Goal: Task Accomplishment & Management: Use online tool/utility

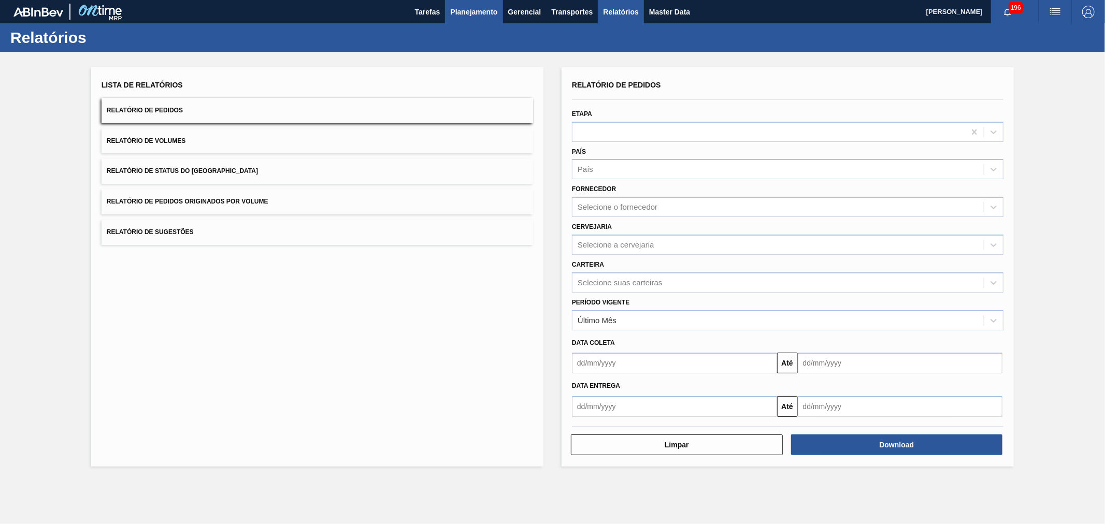
click at [492, 17] on span "Planejamento" at bounding box center [473, 12] width 47 height 12
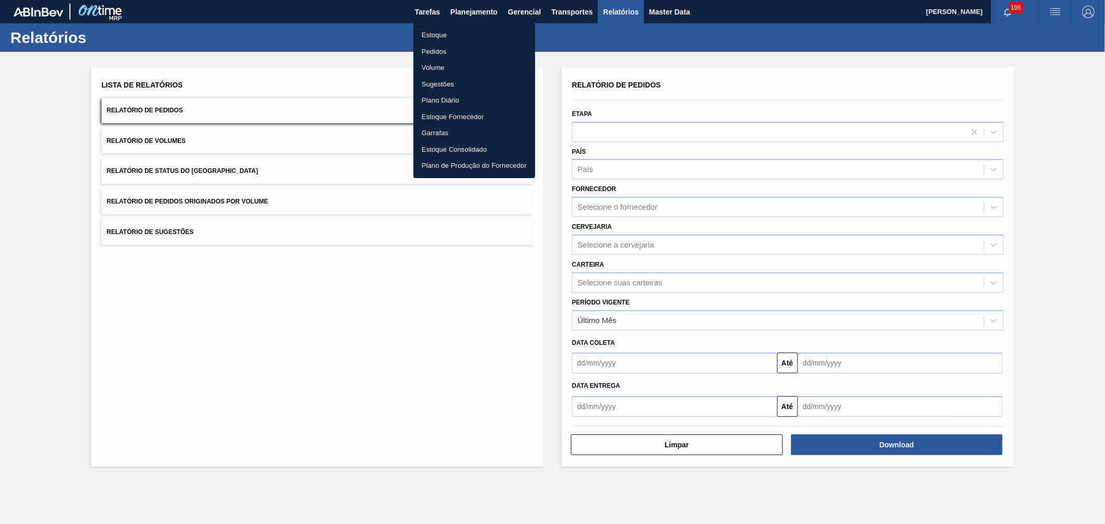
click at [600, 40] on div at bounding box center [552, 262] width 1105 height 524
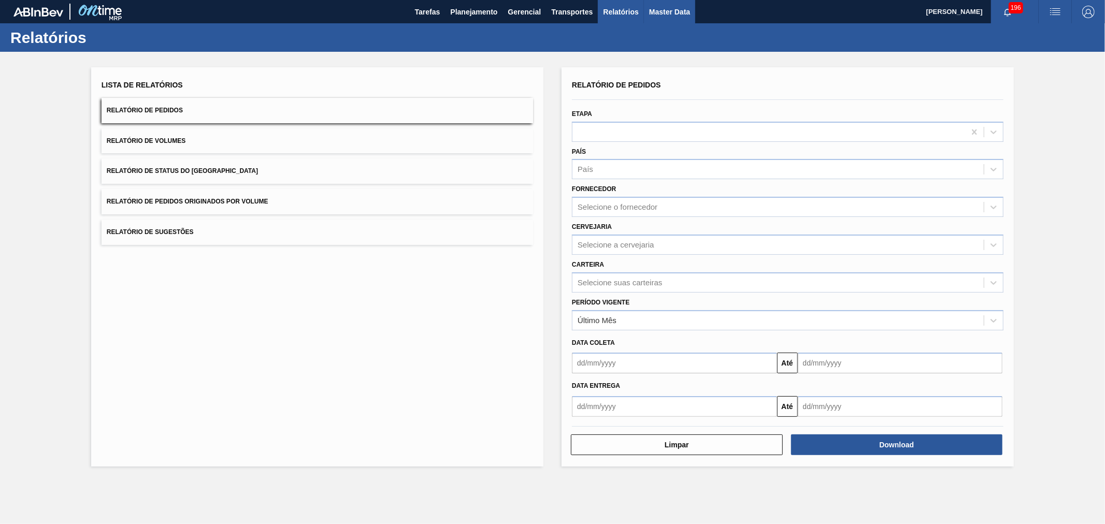
click at [669, 12] on span "Master Data" at bounding box center [669, 12] width 41 height 12
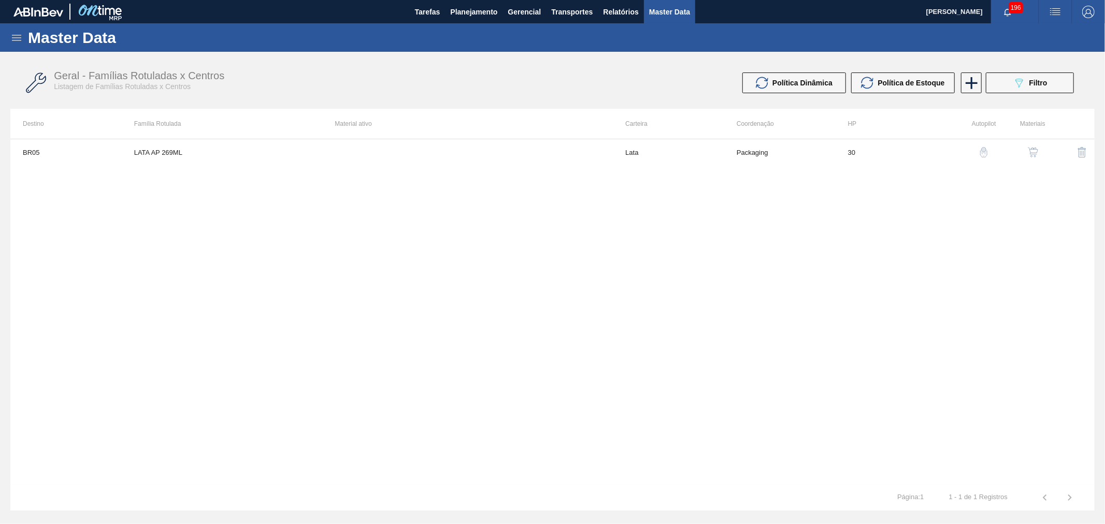
click at [11, 32] on div "Master Data" at bounding box center [552, 37] width 1105 height 28
click at [17, 44] on div "Master Data" at bounding box center [552, 37] width 1105 height 28
click at [17, 40] on icon at bounding box center [16, 38] width 12 height 12
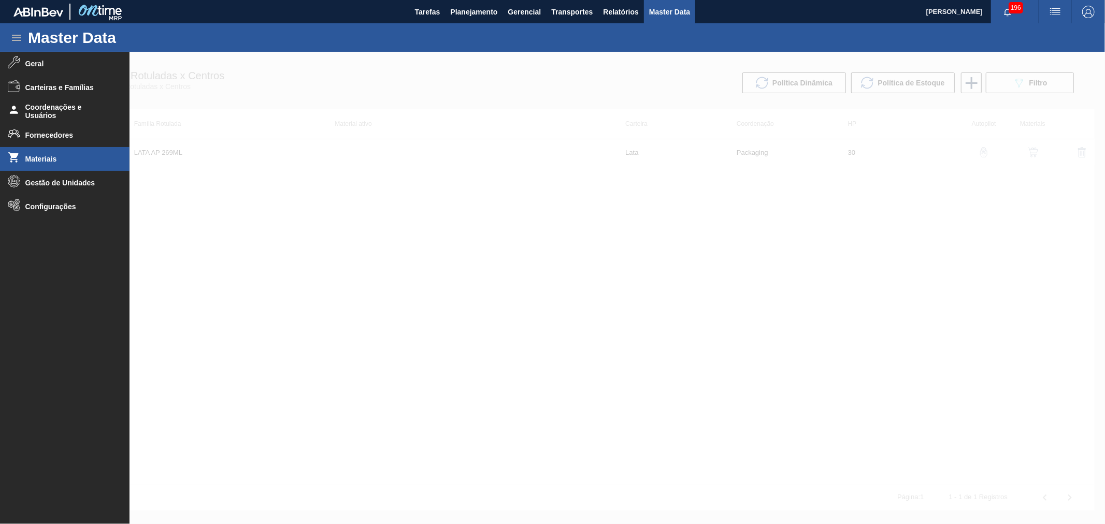
click at [39, 162] on span "Materiais" at bounding box center [67, 159] width 85 height 8
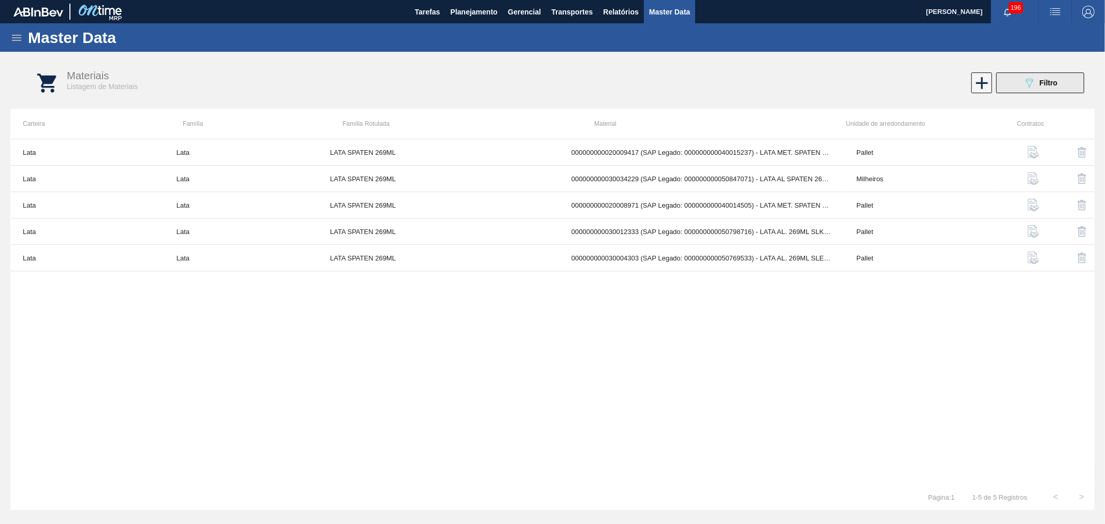
click at [1055, 74] on button "089F7B8B-B2A5-4AFE-B5C0-19BA573D28AC Filtro" at bounding box center [1040, 83] width 88 height 21
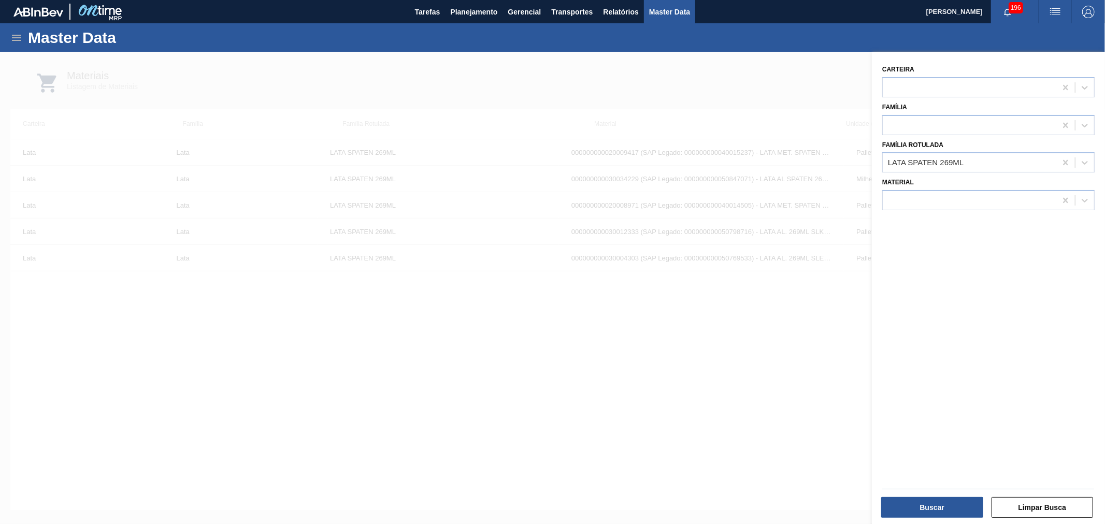
click at [1064, 161] on icon at bounding box center [1065, 162] width 5 height 5
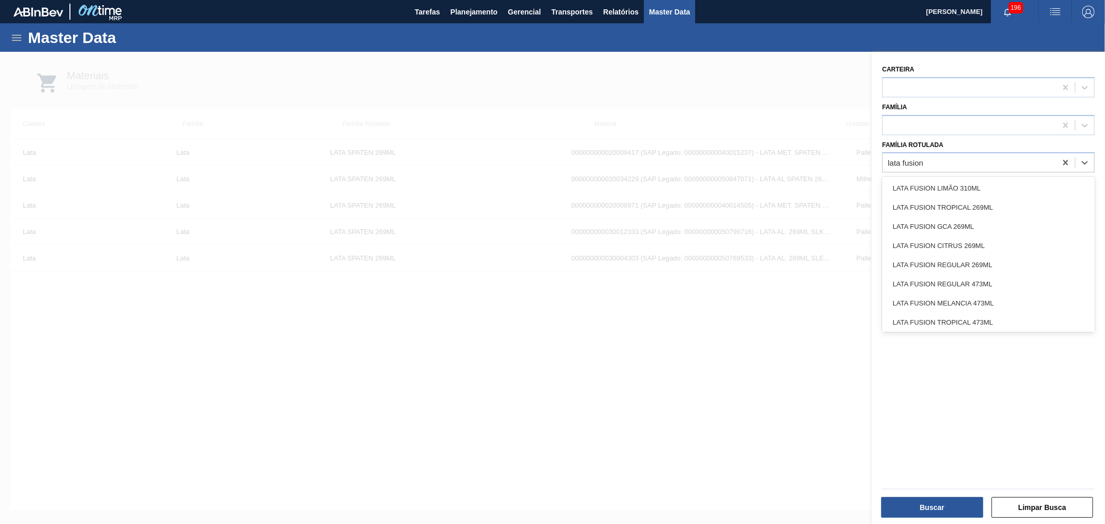
type Rotulada "lata fusion"
click at [816, 91] on div at bounding box center [552, 314] width 1105 height 524
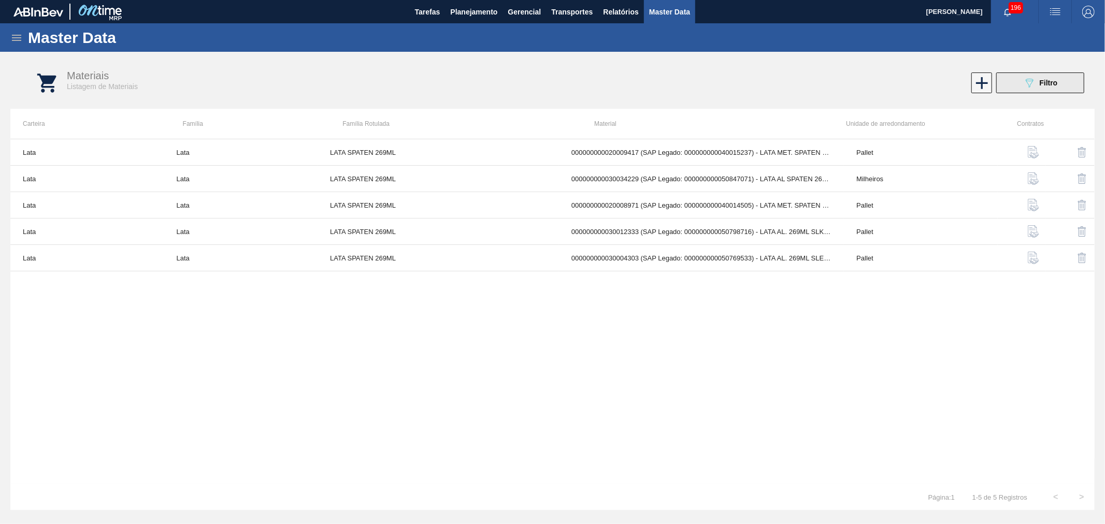
click at [1014, 84] on button "089F7B8B-B2A5-4AFE-B5C0-19BA573D28AC Filtro" at bounding box center [1040, 83] width 88 height 21
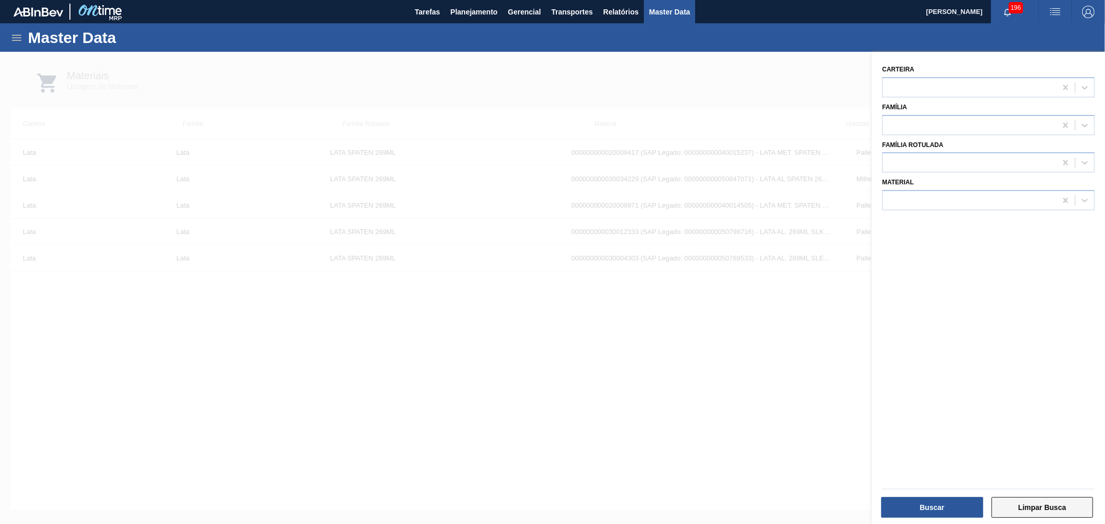
click at [1028, 511] on button "Limpar Busca" at bounding box center [1042, 507] width 102 height 21
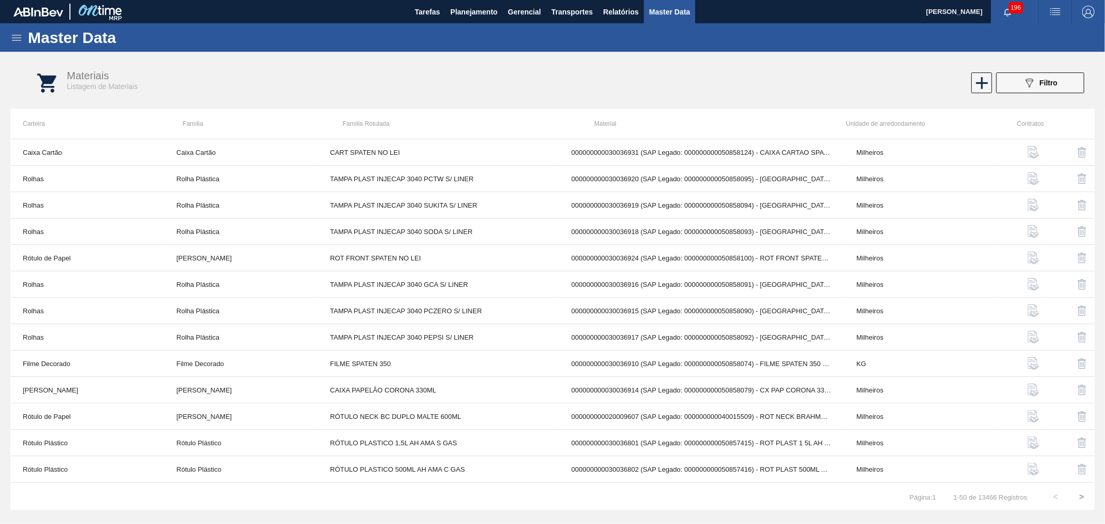
click at [967, 85] on div "089F7B8B-B2A5-4AFE-B5C0-19BA573D28AC Filtro" at bounding box center [831, 83] width 515 height 21
click at [978, 84] on icon at bounding box center [982, 83] width 20 height 20
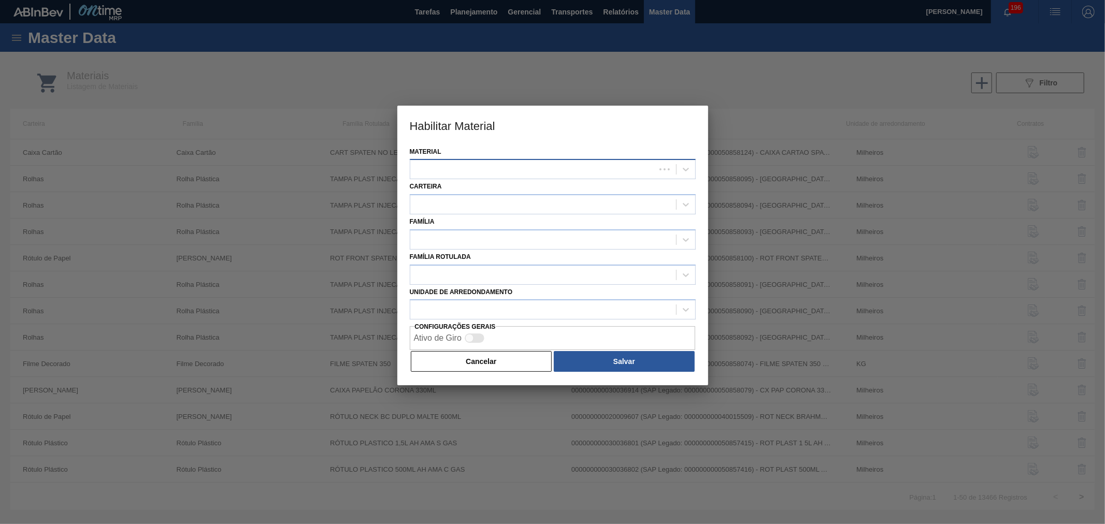
drag, startPoint x: 487, startPoint y: 164, endPoint x: 480, endPoint y: 163, distance: 7.3
click at [481, 163] on div at bounding box center [532, 169] width 245 height 15
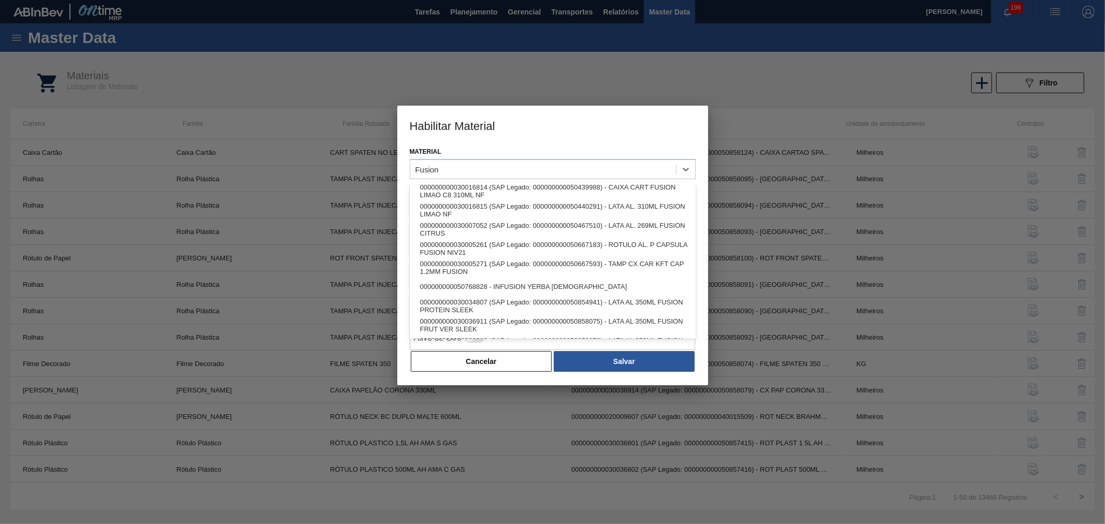
scroll to position [1343, 0]
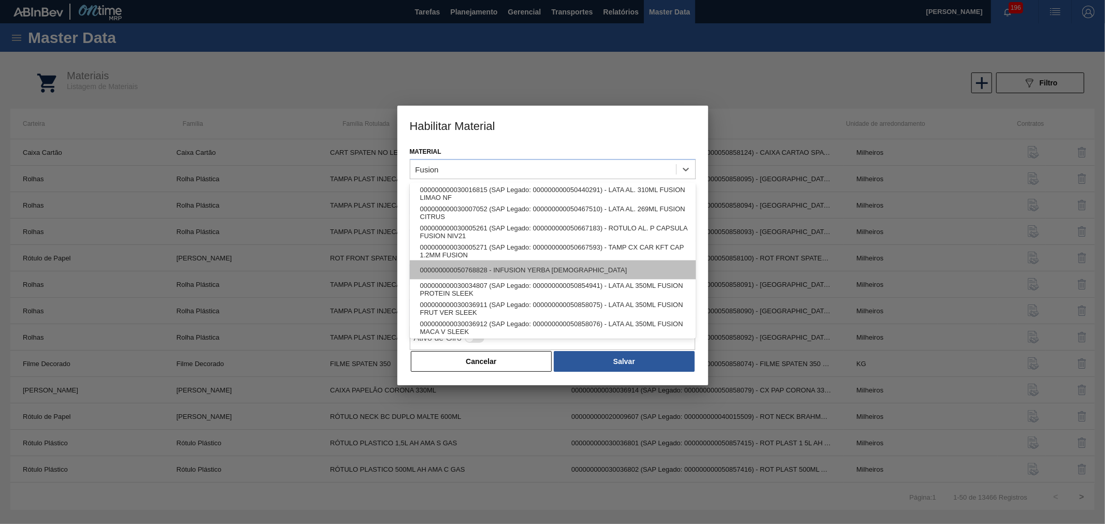
type input "Fusion"
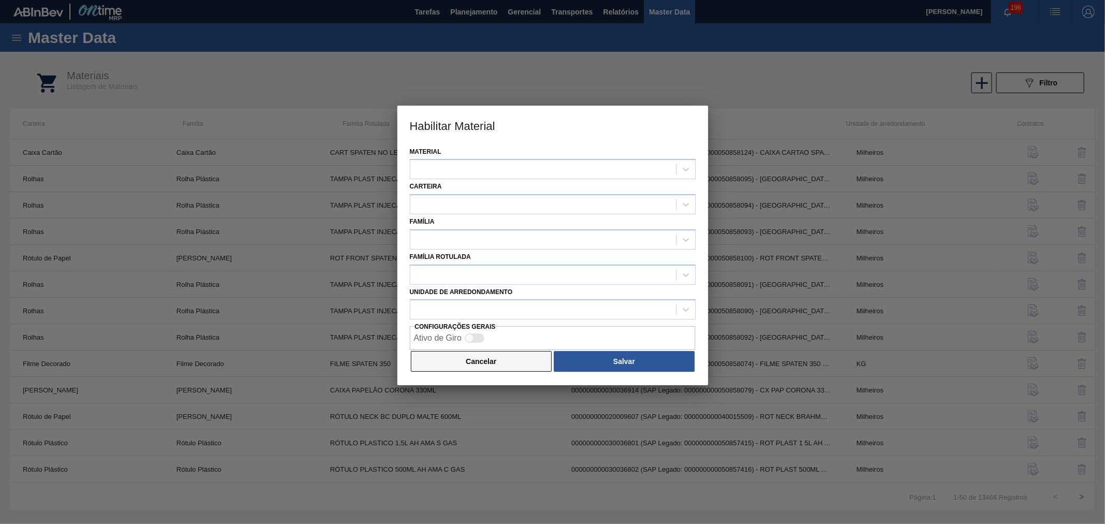
click at [468, 357] on button "Cancelar" at bounding box center [481, 361] width 141 height 21
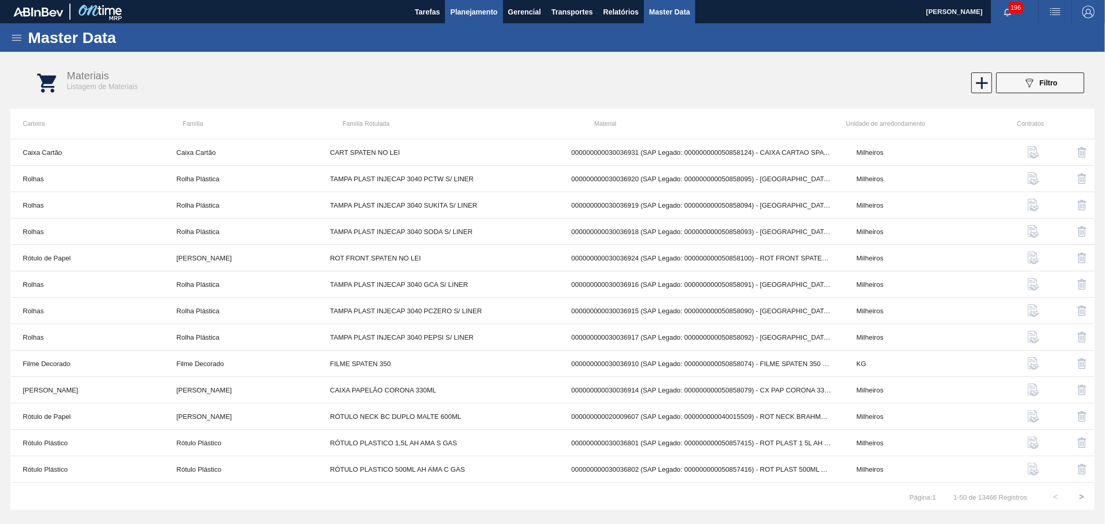
click at [475, 14] on span "Planejamento" at bounding box center [473, 12] width 47 height 12
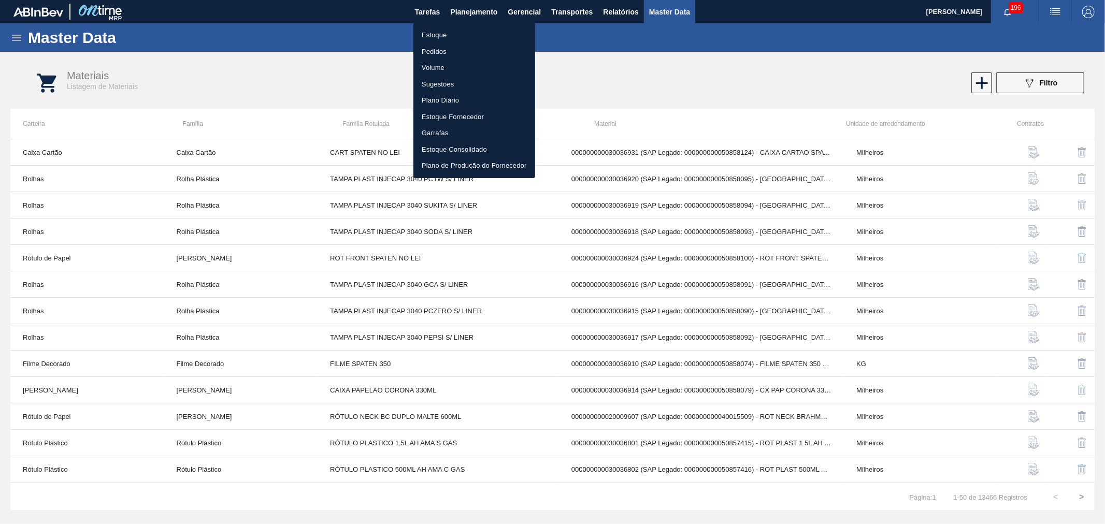
drag, startPoint x: 434, startPoint y: 34, endPoint x: 552, endPoint y: 60, distance: 120.3
click at [434, 34] on li "Estoque" at bounding box center [474, 35] width 122 height 17
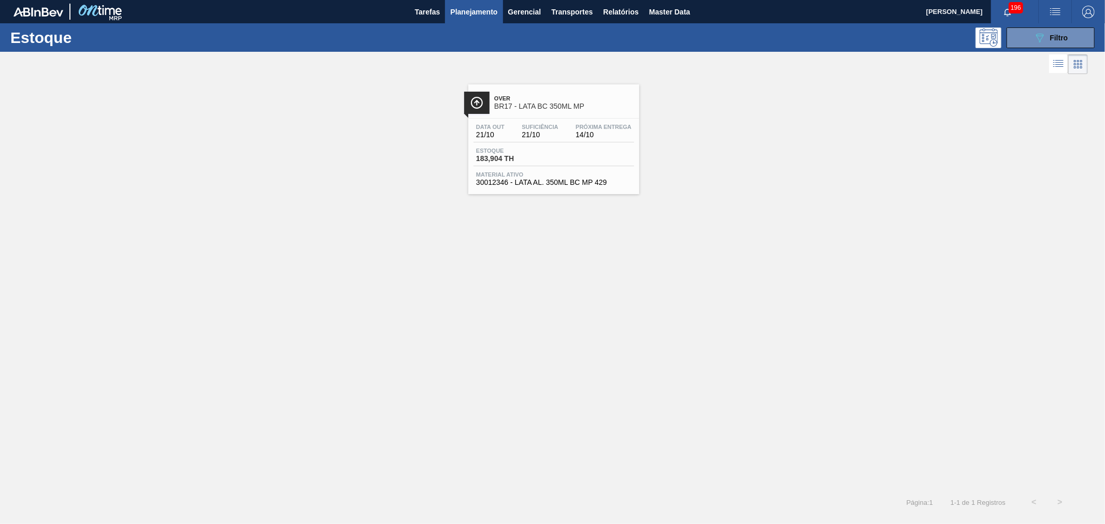
click at [1052, 22] on button "button" at bounding box center [1054, 11] width 33 height 23
click at [1042, 31] on li "Pedido Contingência" at bounding box center [1049, 36] width 95 height 19
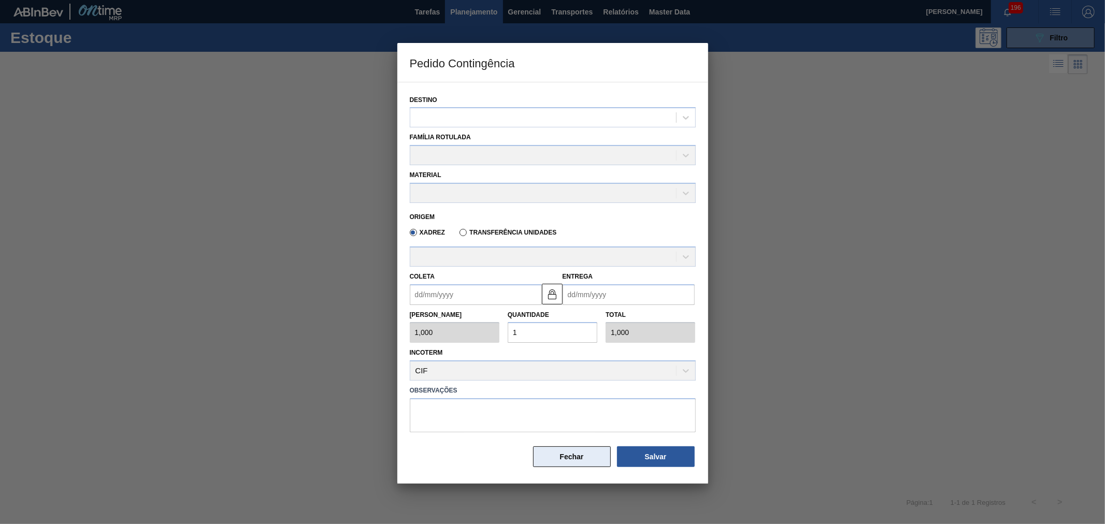
click at [578, 454] on button "Fechar" at bounding box center [572, 456] width 78 height 21
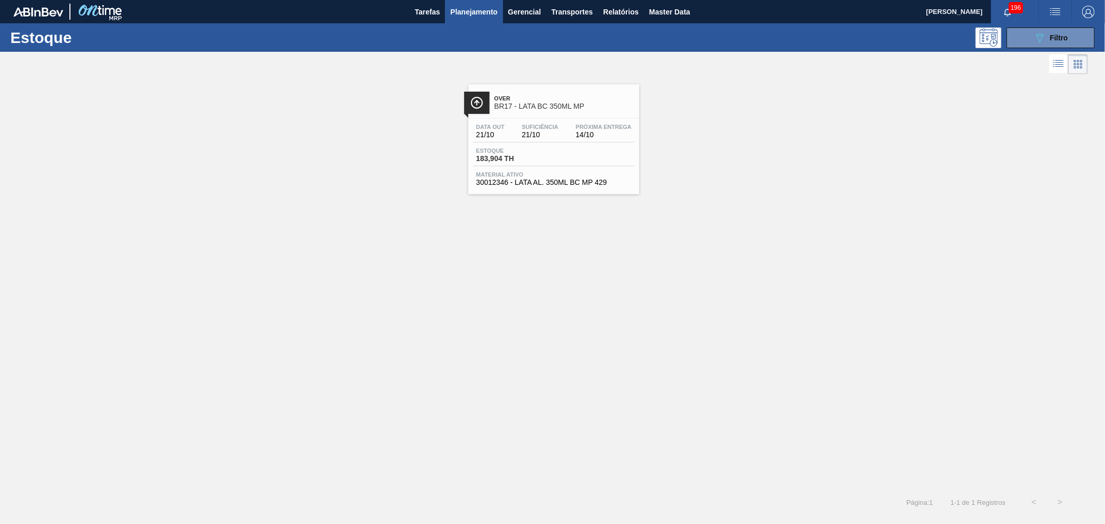
click at [1055, 12] on img "button" at bounding box center [1055, 12] width 12 height 12
click at [1034, 39] on li "Pedido Contingência" at bounding box center [1049, 36] width 95 height 19
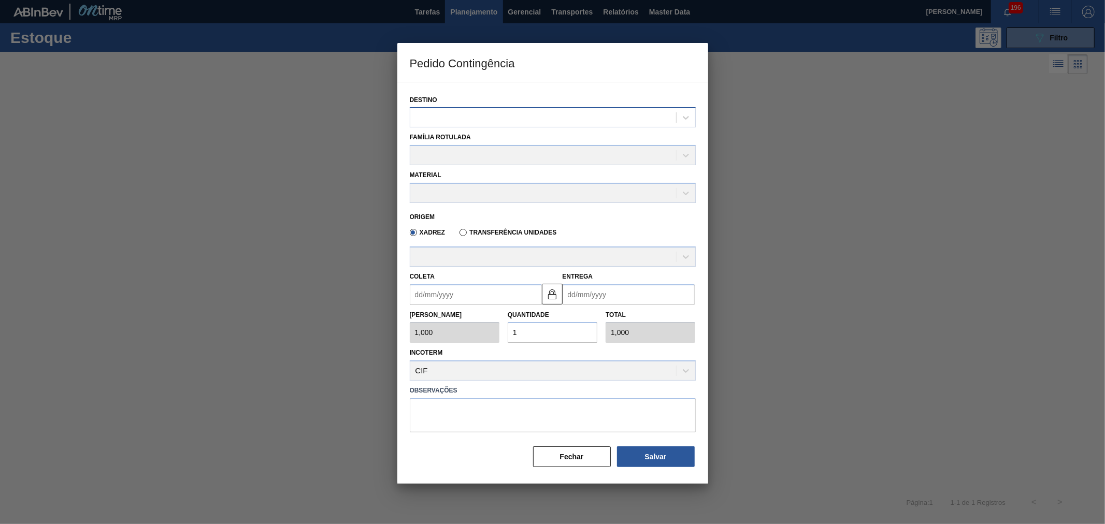
click at [495, 114] on div at bounding box center [543, 117] width 266 height 15
type input "nova m"
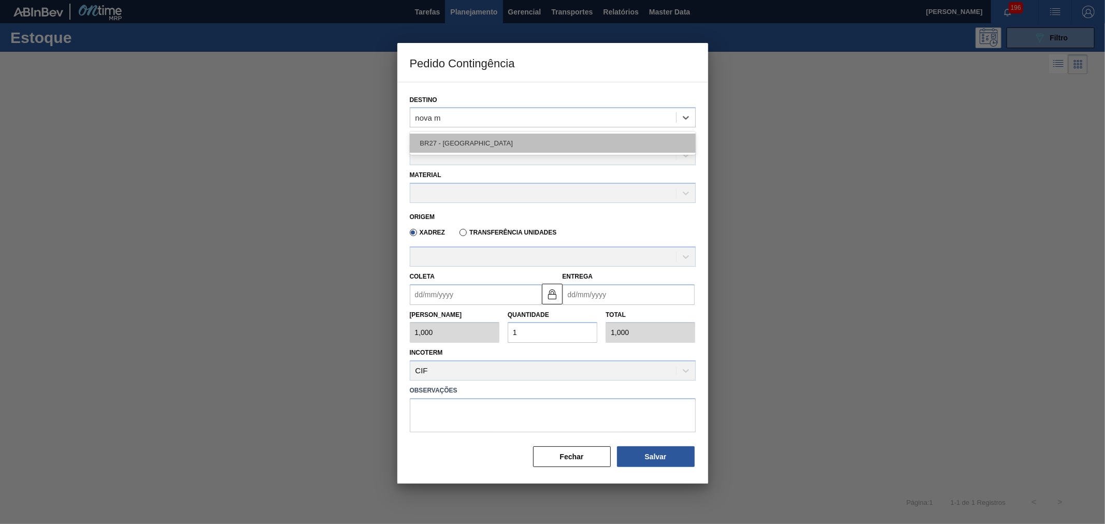
click at [492, 137] on div "BR27 - [GEOGRAPHIC_DATA]" at bounding box center [553, 143] width 286 height 19
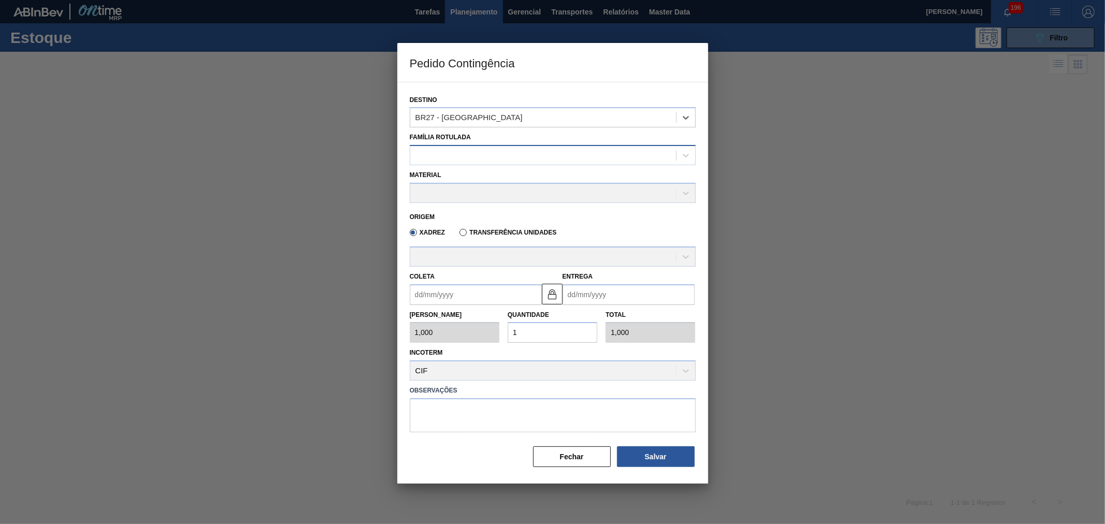
click at [477, 164] on div at bounding box center [553, 155] width 286 height 20
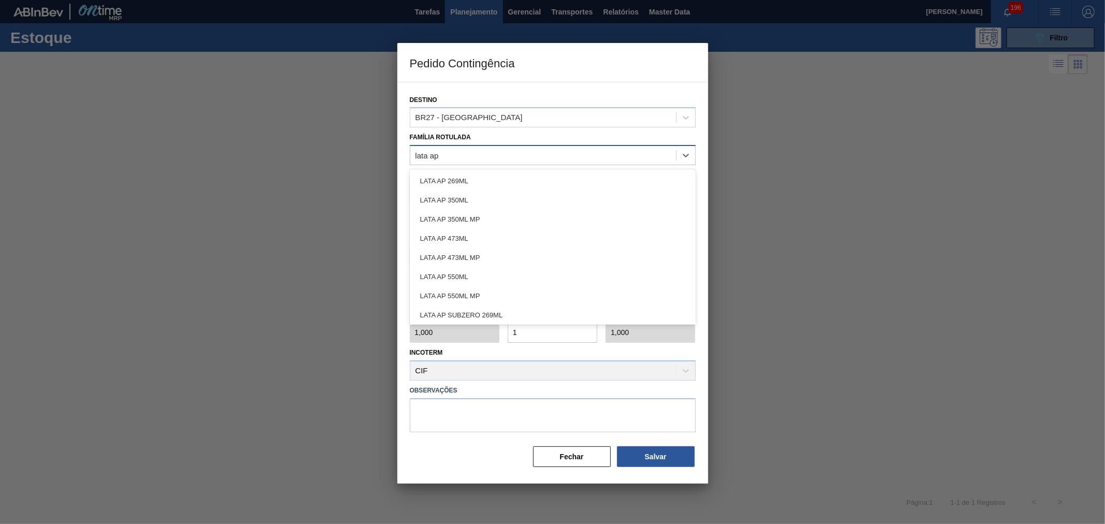
type Rotulada "lata ap 4"
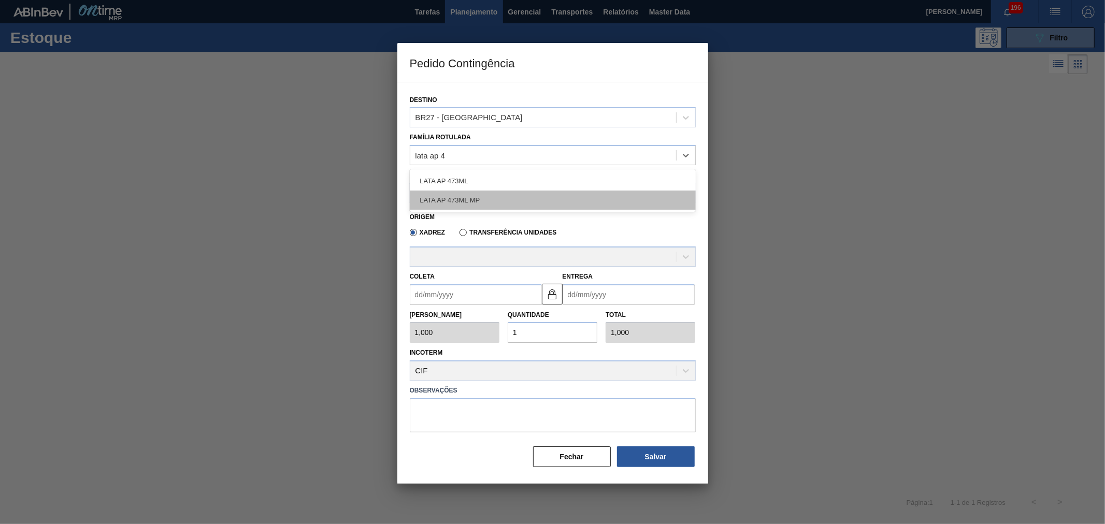
click at [474, 201] on div "LATA AP 473ML MP" at bounding box center [553, 200] width 286 height 19
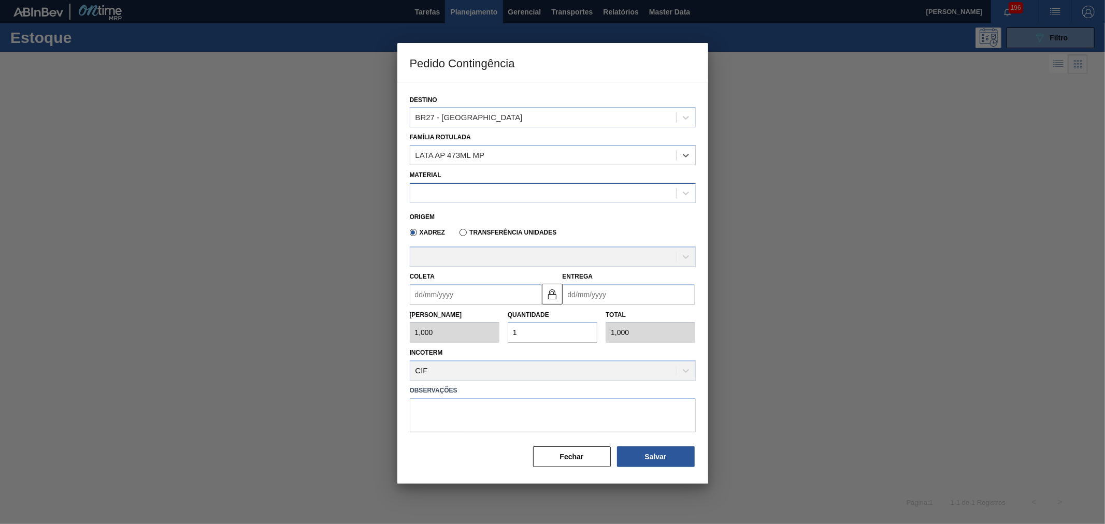
click at [447, 193] on div at bounding box center [543, 192] width 266 height 15
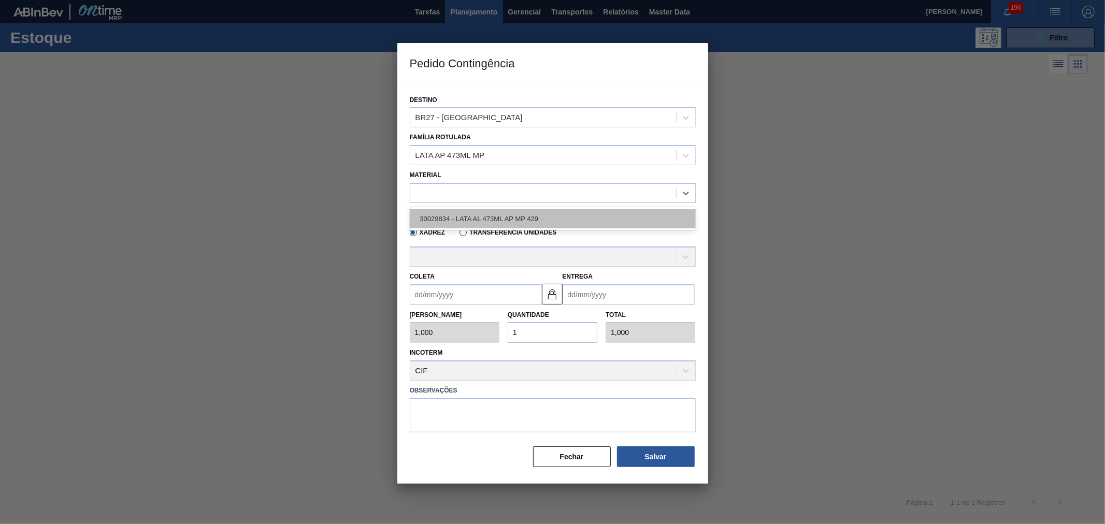
click at [495, 219] on div "30029834 - LATA AL 473ML AP MP 429" at bounding box center [553, 218] width 286 height 19
type input "6,224"
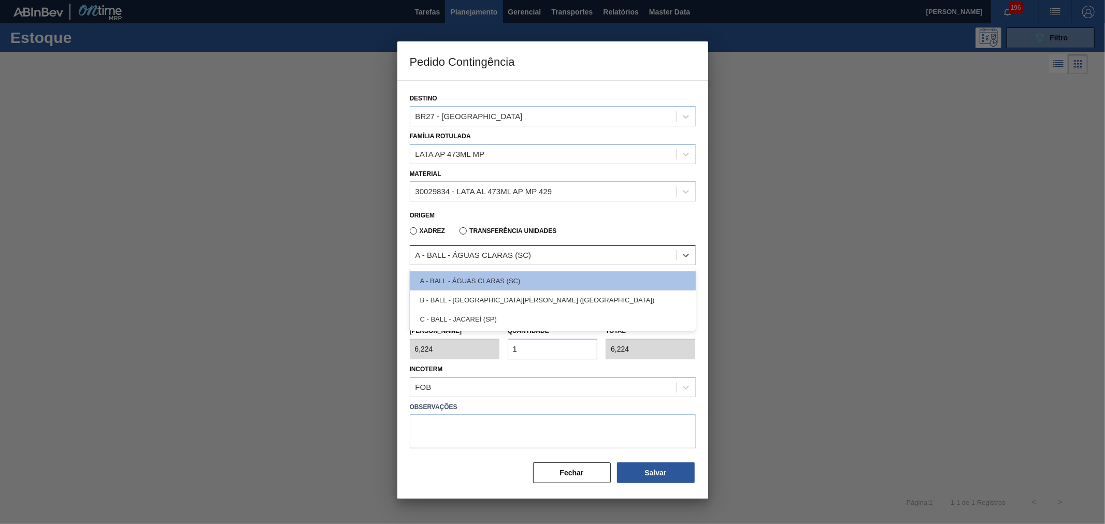
click at [483, 256] on div "A - BALL - ÁGUAS CLARAS (SC)" at bounding box center [473, 255] width 116 height 9
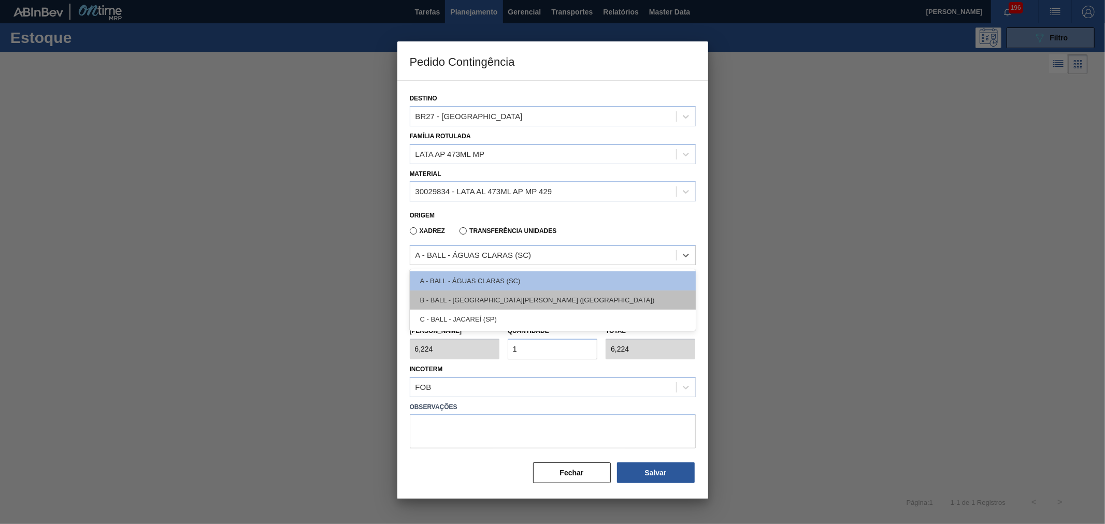
click at [483, 299] on div "B - BALL - TRÊS RIOS (RJ)" at bounding box center [553, 300] width 286 height 19
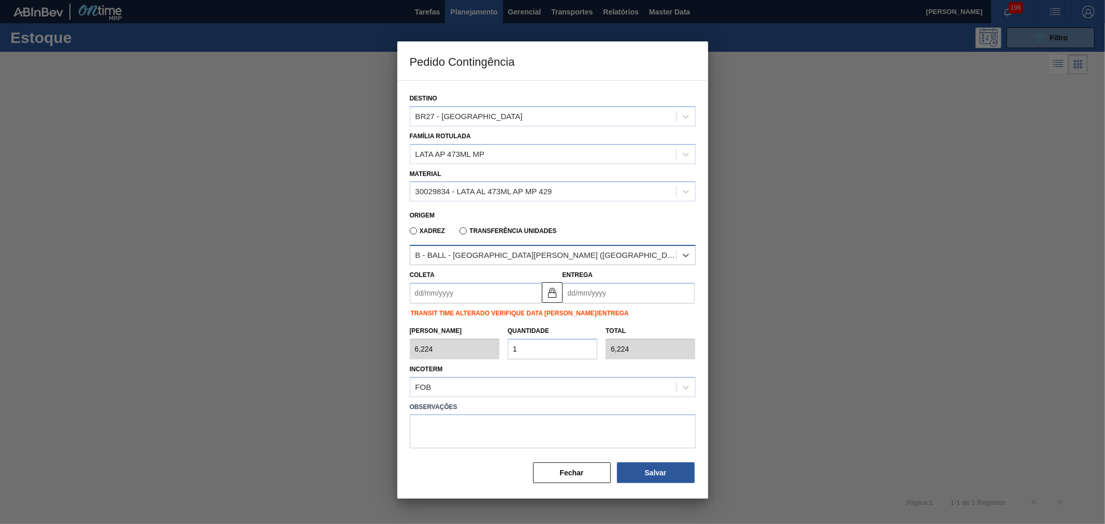
click at [484, 251] on div "B - BALL - TRÊS RIOS (RJ)" at bounding box center [546, 255] width 262 height 9
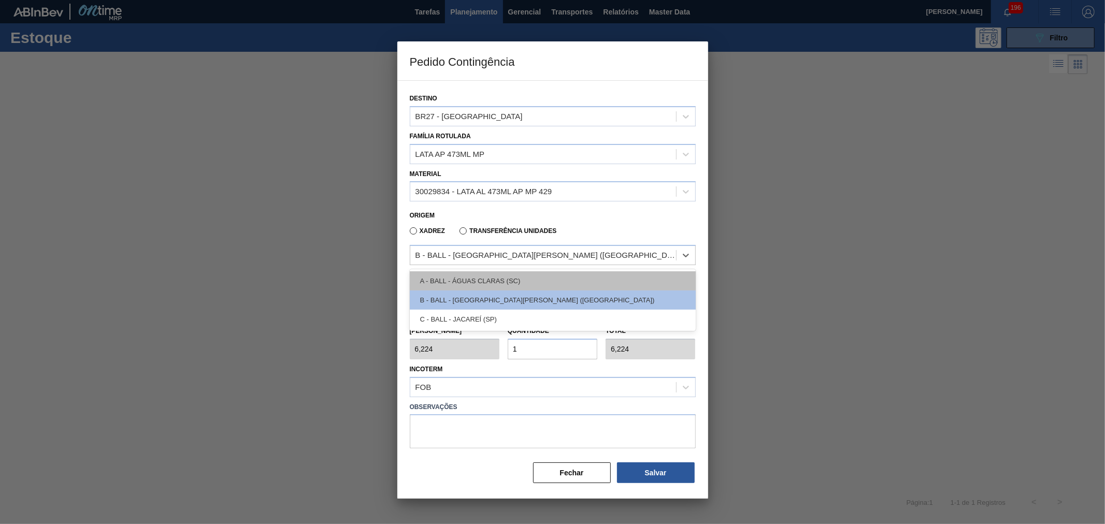
click at [485, 276] on div "A - BALL - ÁGUAS CLARAS (SC)" at bounding box center [553, 280] width 286 height 19
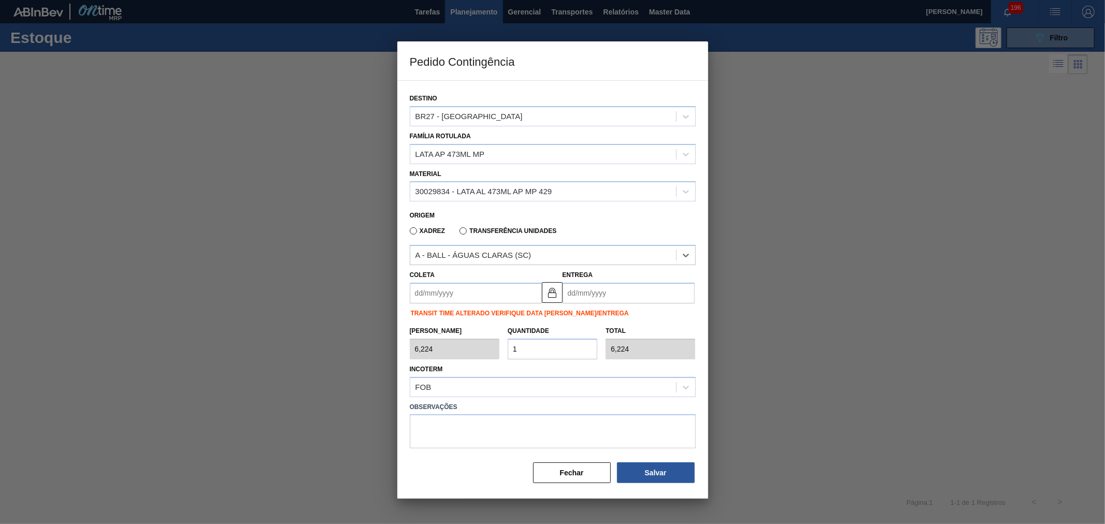
drag, startPoint x: 486, startPoint y: 290, endPoint x: 497, endPoint y: 292, distance: 11.5
click at [486, 290] on input "Coleta" at bounding box center [476, 293] width 132 height 21
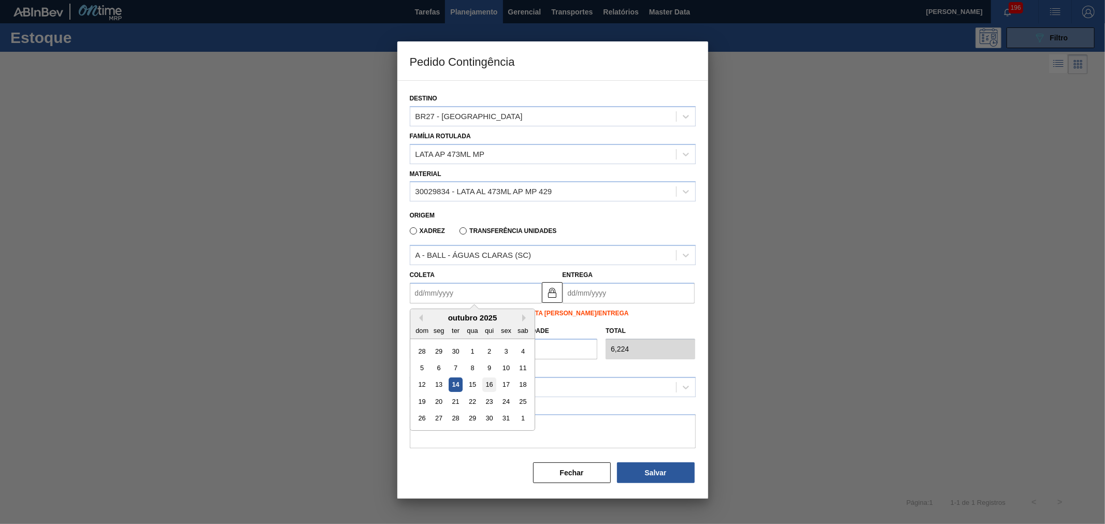
click at [484, 380] on div "16" at bounding box center [489, 385] width 14 height 14
type input "[DATE]"
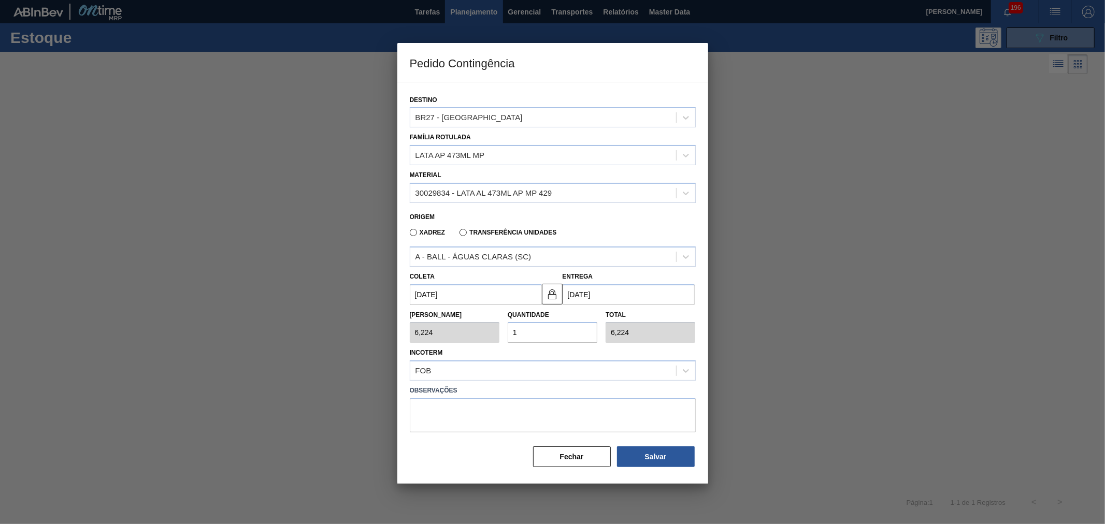
click at [525, 334] on input "1" at bounding box center [553, 332] width 90 height 21
click at [480, 333] on div "Tam Lote 6,224 Quantidade 1 Total 6,224" at bounding box center [552, 324] width 294 height 38
type input "2"
type input "12,448"
type input "20"
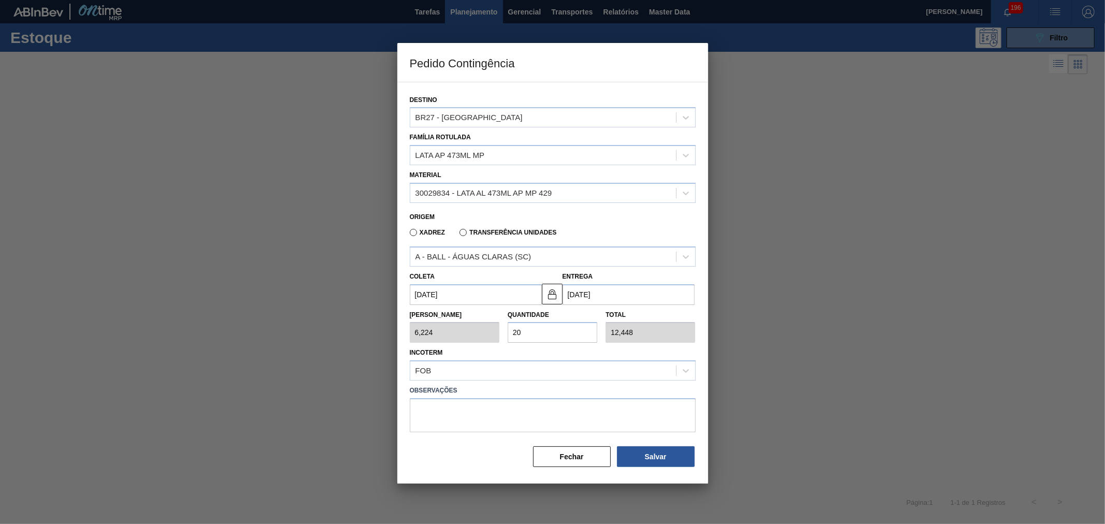
type input "124,480"
click at [513, 360] on div "FOB" at bounding box center [553, 370] width 286 height 20
click at [550, 349] on div "Incoterm Select is focused ,type to refine list, press Down to open the menu, F…" at bounding box center [553, 362] width 286 height 35
click at [665, 459] on button "Salvar" at bounding box center [656, 456] width 78 height 21
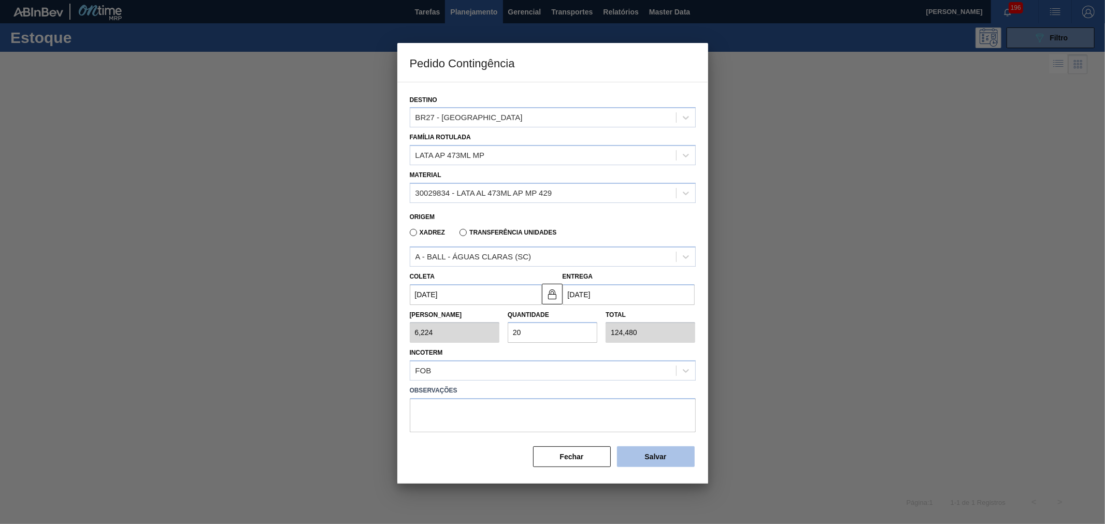
click at [665, 459] on button "Salvar" at bounding box center [656, 456] width 78 height 21
type input "1,000"
type input "1"
type input "1,000"
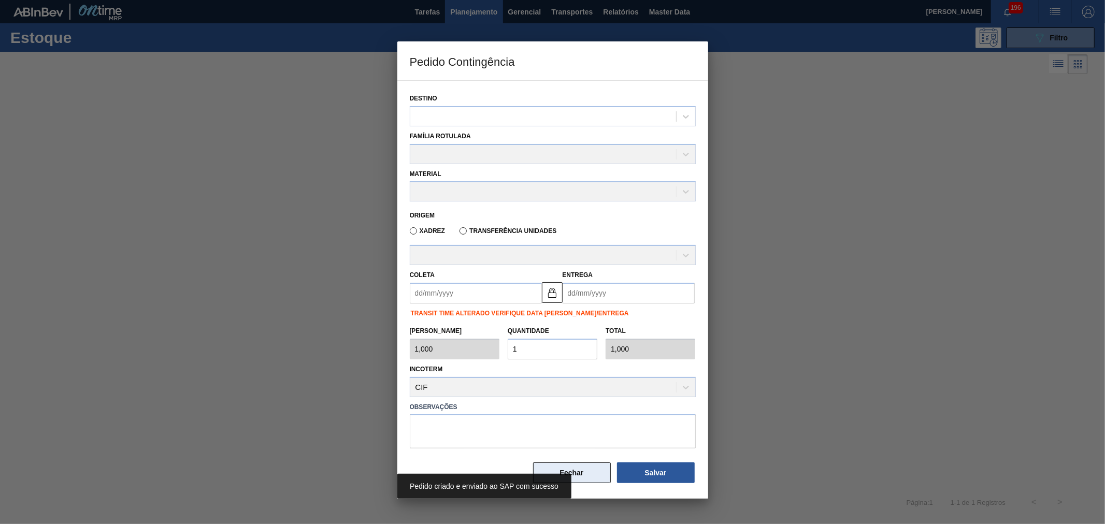
click at [581, 469] on button "Fechar" at bounding box center [572, 472] width 78 height 21
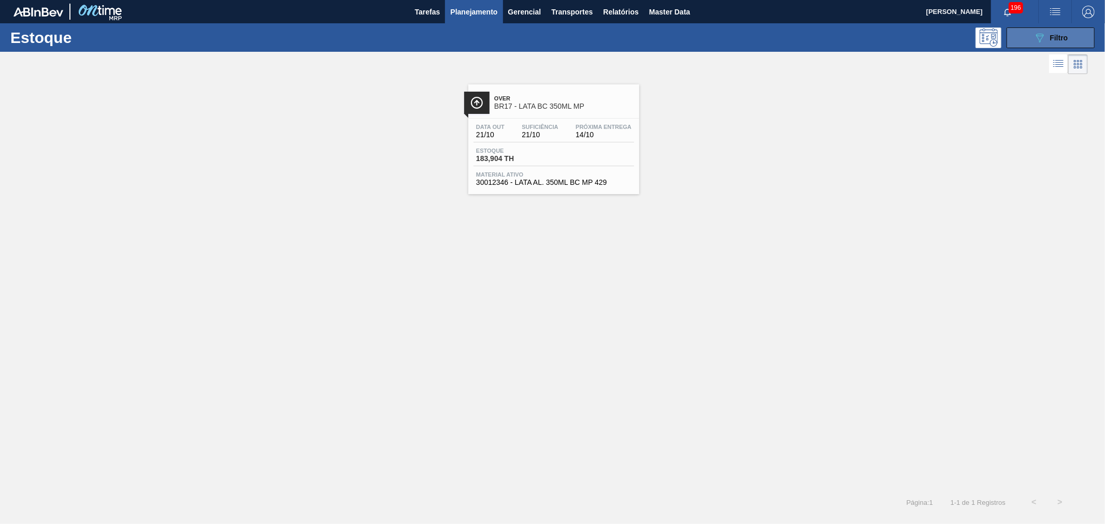
click at [1037, 41] on icon "089F7B8B-B2A5-4AFE-B5C0-19BA573D28AC" at bounding box center [1039, 38] width 12 height 12
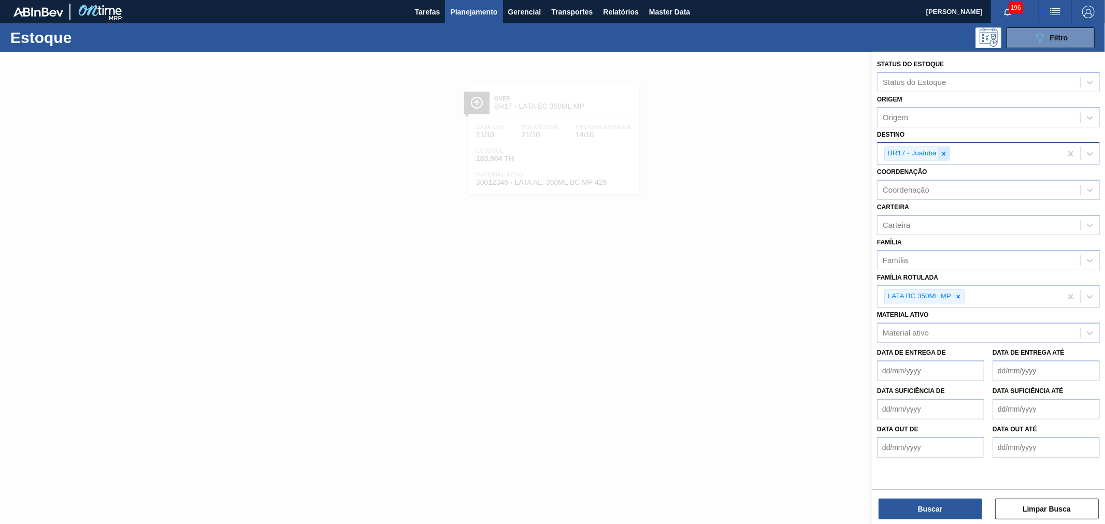
click at [948, 151] on div at bounding box center [943, 153] width 11 height 13
type input "nova m"
click at [948, 166] on div "BR27 - [GEOGRAPHIC_DATA]" at bounding box center [988, 177] width 223 height 23
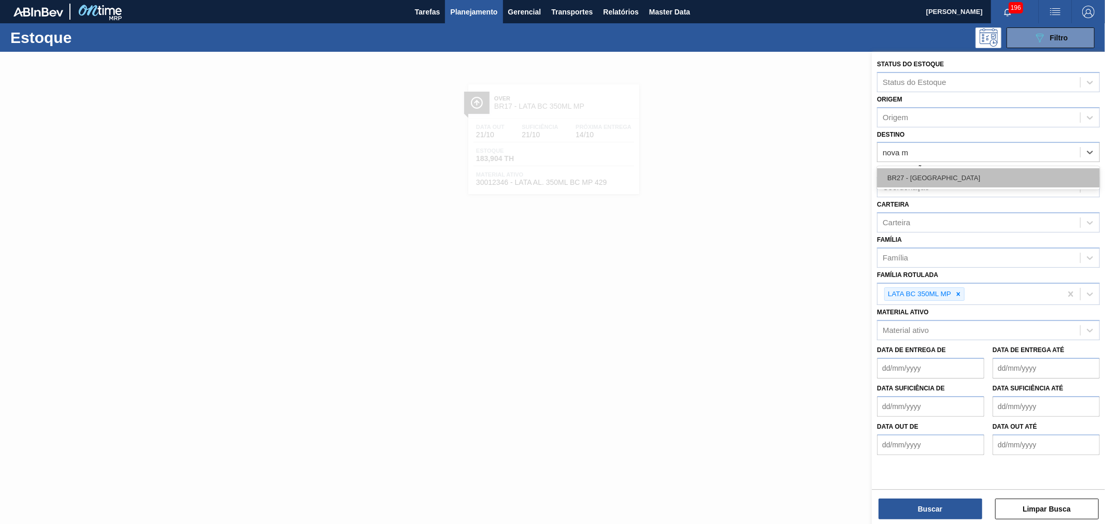
click at [943, 174] on div "BR27 - [GEOGRAPHIC_DATA]" at bounding box center [988, 177] width 223 height 19
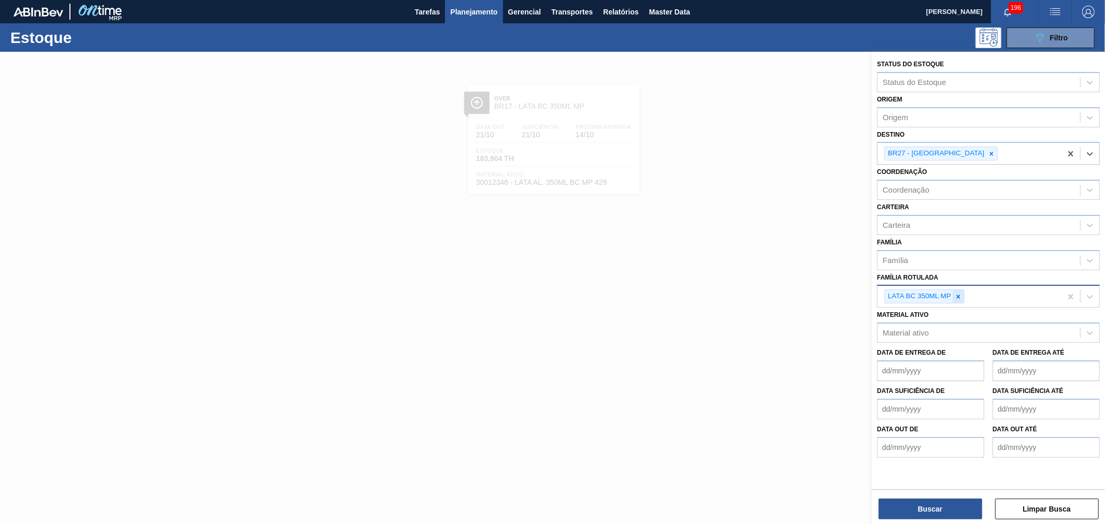
click at [959, 295] on icon at bounding box center [959, 297] width 4 height 4
type Rotulada "lata ap 47"
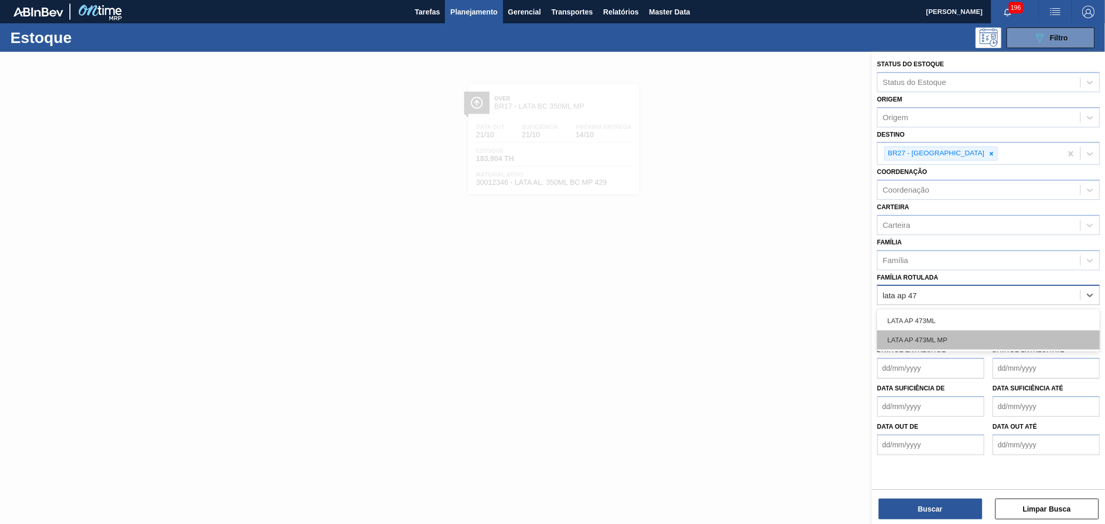
click at [975, 330] on div "LATA AP 473ML MP" at bounding box center [988, 339] width 223 height 19
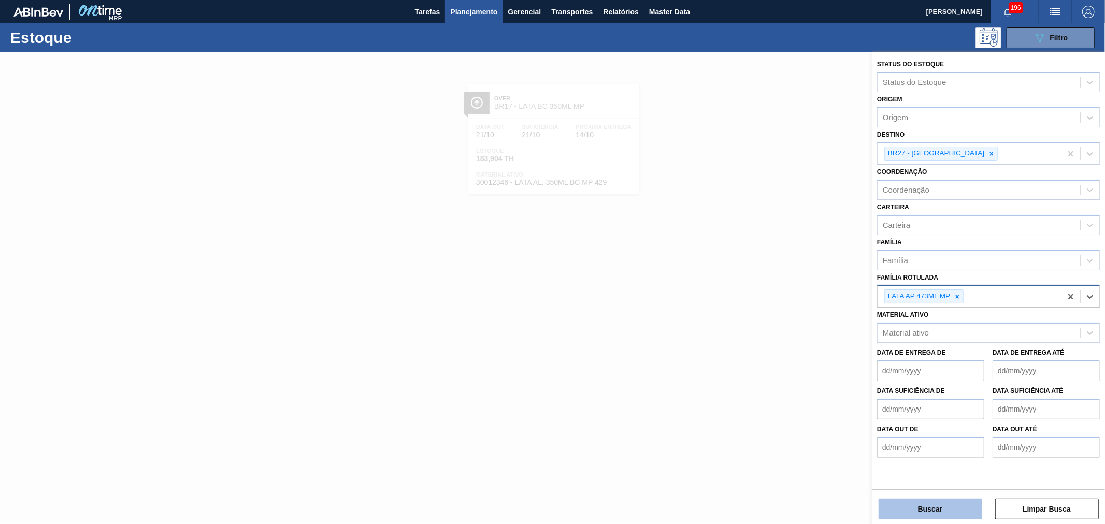
click at [944, 499] on div "Buscar Limpar Busca" at bounding box center [988, 503] width 233 height 29
click at [934, 509] on button "Buscar" at bounding box center [930, 509] width 104 height 21
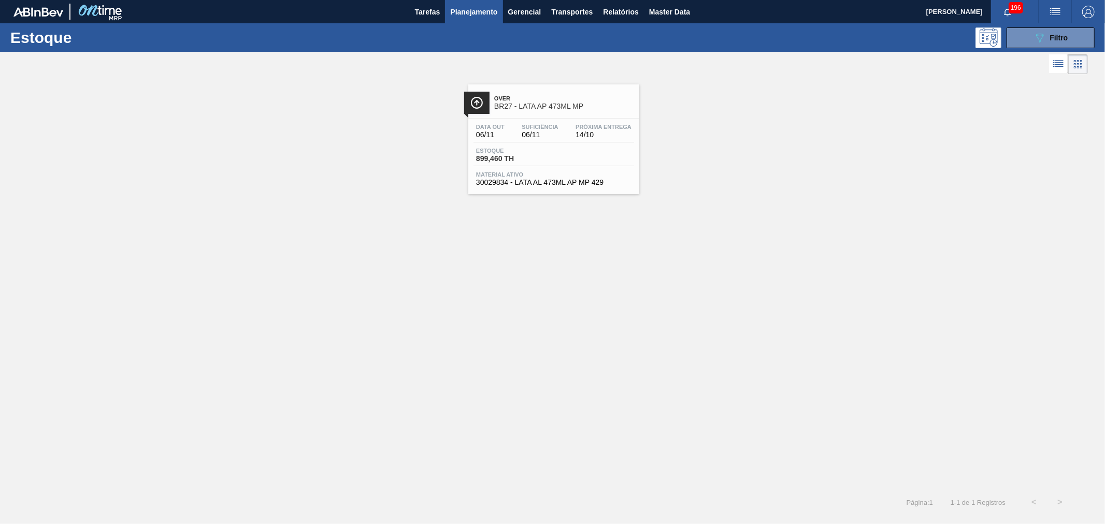
click at [550, 118] on div at bounding box center [554, 118] width 154 height 1
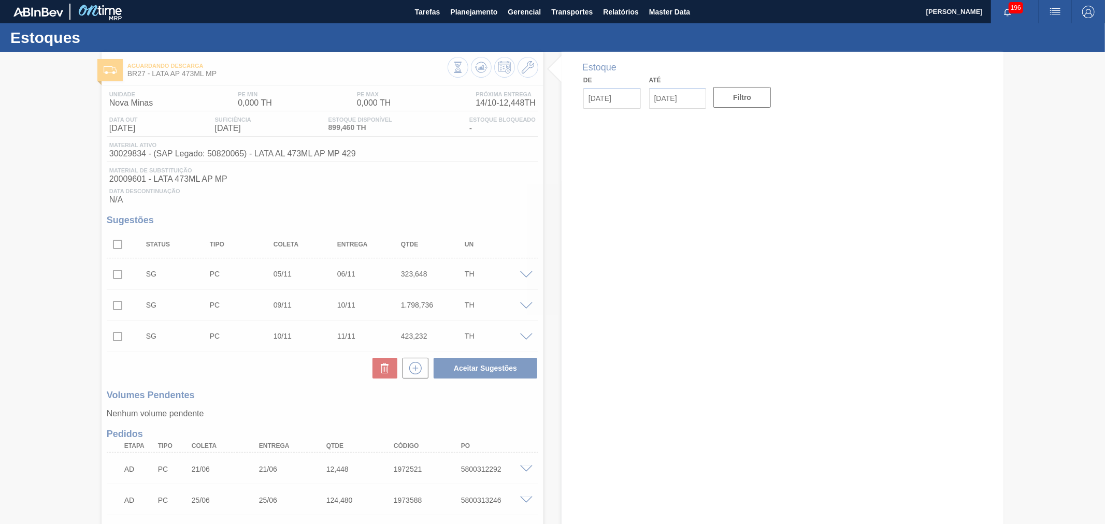
type input "[DATE]"
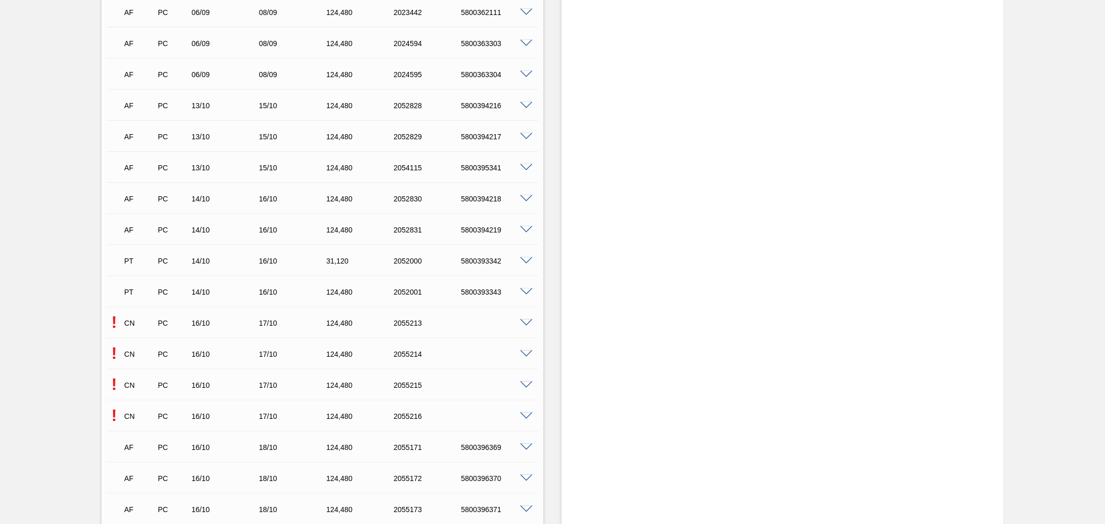
scroll to position [1074, 0]
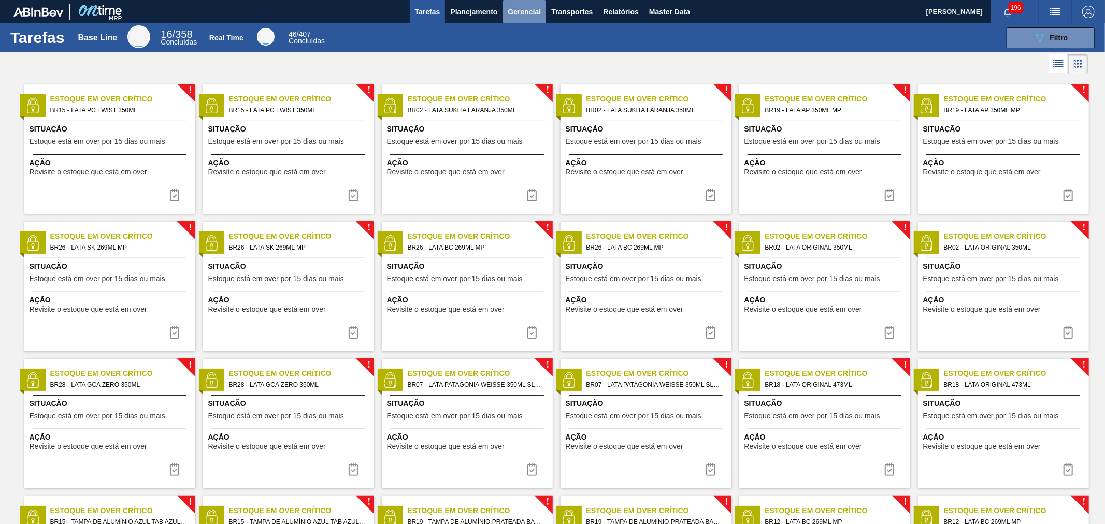
click at [517, 13] on span "Gerencial" at bounding box center [524, 12] width 33 height 12
click at [633, 34] on div at bounding box center [552, 262] width 1105 height 524
click at [448, 3] on button "Planejamento" at bounding box center [473, 11] width 57 height 23
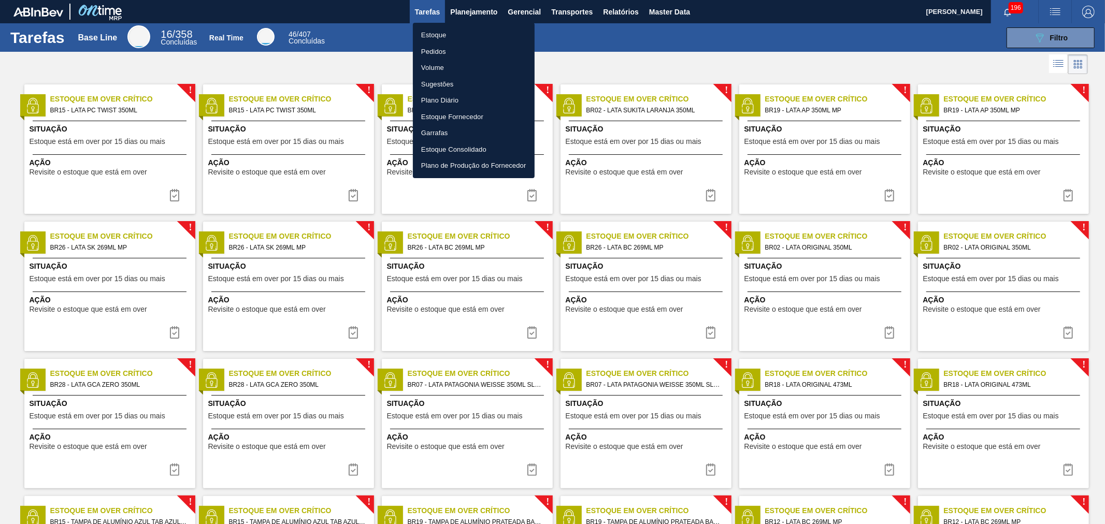
click at [428, 69] on li "Volume" at bounding box center [474, 68] width 122 height 17
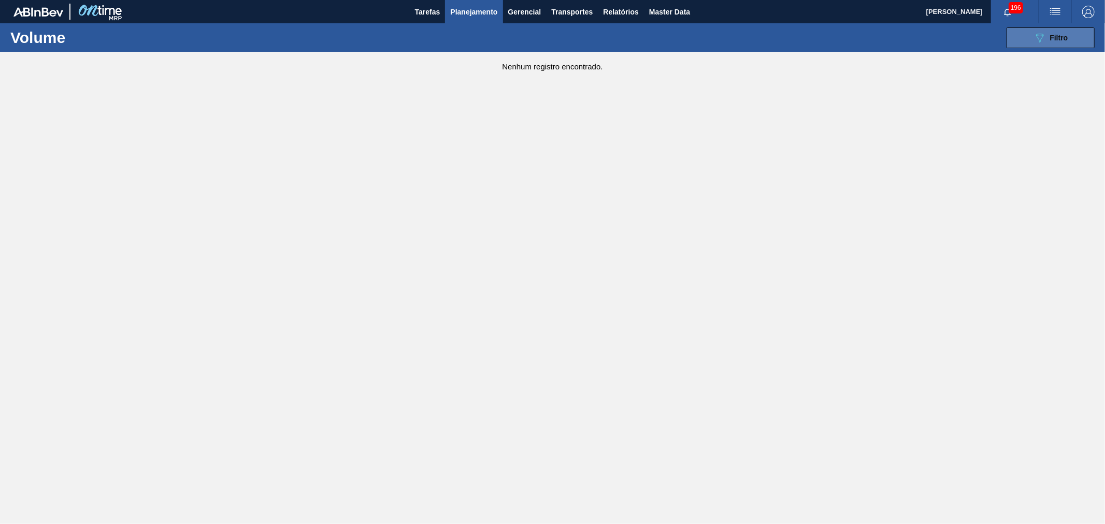
click at [1046, 45] on button "089F7B8B-B2A5-4AFE-B5C0-19BA573D28AC Filtro" at bounding box center [1050, 37] width 88 height 21
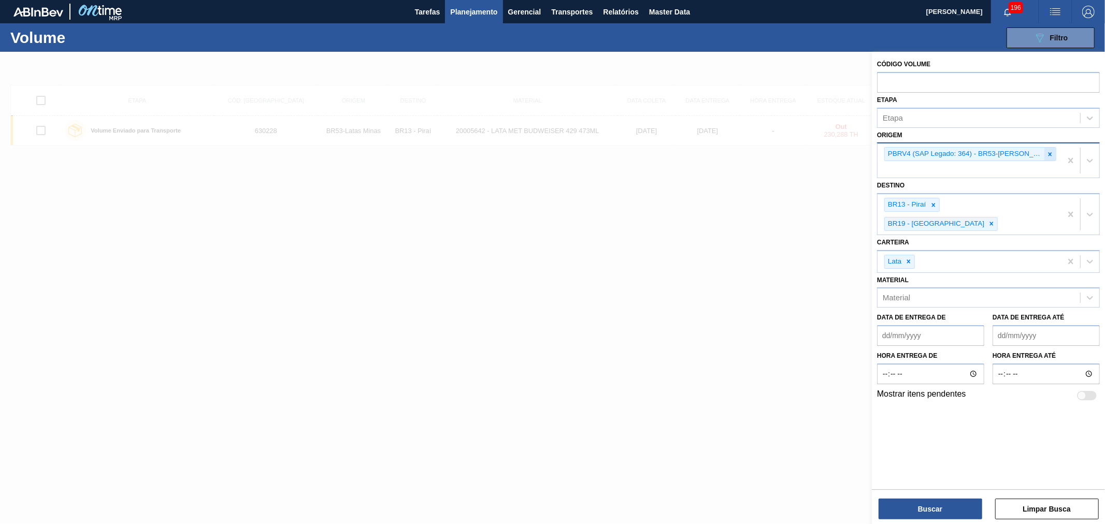
click at [1046, 152] on icon at bounding box center [1049, 154] width 7 height 7
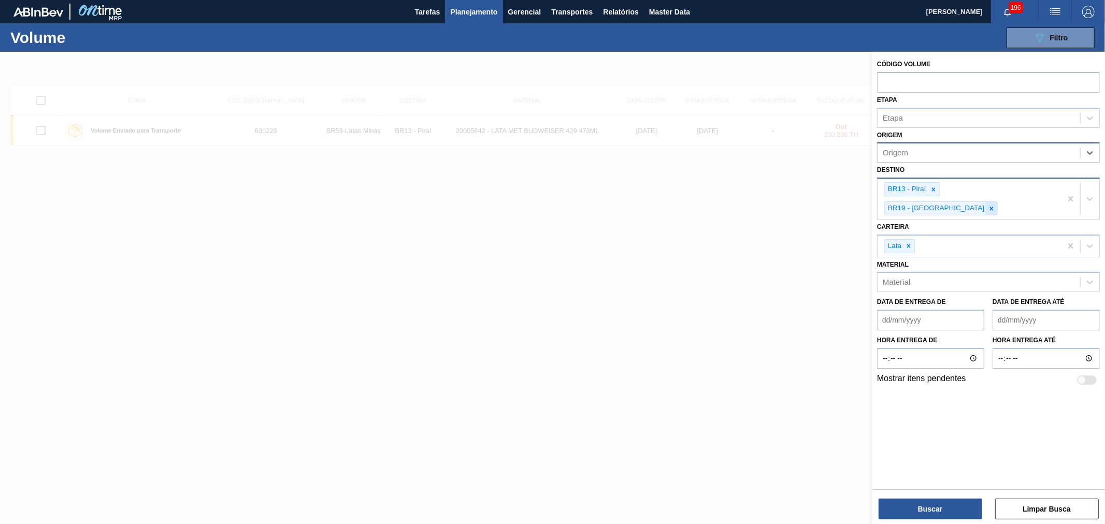
click at [995, 205] on icon at bounding box center [991, 208] width 7 height 7
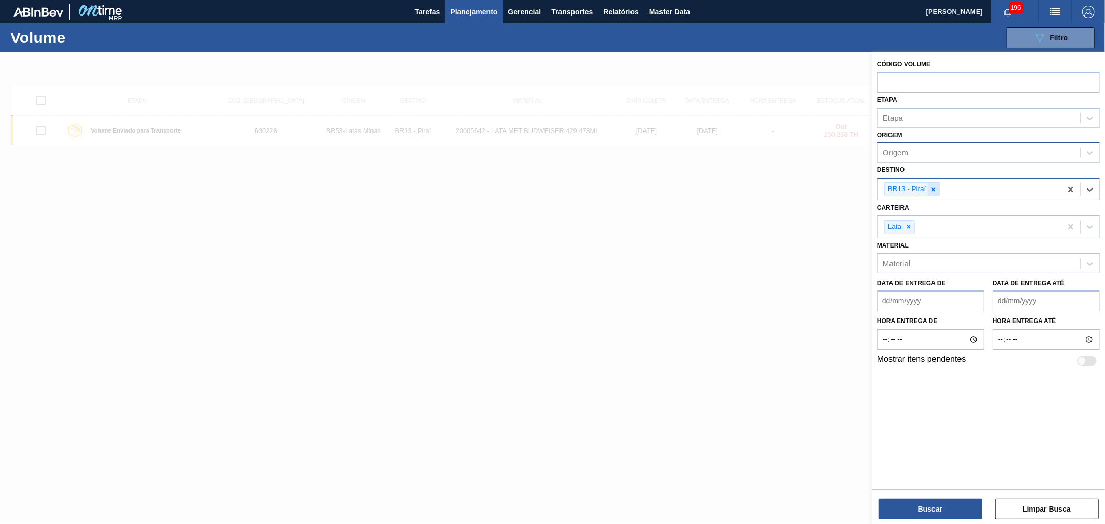
click at [936, 187] on icon at bounding box center [933, 189] width 7 height 7
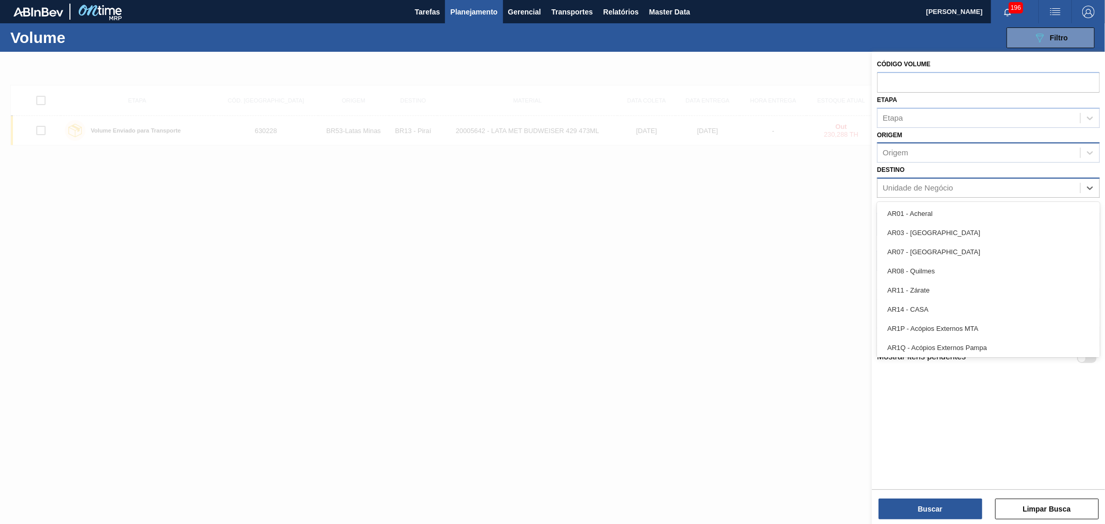
click at [944, 187] on div "Unidade de Negócio" at bounding box center [917, 188] width 70 height 9
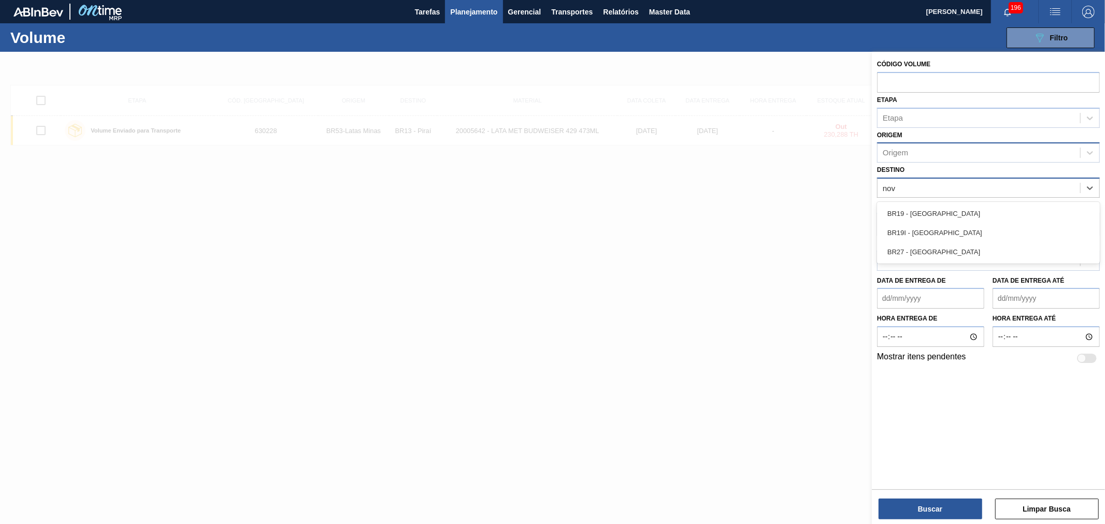
type input "nova"
click at [947, 260] on div "BR27 - [GEOGRAPHIC_DATA]" at bounding box center [988, 251] width 223 height 19
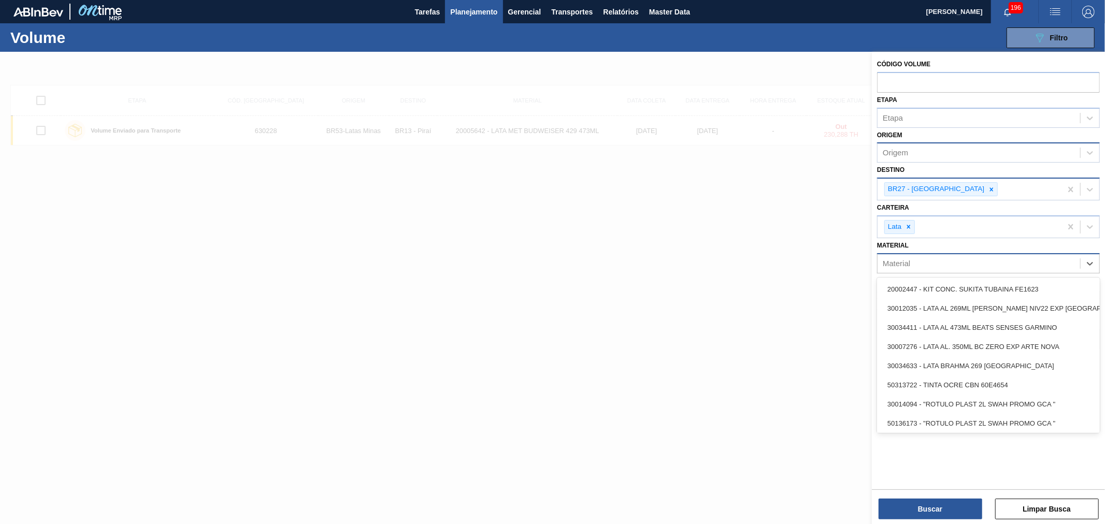
click at [901, 265] on div "Material" at bounding box center [895, 263] width 27 height 9
type input "lata"
click at [949, 246] on div "Material option 30012035 - LATA AL 269ML MIKES HL NIV22 EXP PERU focused, 1 of …" at bounding box center [988, 255] width 223 height 35
click at [930, 267] on div "Material" at bounding box center [978, 263] width 202 height 15
paste input "30029834"
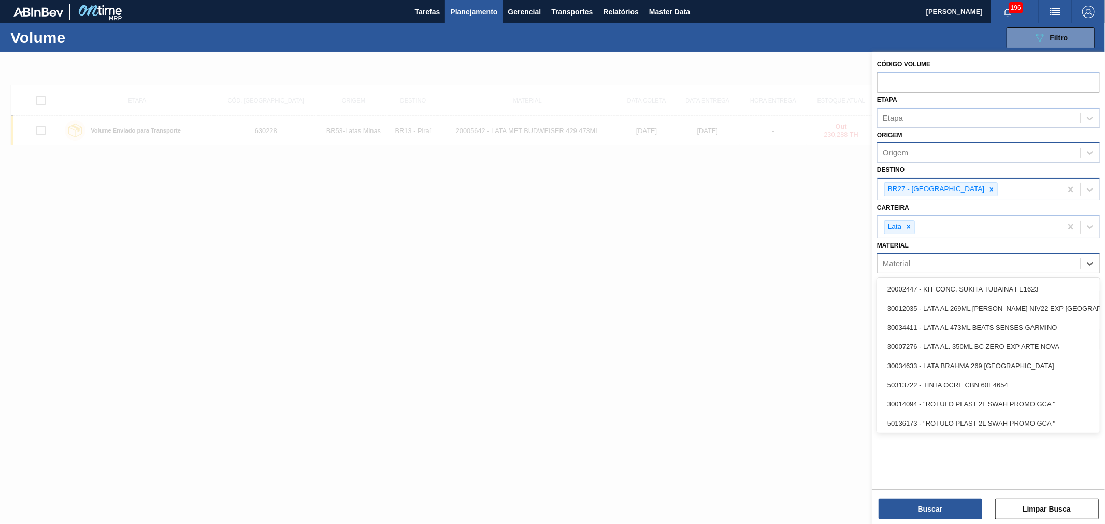
type input "30029834"
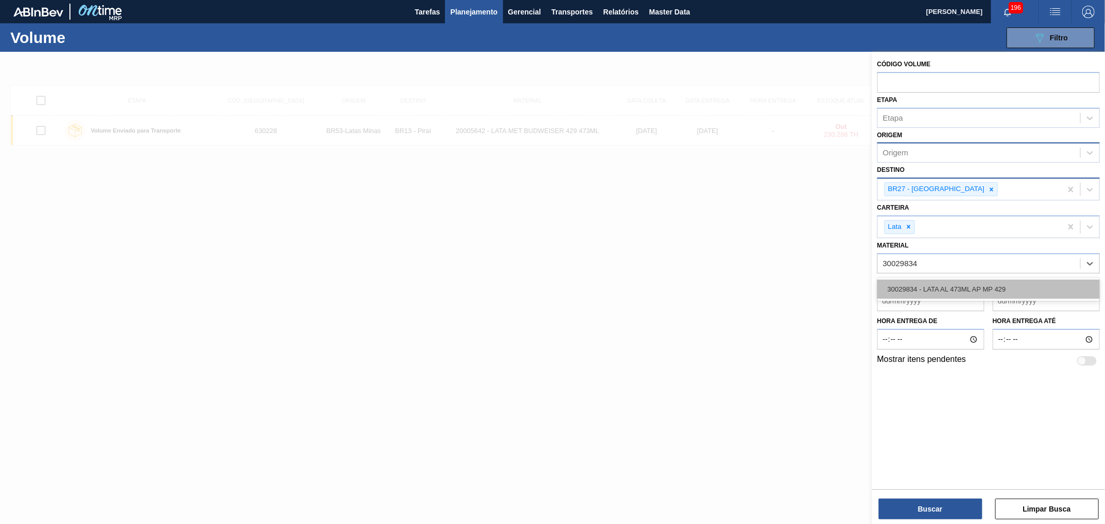
click at [944, 286] on div "30029834 - LATA AL 473ML AP MP 429" at bounding box center [988, 289] width 223 height 19
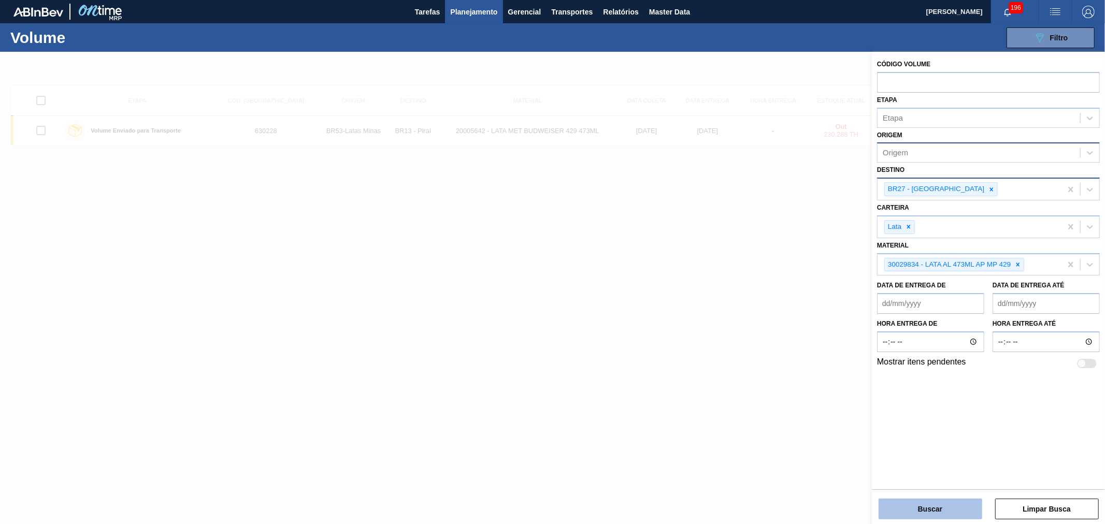
click at [940, 505] on button "Buscar" at bounding box center [930, 509] width 104 height 21
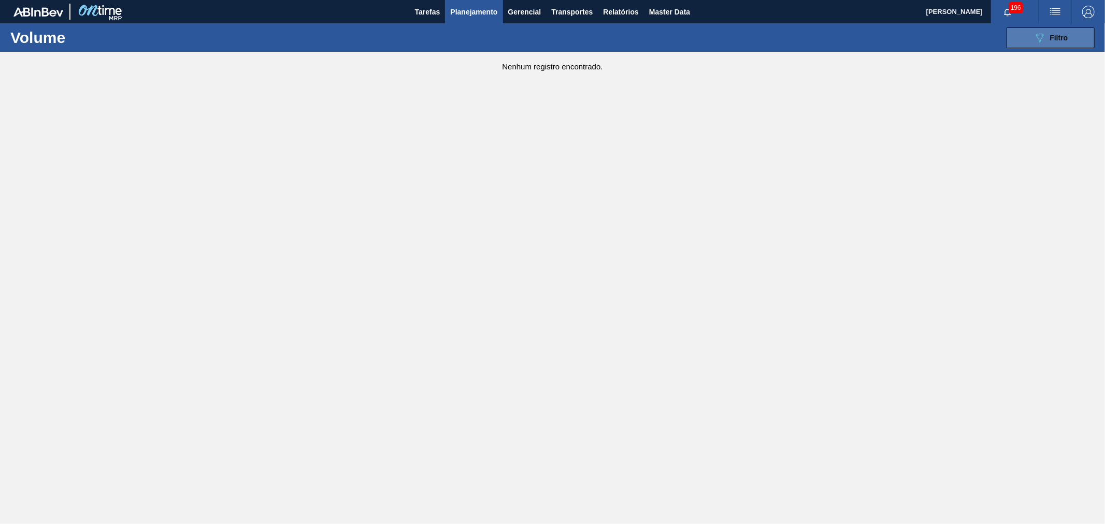
click at [1065, 37] on span "Filtro" at bounding box center [1059, 38] width 18 height 8
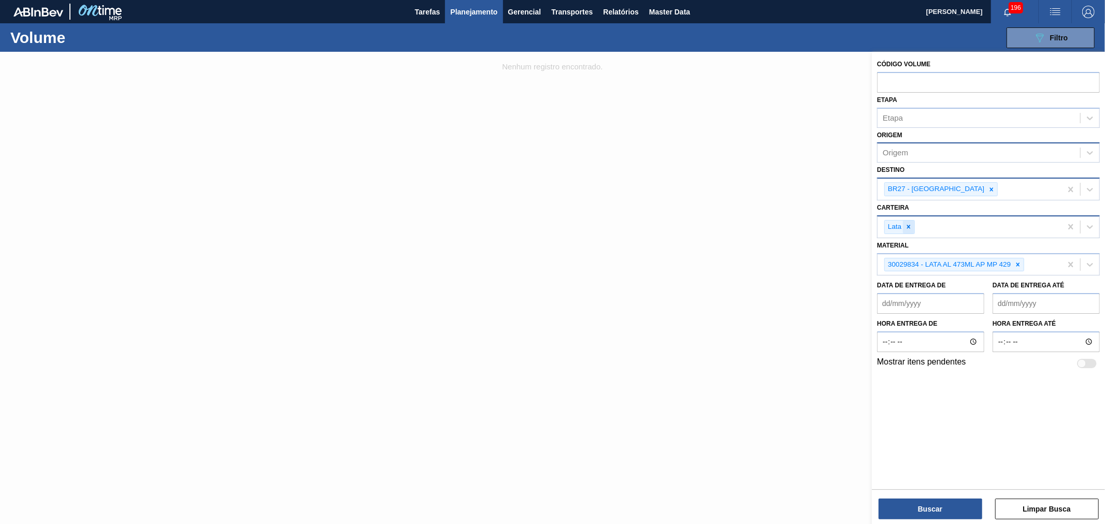
click at [905, 225] on icon at bounding box center [908, 226] width 7 height 7
click at [938, 506] on button "Buscar" at bounding box center [930, 509] width 104 height 21
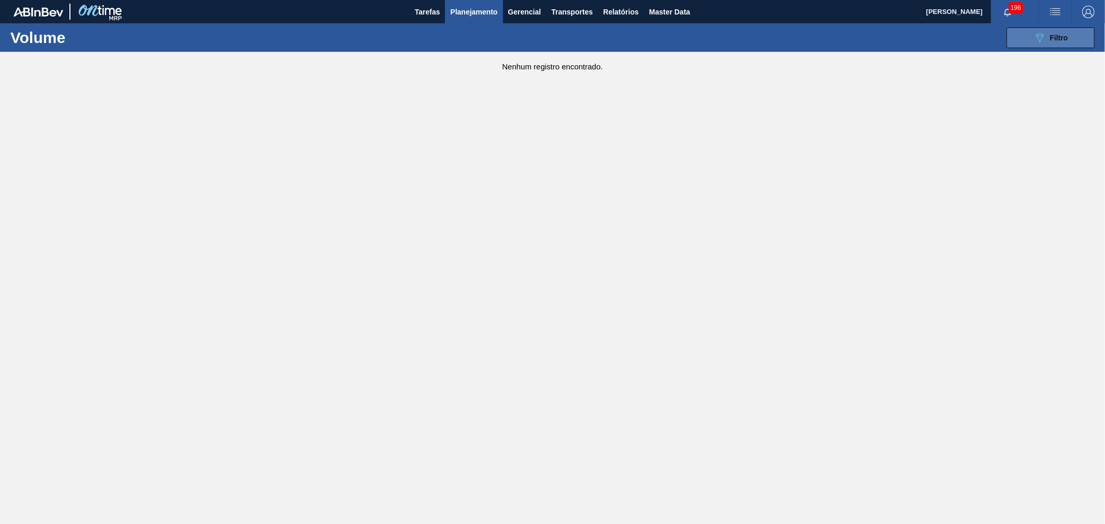
click at [1047, 48] on button "089F7B8B-B2A5-4AFE-B5C0-19BA573D28AC Filtro" at bounding box center [1050, 37] width 88 height 21
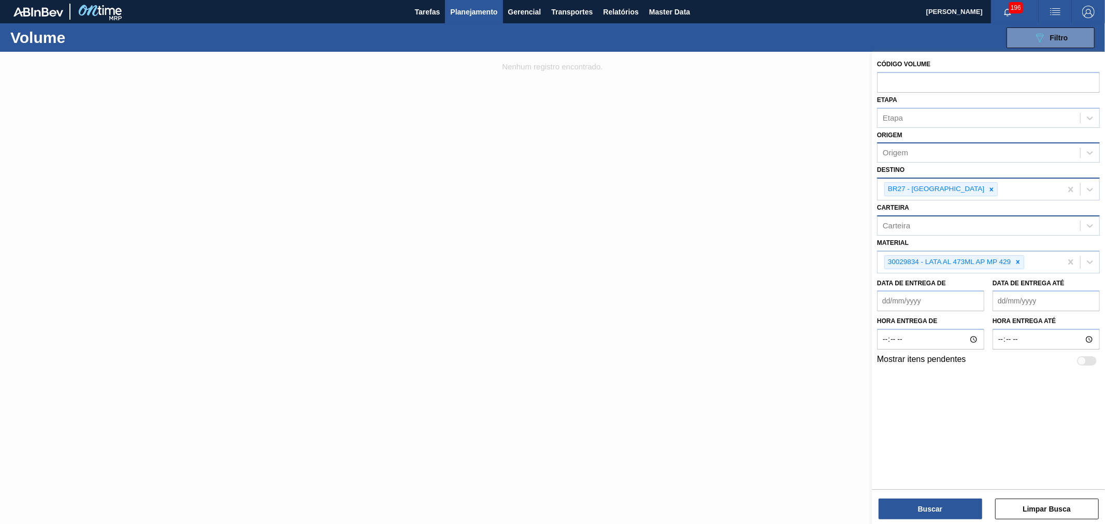
click at [752, 260] on div at bounding box center [552, 314] width 1105 height 524
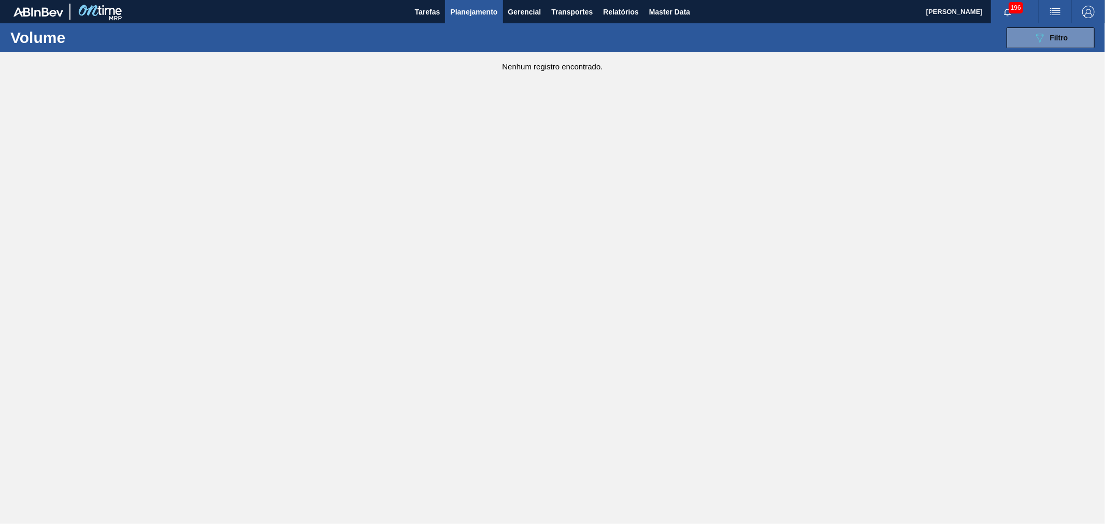
click at [463, 15] on span "Planejamento" at bounding box center [473, 12] width 47 height 12
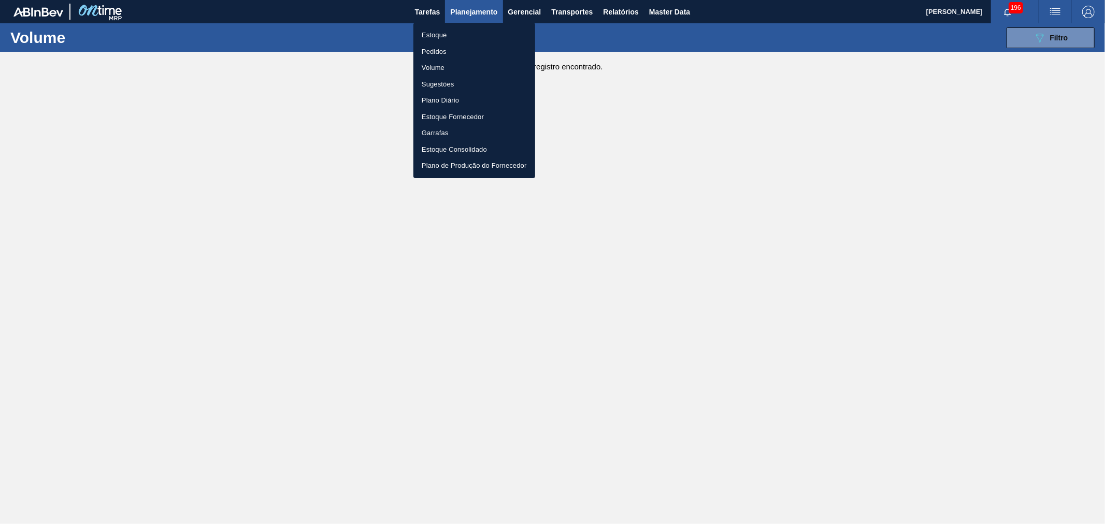
click at [434, 54] on li "Pedidos" at bounding box center [474, 52] width 122 height 17
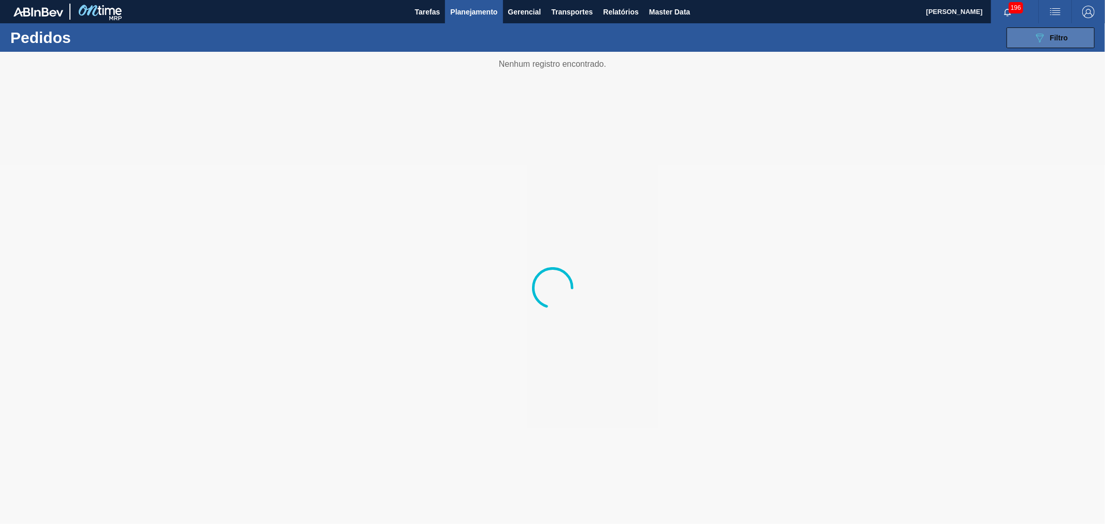
click at [1043, 42] on icon "089F7B8B-B2A5-4AFE-B5C0-19BA573D28AC" at bounding box center [1039, 38] width 12 height 12
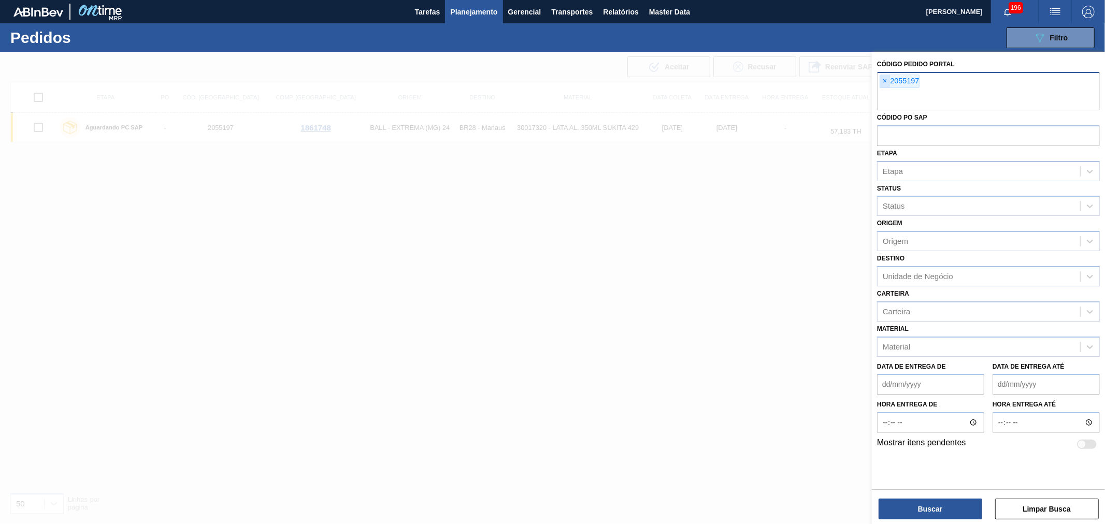
click at [881, 80] on span "×" at bounding box center [885, 81] width 10 height 12
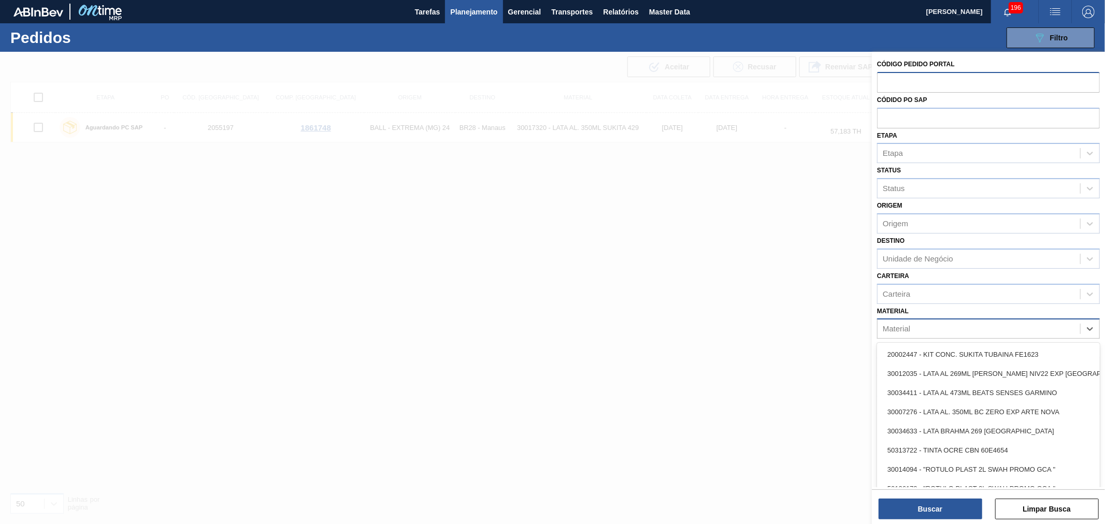
click at [918, 324] on div "Material" at bounding box center [978, 329] width 202 height 15
paste input "30029834"
type input "30029834"
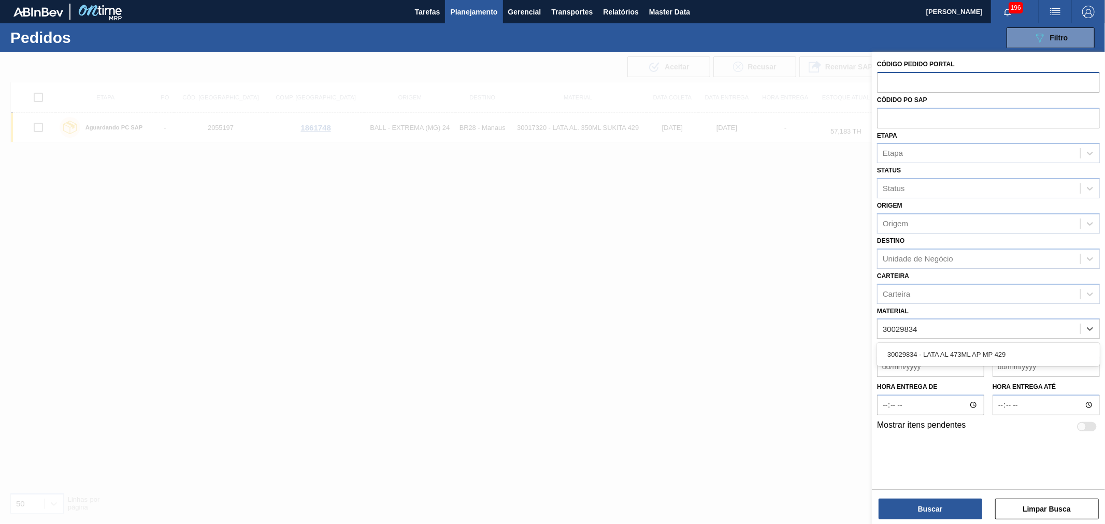
click at [933, 345] on div "30029834 - LATA AL 473ML AP MP 429" at bounding box center [988, 354] width 223 height 19
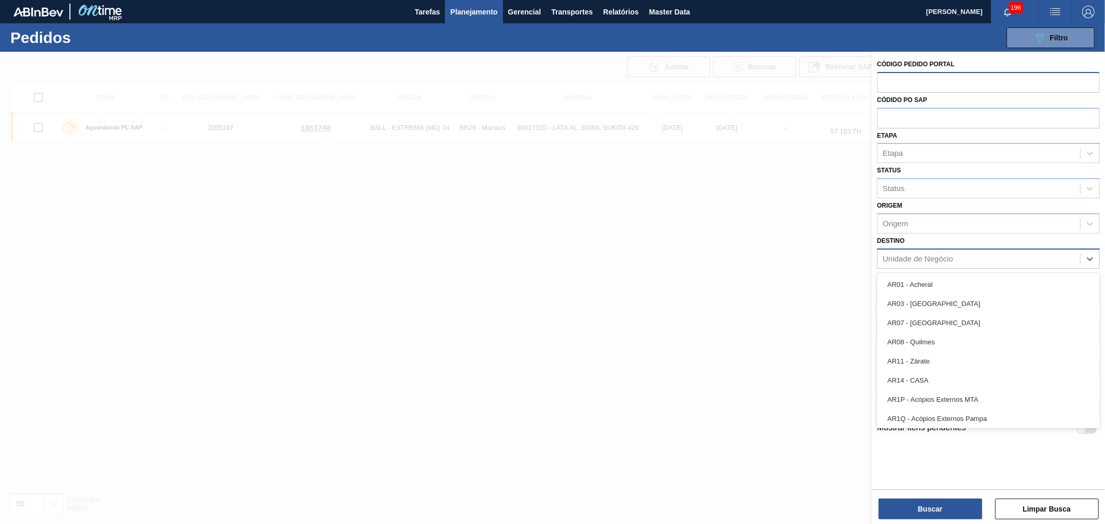
click at [924, 258] on div "Unidade de Negócio" at bounding box center [917, 258] width 70 height 9
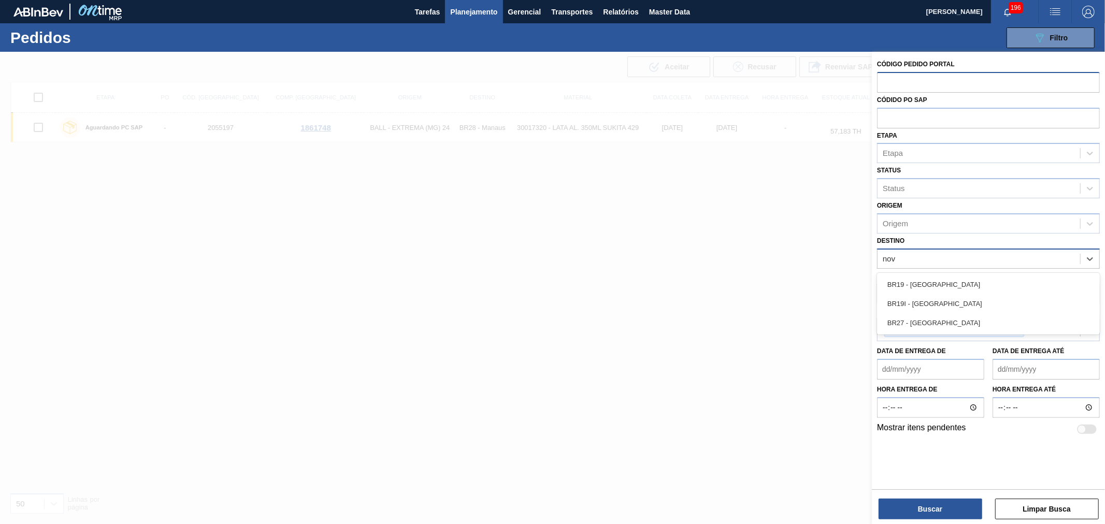
type input "nova"
click at [918, 318] on div "BR27 - Nova Minas" at bounding box center [988, 322] width 223 height 19
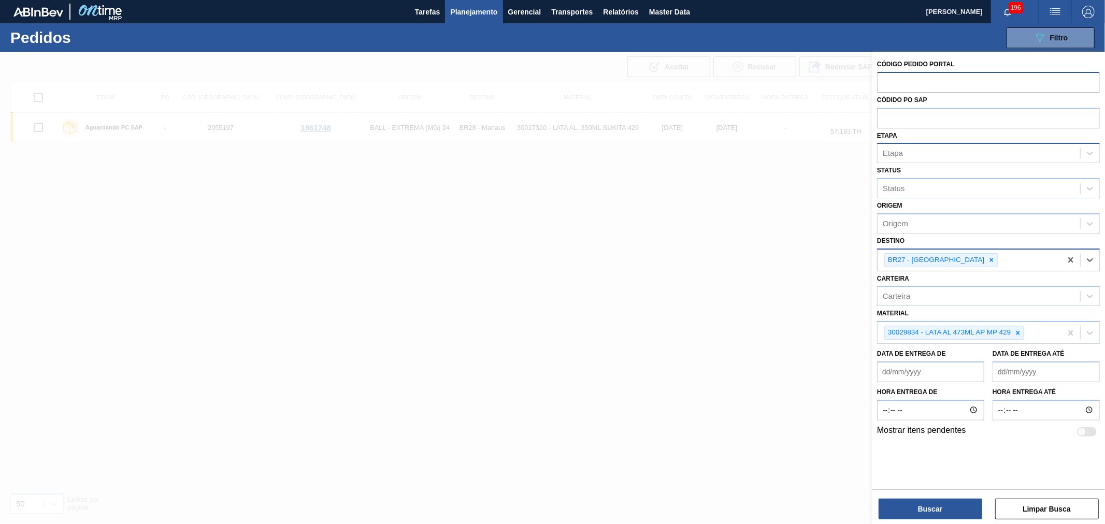
click at [909, 151] on div "Etapa" at bounding box center [978, 153] width 202 height 15
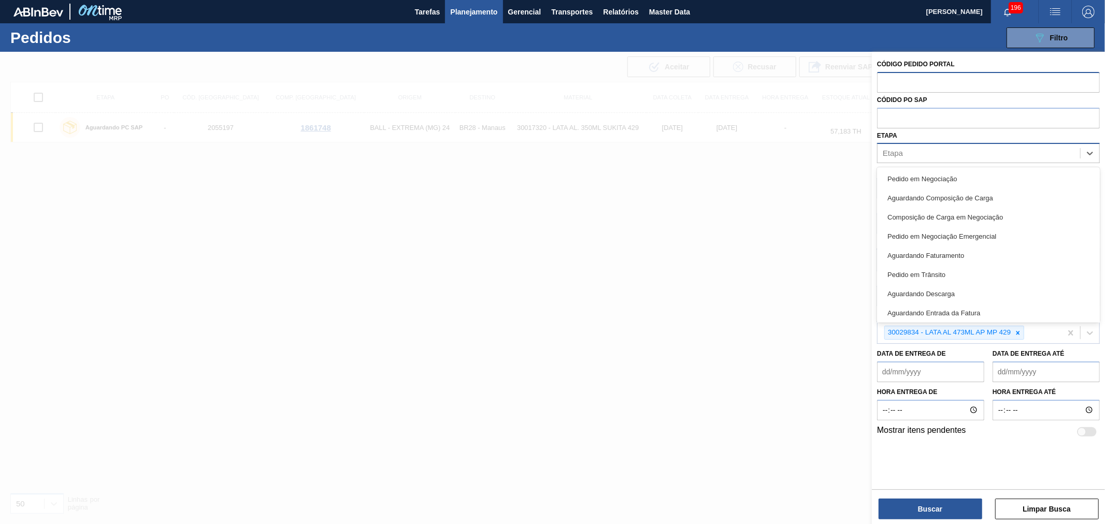
click at [933, 149] on div "Etapa" at bounding box center [978, 153] width 202 height 15
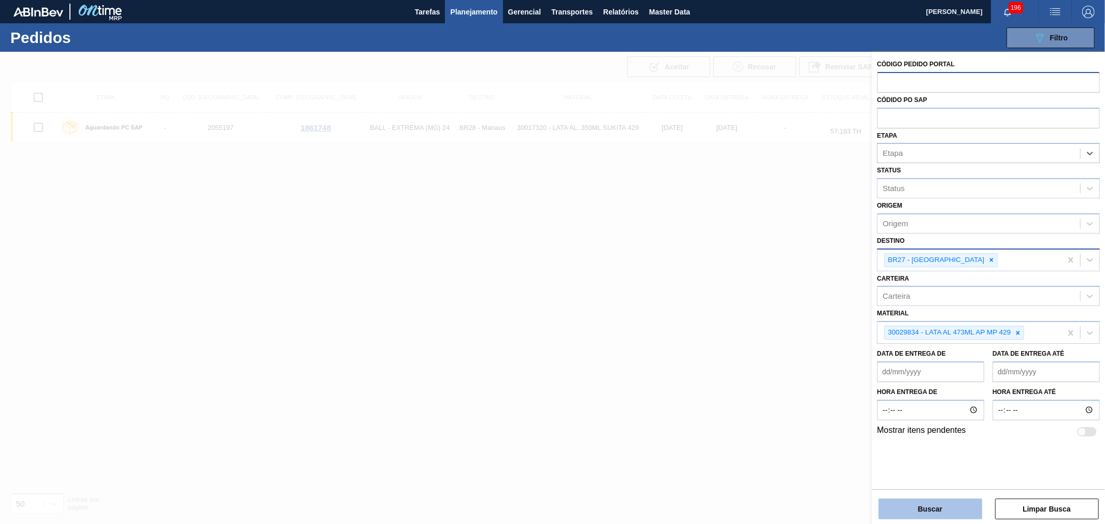
click at [931, 514] on button "Buscar" at bounding box center [930, 509] width 104 height 21
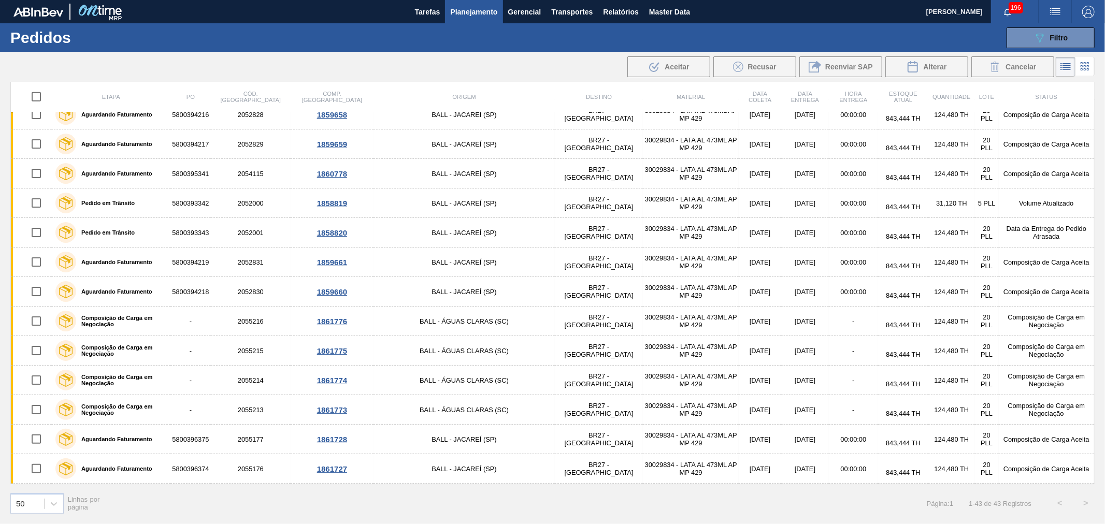
scroll to position [614, 0]
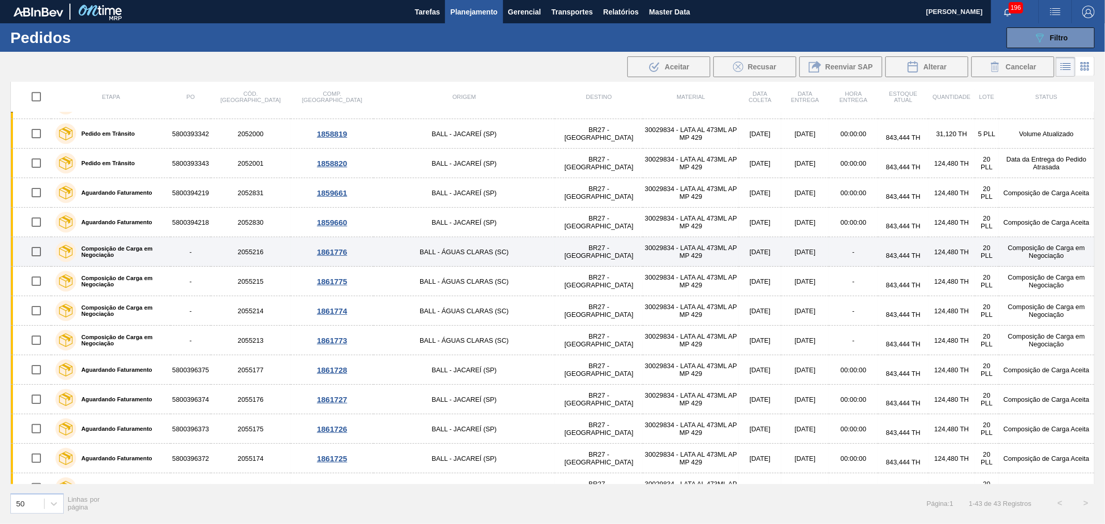
click at [39, 251] on input "checkbox" at bounding box center [36, 252] width 22 height 22
checkbox input "true"
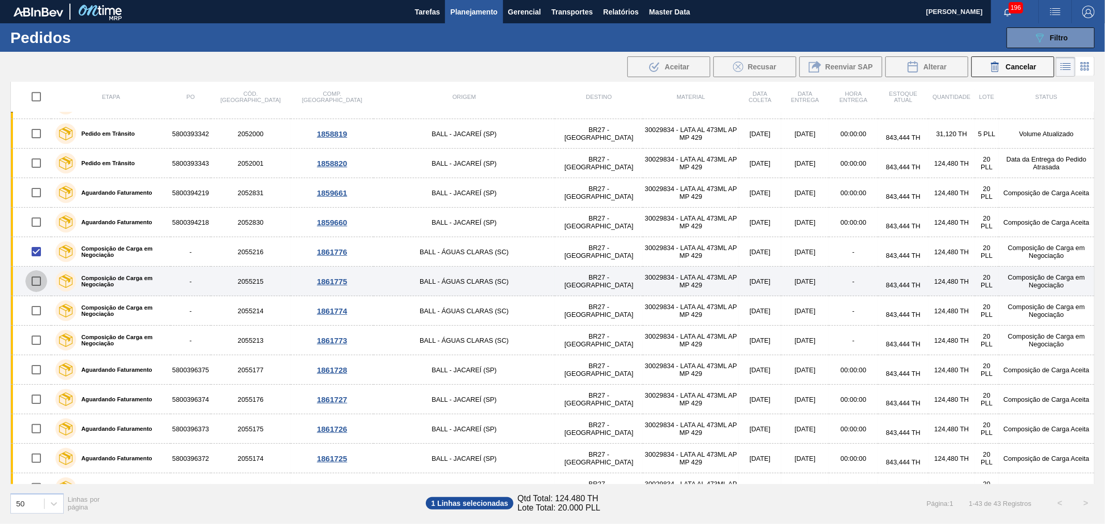
click at [35, 281] on input "checkbox" at bounding box center [36, 281] width 22 height 22
checkbox input "true"
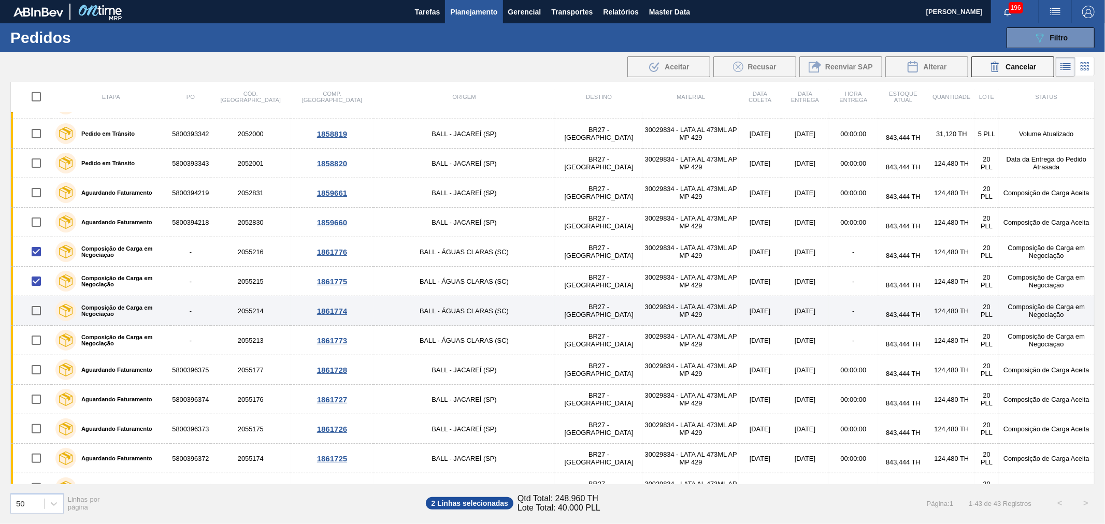
click at [40, 308] on input "checkbox" at bounding box center [36, 311] width 22 height 22
checkbox input "true"
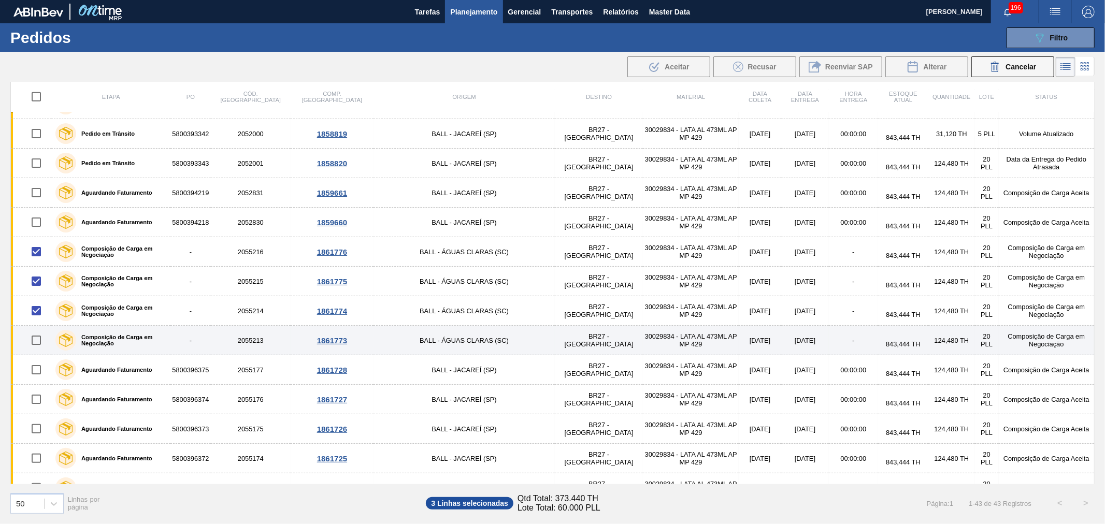
click at [37, 341] on input "checkbox" at bounding box center [36, 340] width 22 height 22
checkbox input "true"
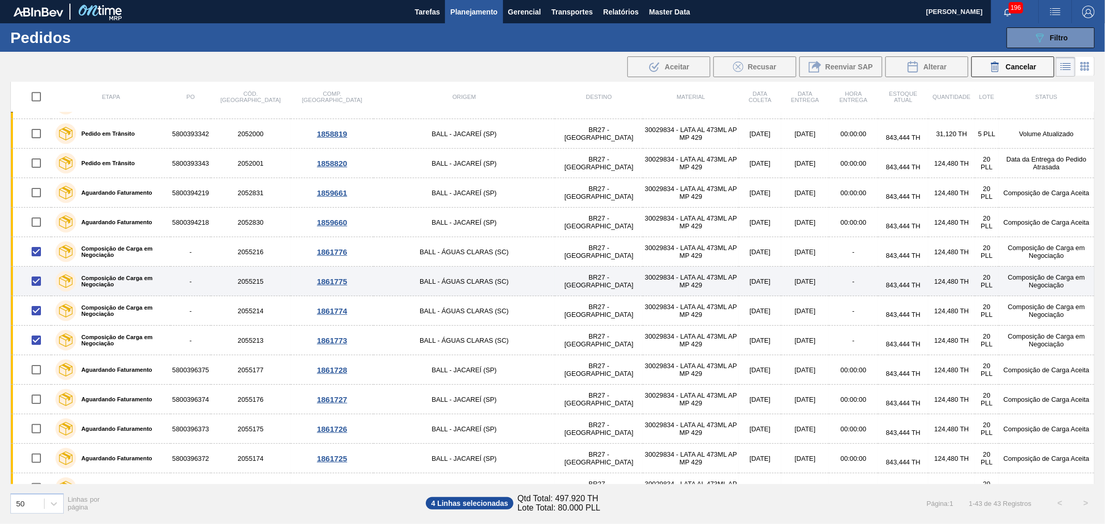
click at [40, 279] on input "checkbox" at bounding box center [36, 281] width 22 height 22
checkbox input "false"
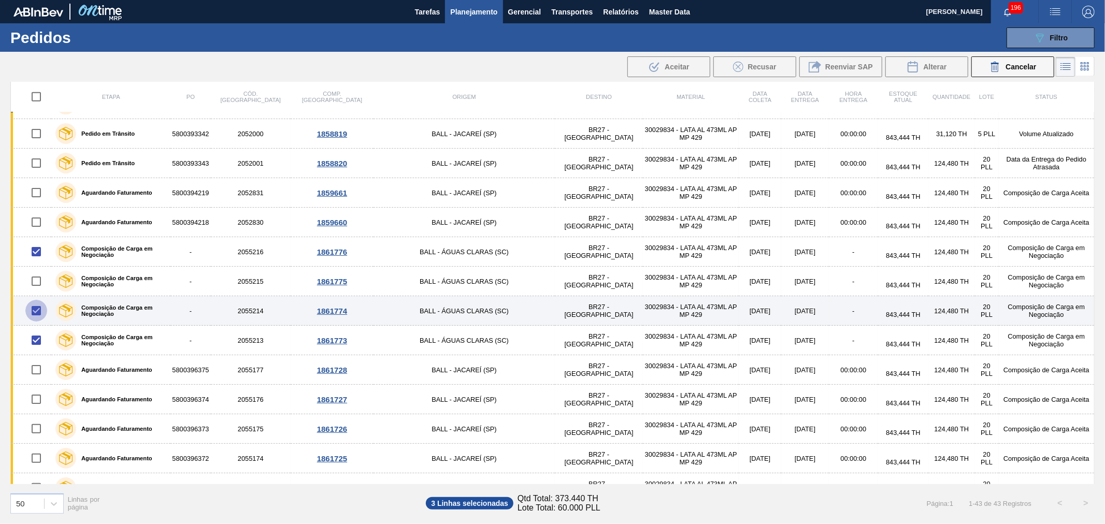
click at [37, 307] on input "checkbox" at bounding box center [36, 311] width 22 height 22
checkbox input "false"
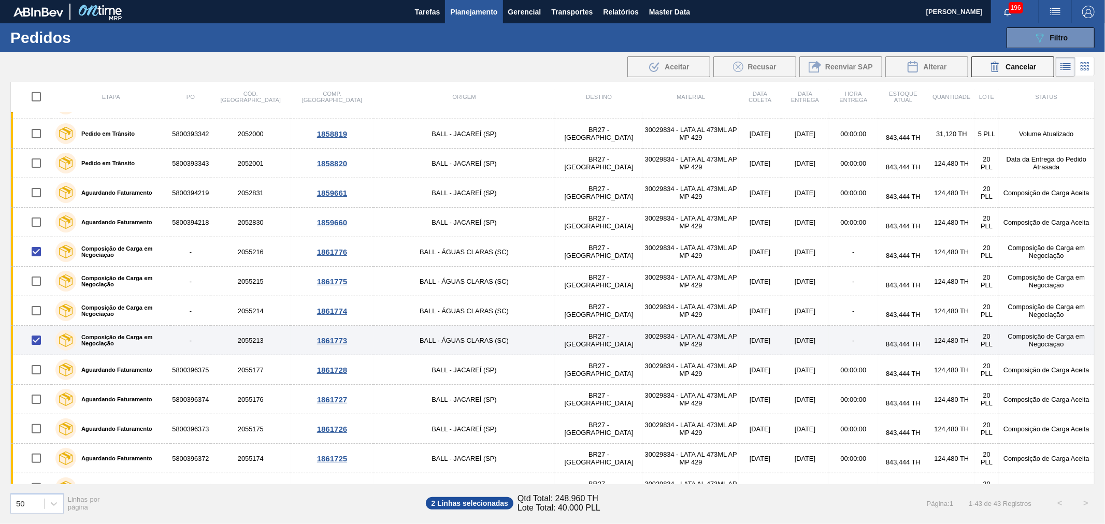
click at [33, 343] on input "checkbox" at bounding box center [36, 340] width 22 height 22
checkbox input "false"
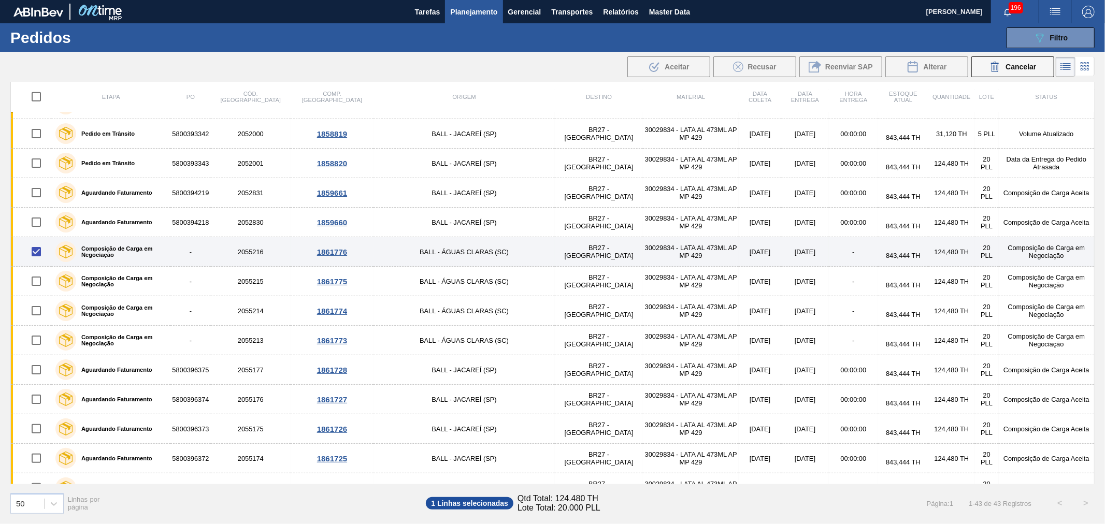
click at [33, 250] on input "checkbox" at bounding box center [36, 252] width 22 height 22
checkbox input "false"
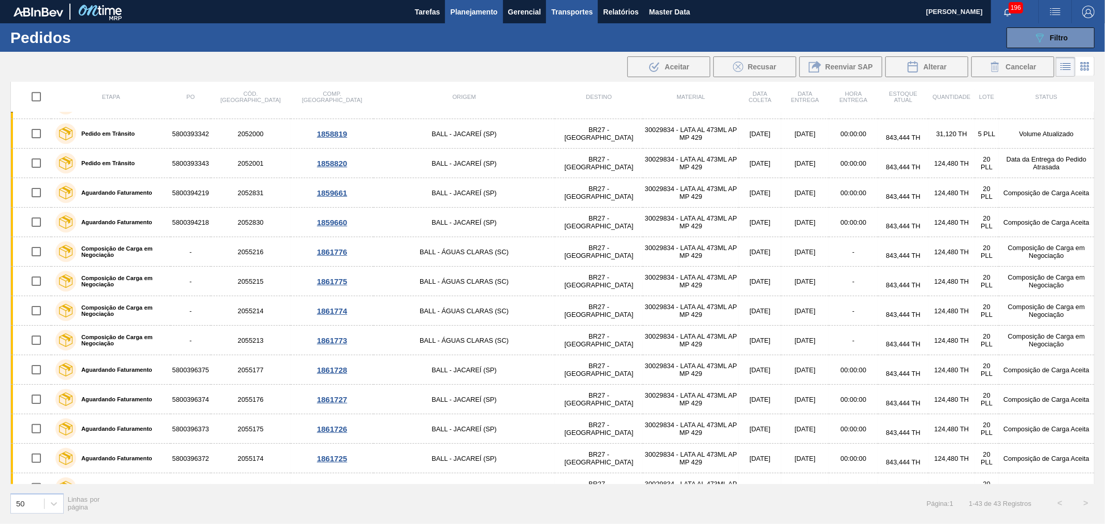
click at [557, 8] on span "Transportes" at bounding box center [571, 12] width 41 height 12
click at [564, 34] on li "Composição de Carga" at bounding box center [572, 35] width 85 height 17
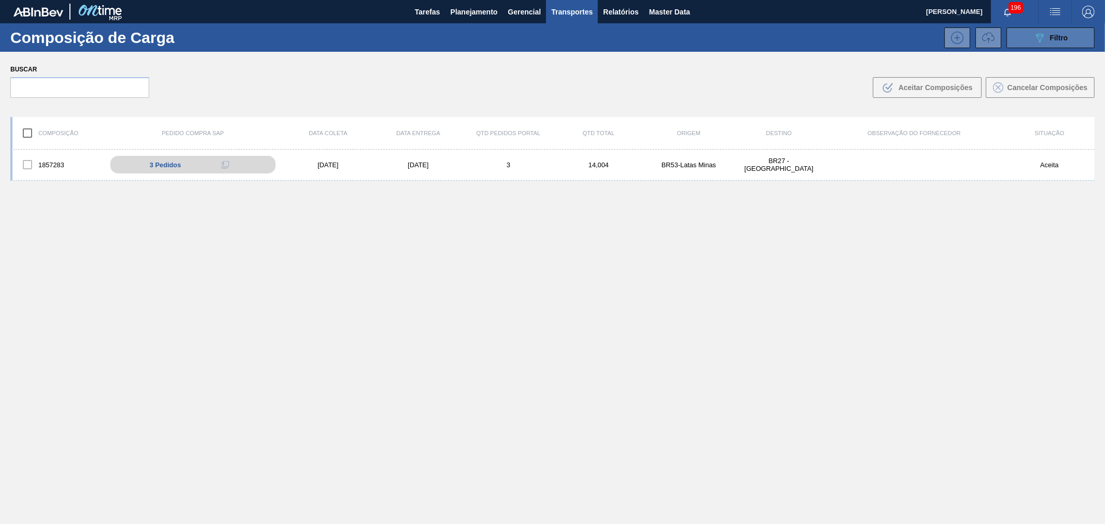
click at [1053, 35] on span "Filtro" at bounding box center [1059, 38] width 18 height 8
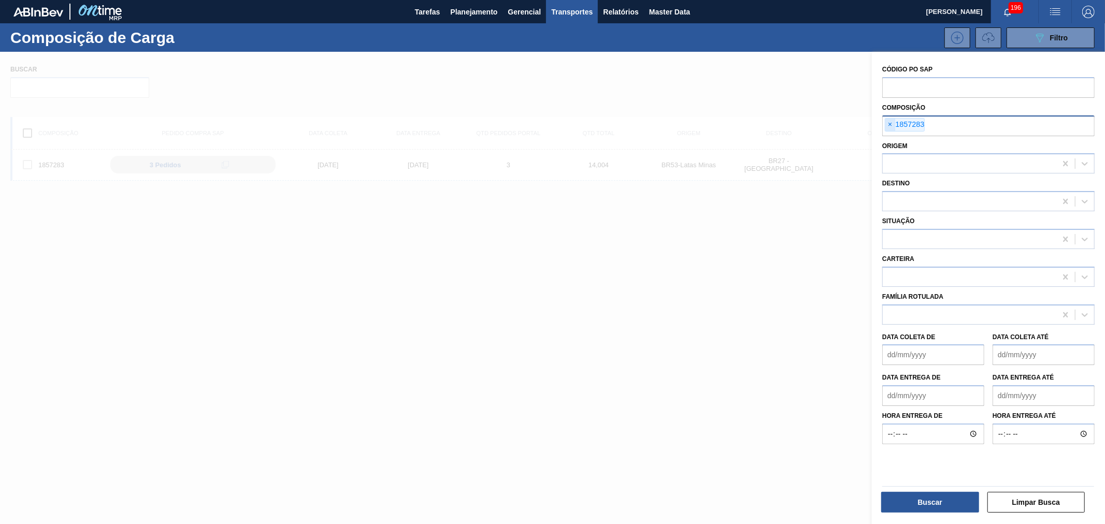
click at [891, 123] on span "×" at bounding box center [890, 125] width 10 height 12
click at [899, 199] on div at bounding box center [968, 201] width 173 height 15
type input "nova m"
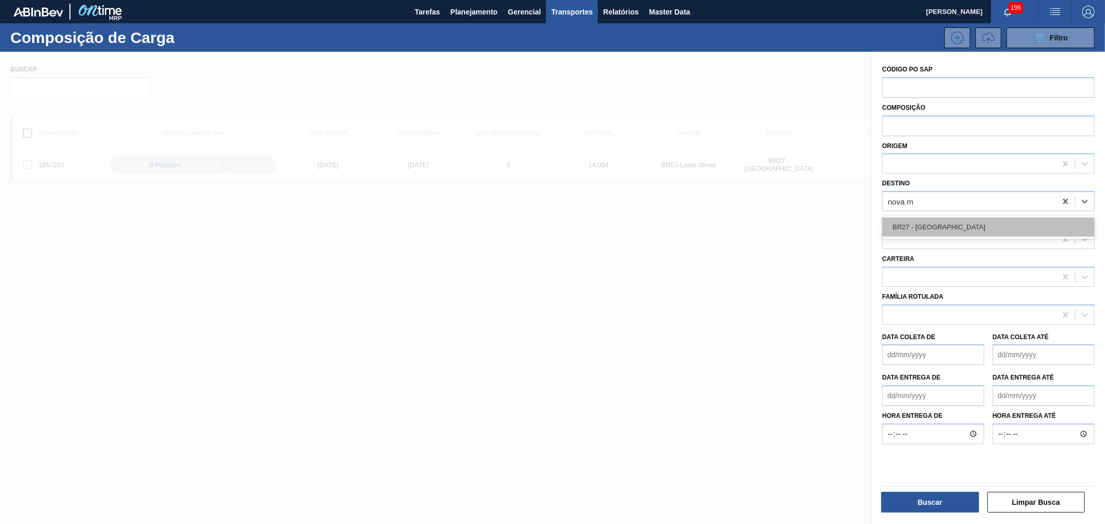
click at [945, 221] on div "BR27 - [GEOGRAPHIC_DATA]" at bounding box center [988, 227] width 212 height 19
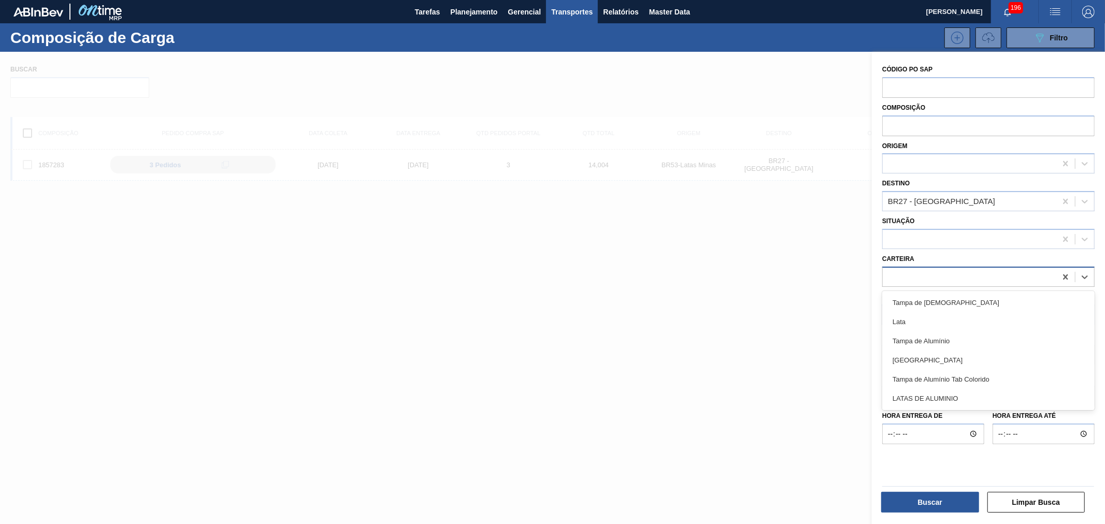
click at [928, 272] on div at bounding box center [968, 276] width 173 height 15
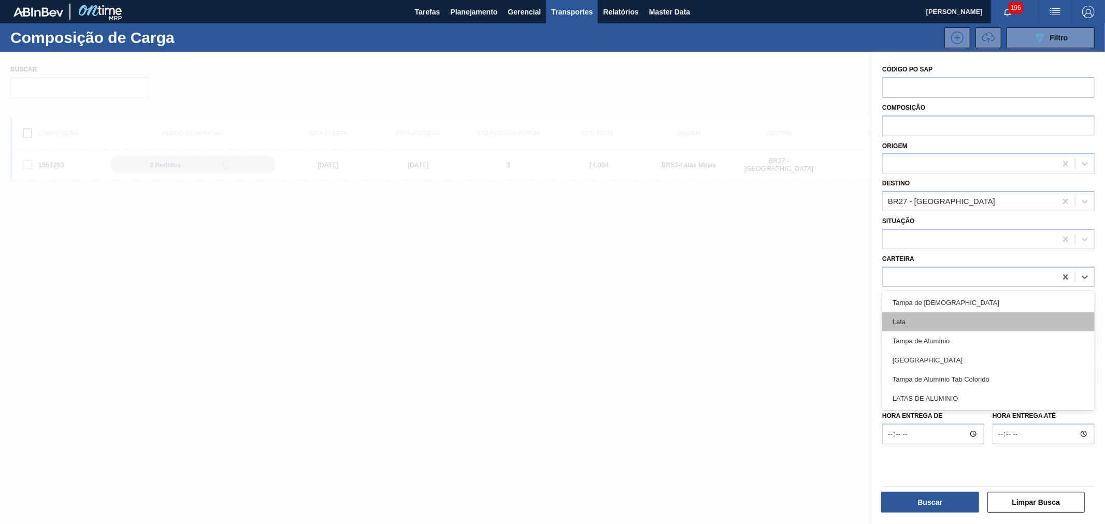
click at [917, 323] on div "Lata" at bounding box center [988, 321] width 212 height 19
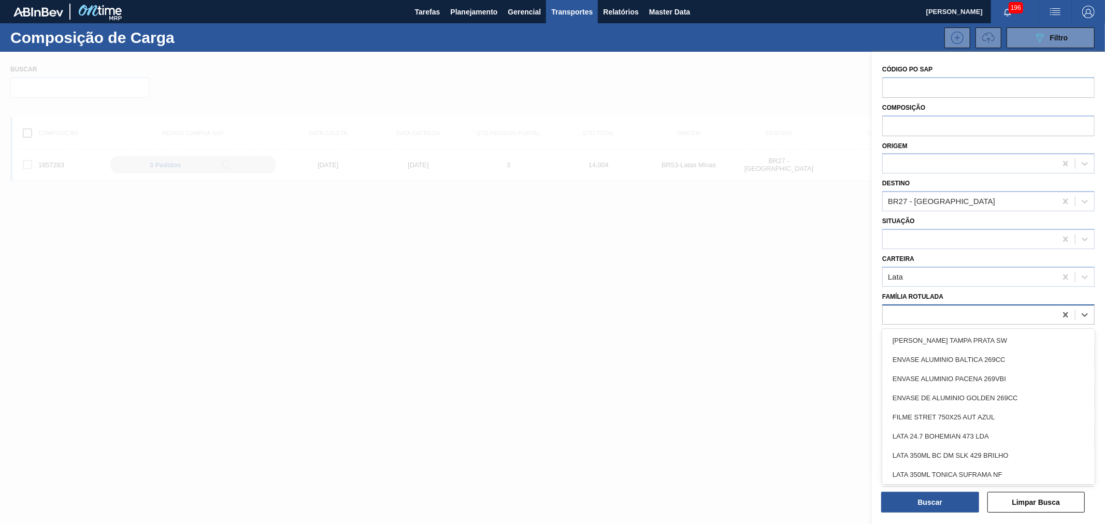
click at [921, 313] on div at bounding box center [968, 314] width 173 height 15
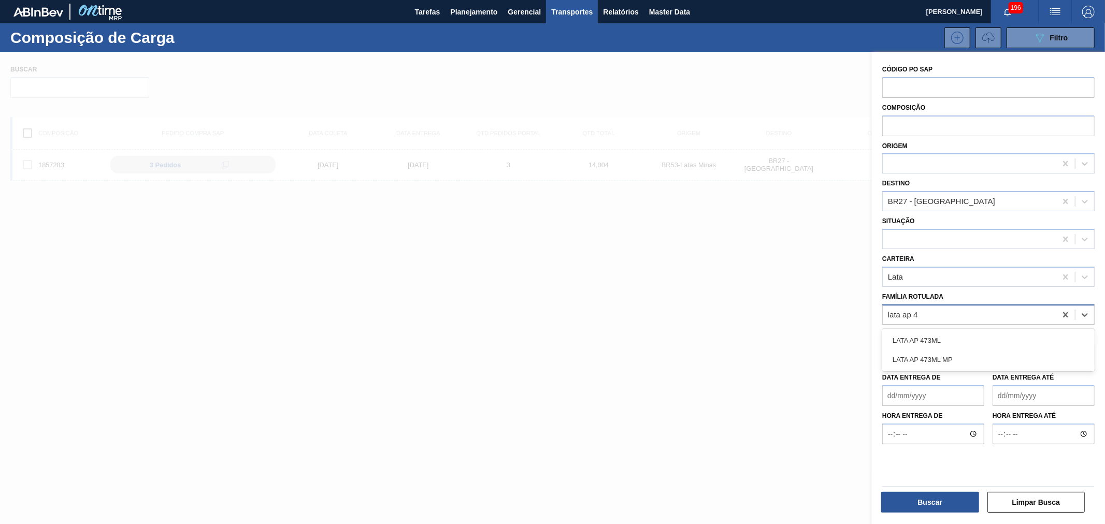
type Rotulada "lata ap 47"
click at [951, 355] on div "LATA AP 473ML MP" at bounding box center [988, 359] width 212 height 19
click at [944, 501] on button "Buscar" at bounding box center [930, 502] width 98 height 21
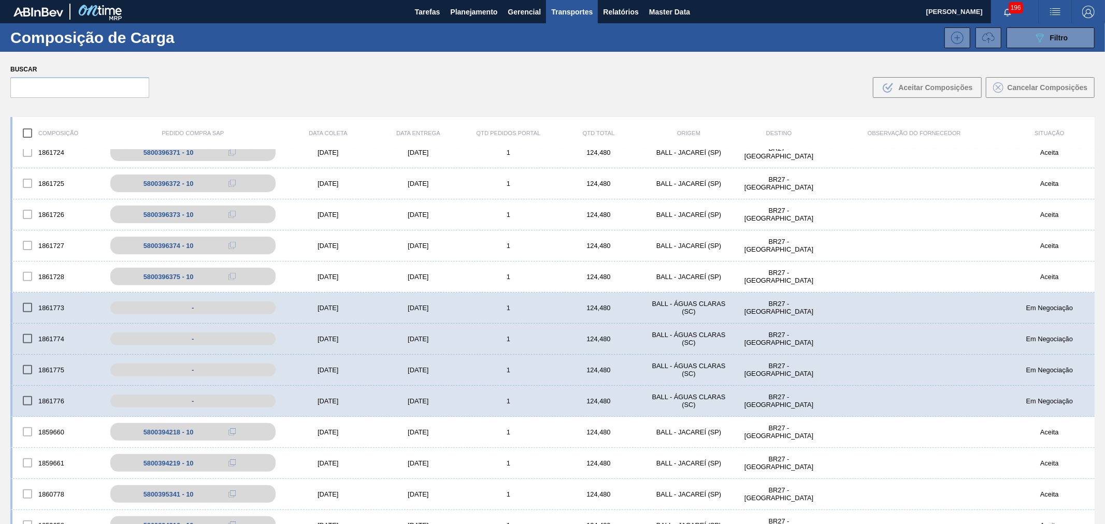
scroll to position [307, 0]
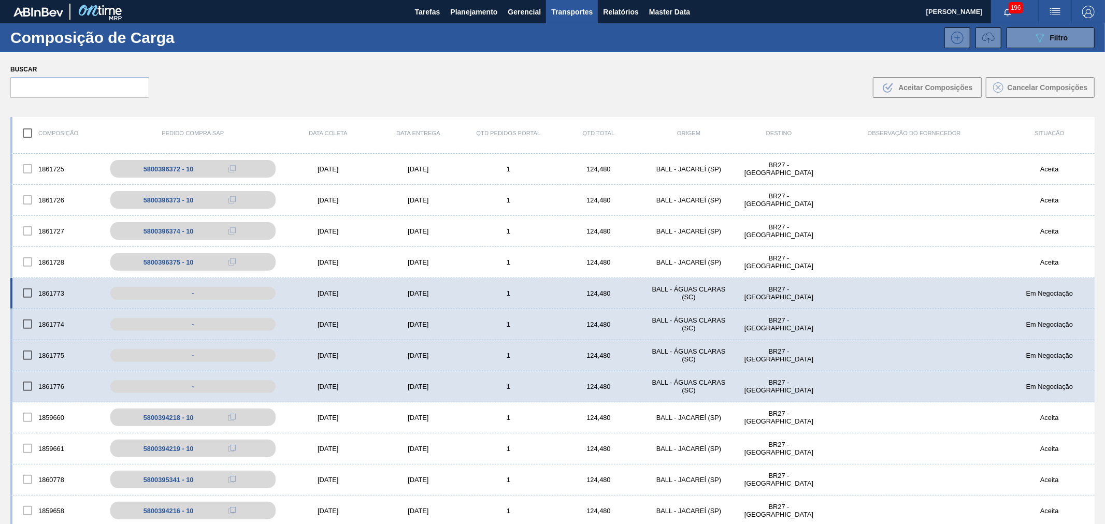
drag, startPoint x: 28, startPoint y: 292, endPoint x: 26, endPoint y: 298, distance: 6.6
click at [28, 292] on input "checkbox" at bounding box center [28, 293] width 22 height 22
checkbox input "true"
click at [31, 326] on input "checkbox" at bounding box center [28, 324] width 22 height 22
checkbox input "true"
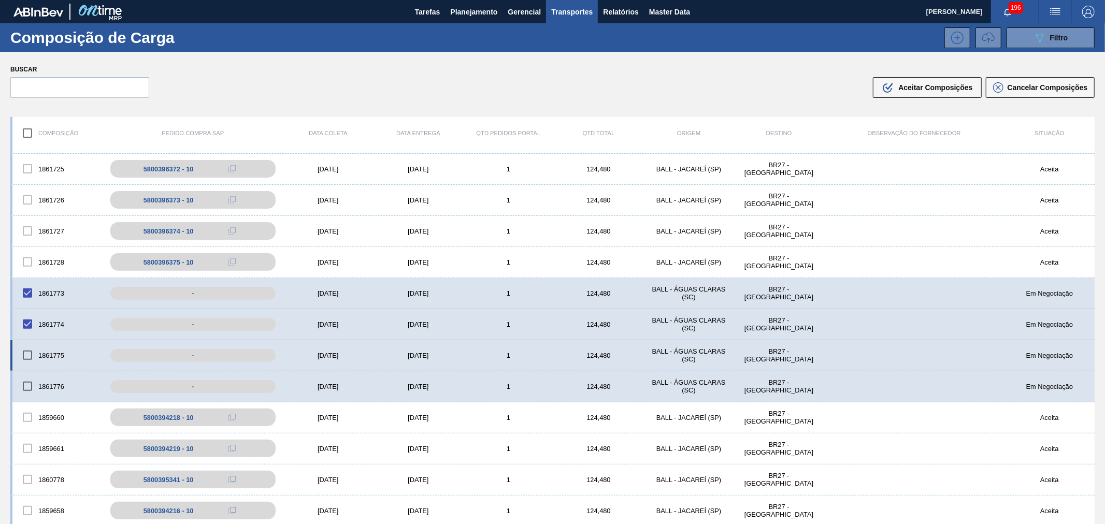
click at [28, 354] on input "checkbox" at bounding box center [28, 355] width 22 height 22
checkbox input "true"
click at [26, 385] on input "checkbox" at bounding box center [28, 386] width 22 height 22
checkbox input "true"
click at [950, 89] on span "Aceitar Composições" at bounding box center [935, 87] width 74 height 8
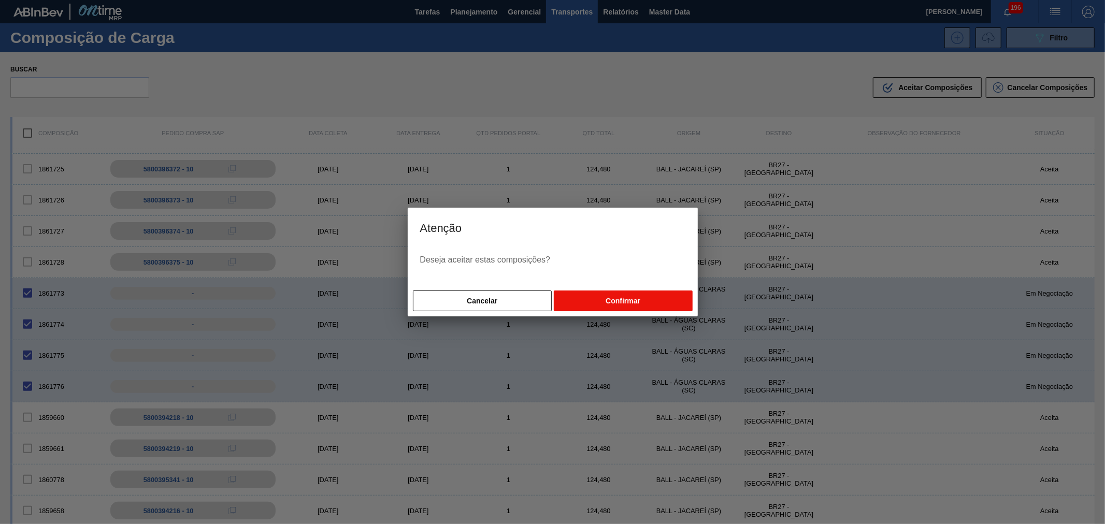
click at [636, 292] on button "Confirmar" at bounding box center [623, 301] width 138 height 21
checkbox input "false"
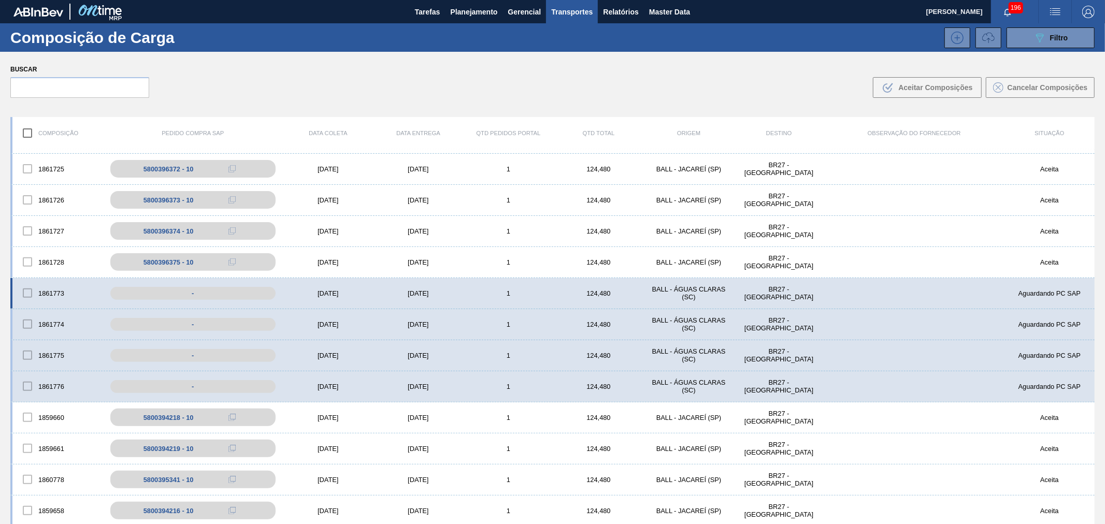
drag, startPoint x: 39, startPoint y: 294, endPoint x: 65, endPoint y: 294, distance: 25.4
click at [65, 294] on div "1861773" at bounding box center [57, 293] width 90 height 22
drag, startPoint x: 39, startPoint y: 293, endPoint x: 65, endPoint y: 294, distance: 25.9
click at [65, 294] on div "1861773" at bounding box center [57, 293] width 90 height 22
drag, startPoint x: 40, startPoint y: 293, endPoint x: 48, endPoint y: 293, distance: 7.8
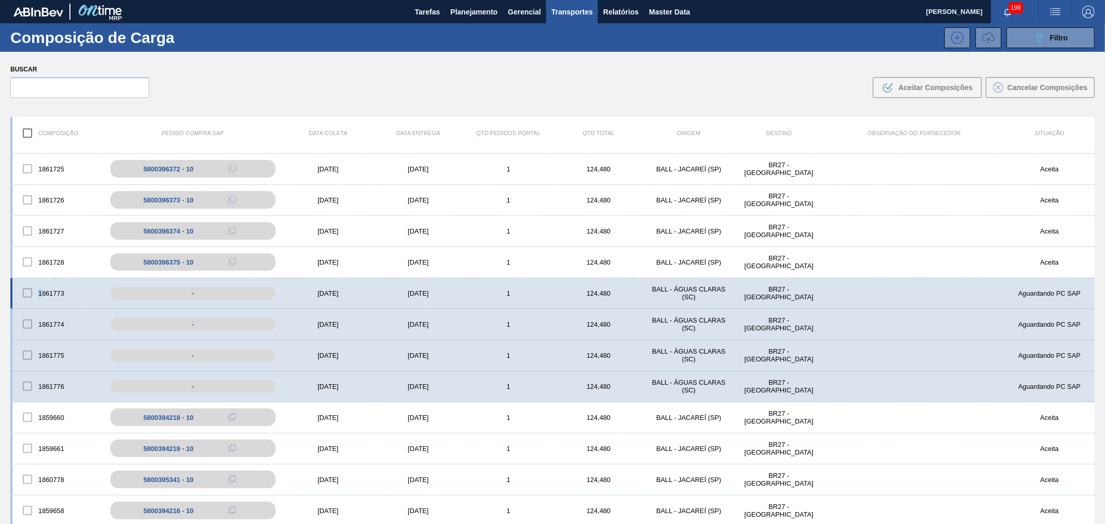
click at [65, 293] on div "1861773" at bounding box center [57, 293] width 90 height 22
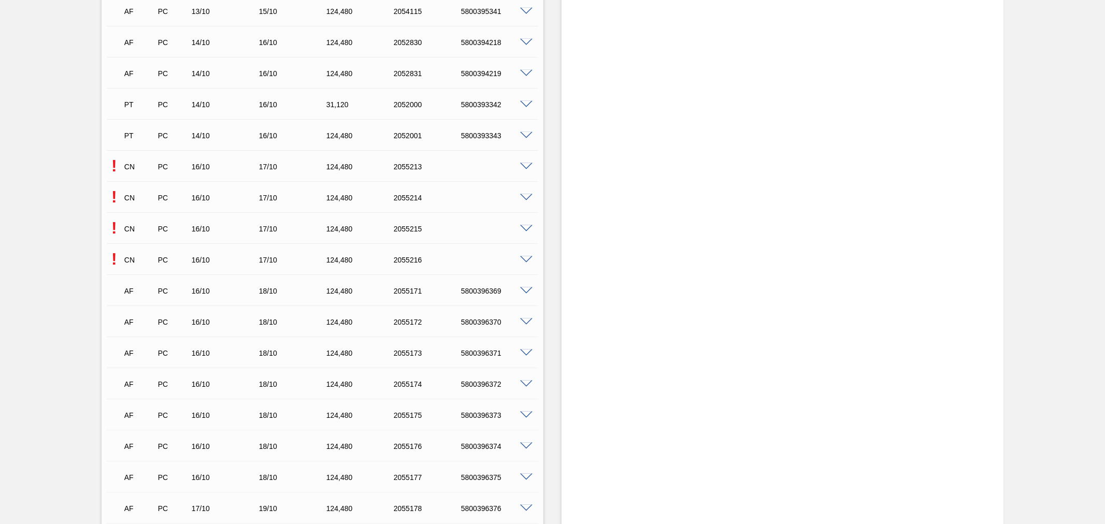
scroll to position [1074, 0]
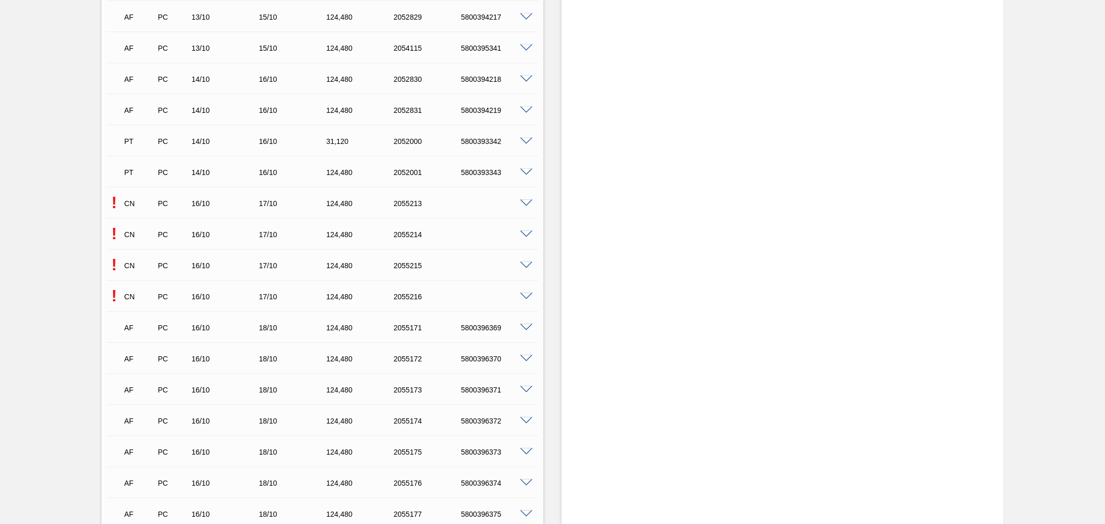
click at [520, 206] on div "CN PC 16/10 17/10 124,480 2055213" at bounding box center [320, 202] width 404 height 21
click at [526, 201] on span at bounding box center [526, 204] width 12 height 8
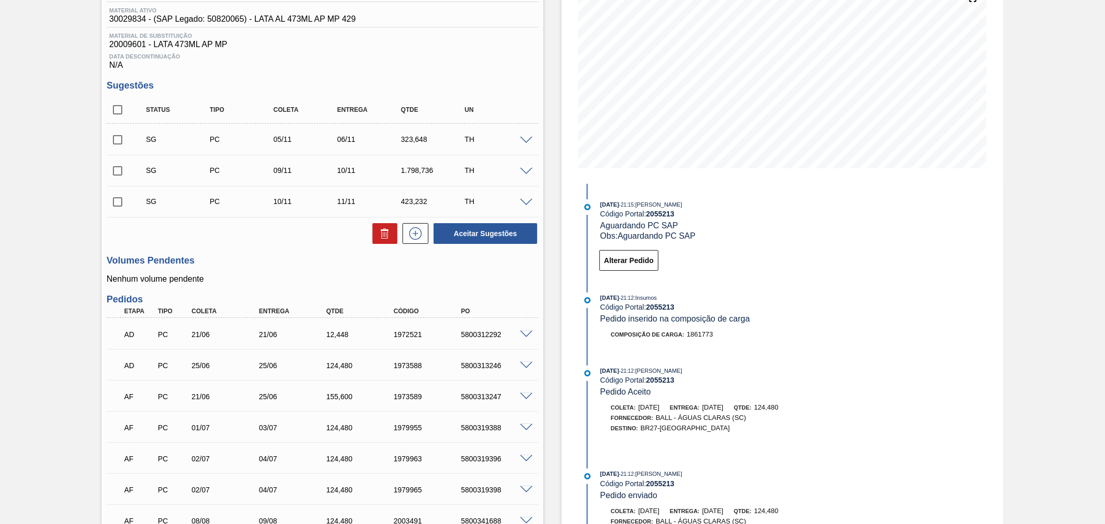
scroll to position [153, 0]
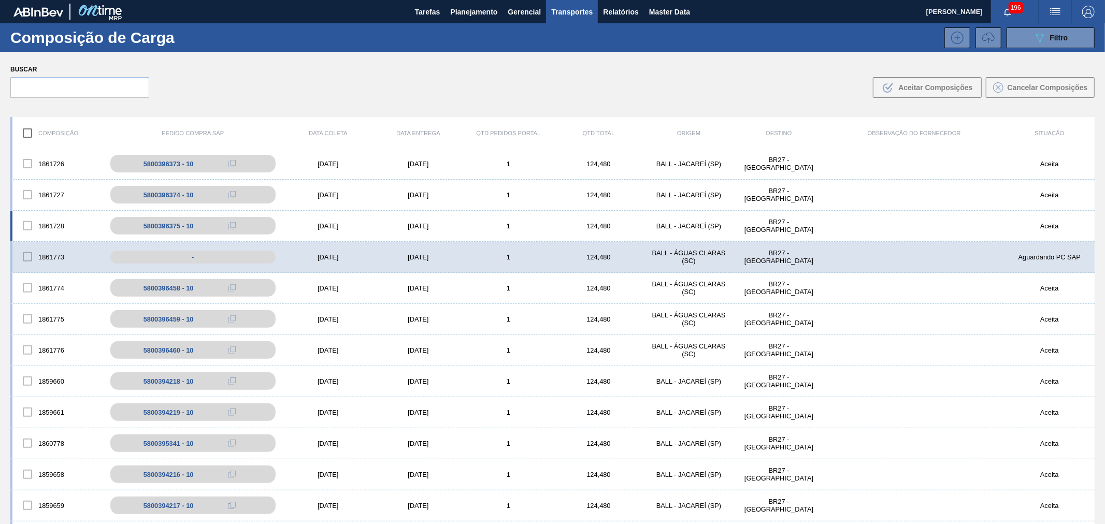
scroll to position [307, 0]
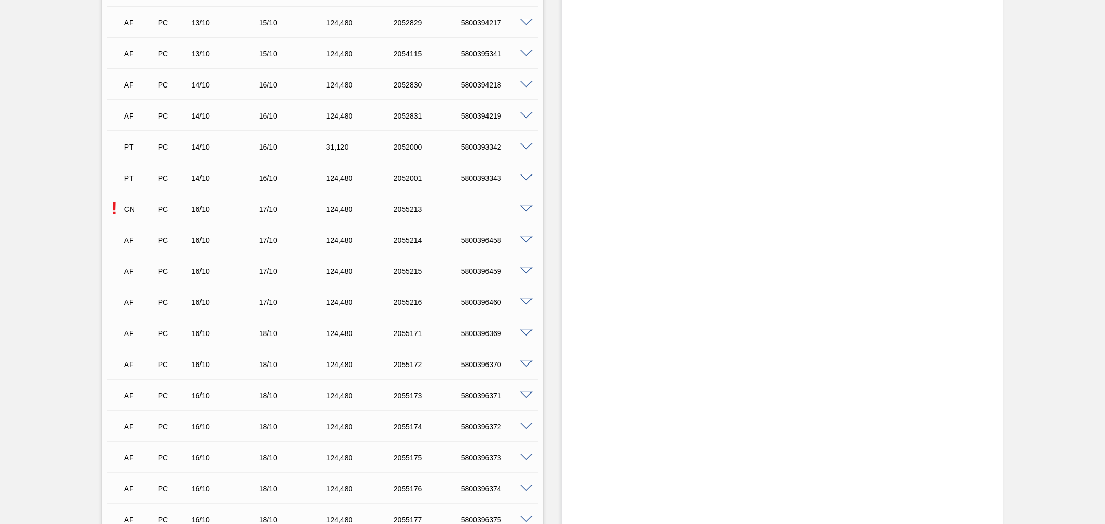
scroll to position [1074, 0]
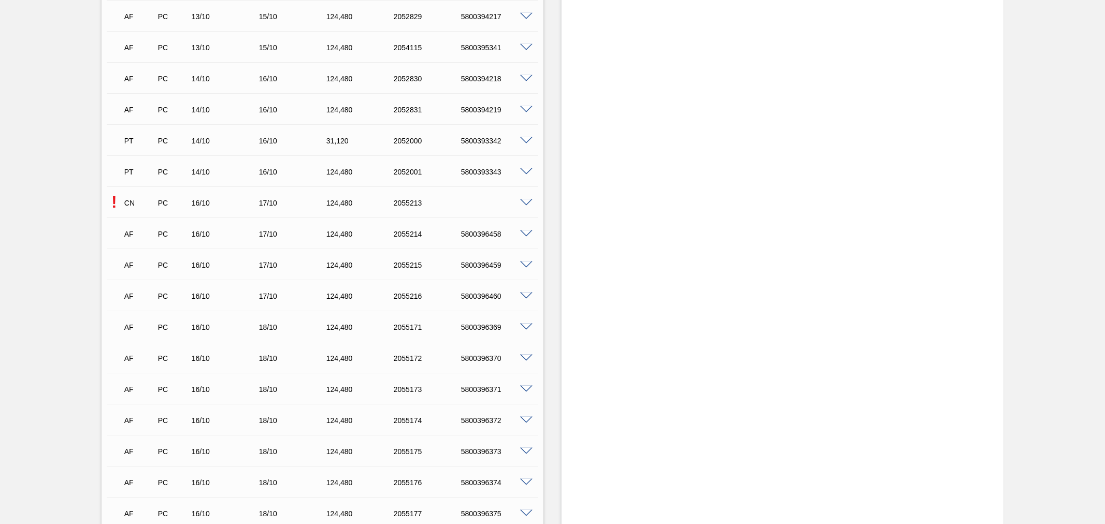
click at [475, 296] on div "5800396460" at bounding box center [496, 296] width 76 height 8
copy div "5800396460"
click at [479, 263] on div "5800396459" at bounding box center [496, 265] width 76 height 8
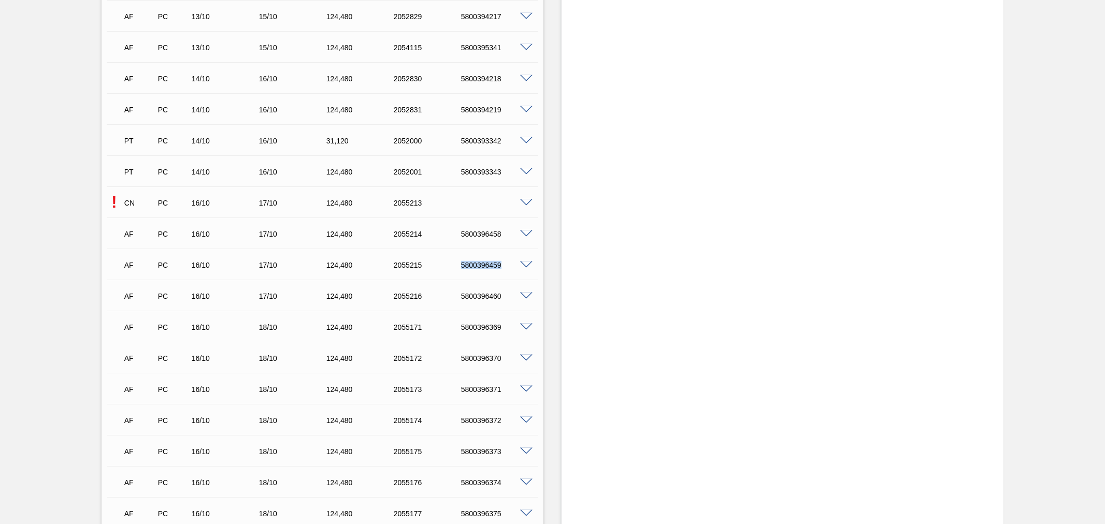
copy div "5800396459"
click at [481, 234] on div "5800396458" at bounding box center [496, 234] width 76 height 8
copy div "5800396458"
click at [520, 206] on div "CN PC 16/10 17/10 124,480 2055213" at bounding box center [320, 202] width 404 height 21
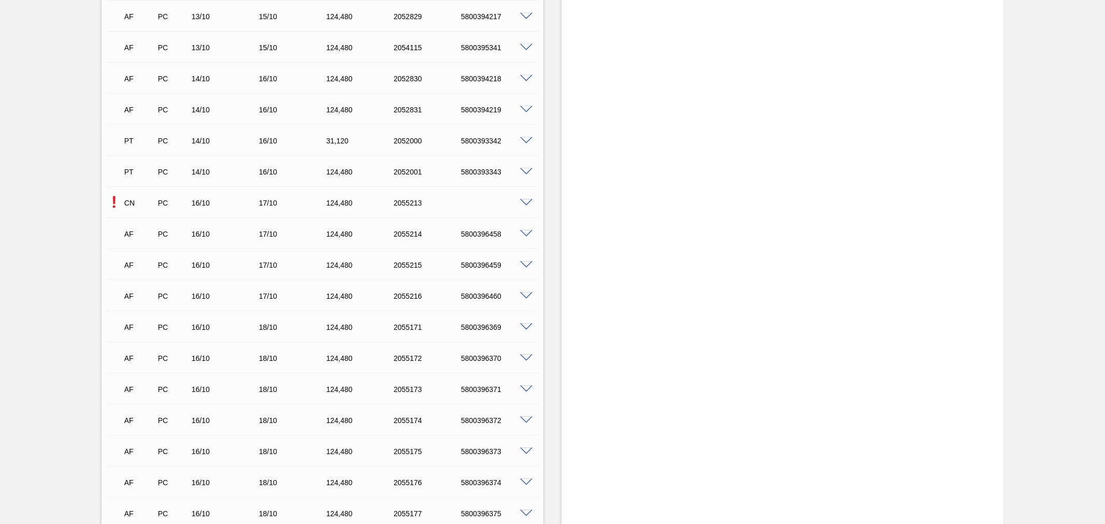
click at [524, 202] on span at bounding box center [526, 203] width 12 height 8
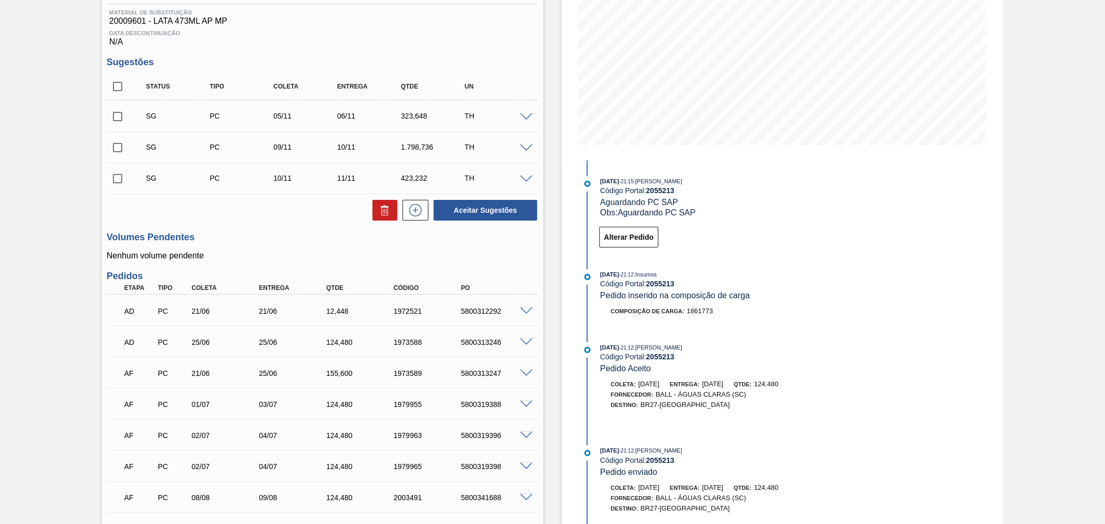
scroll to position [153, 0]
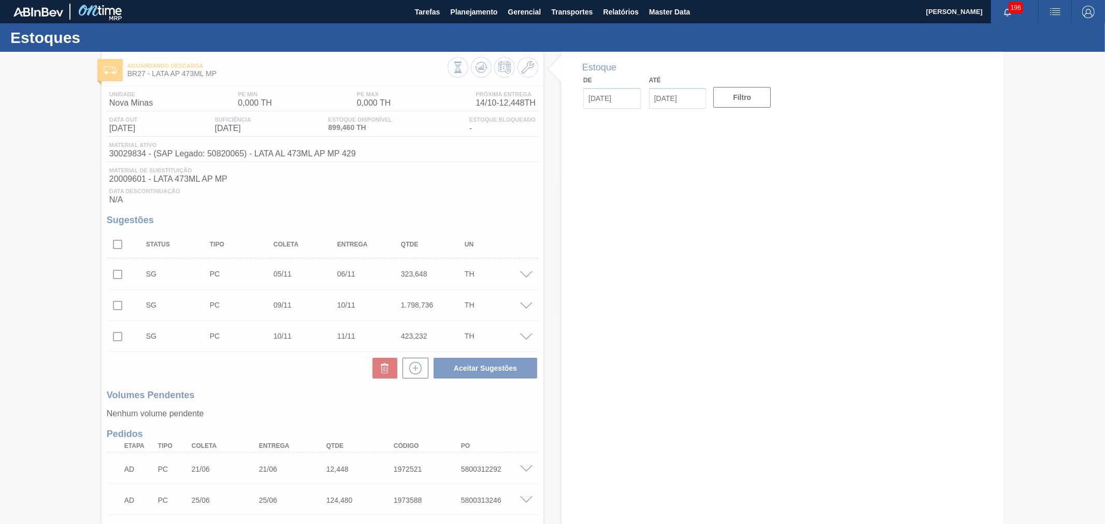
type input "[DATE]"
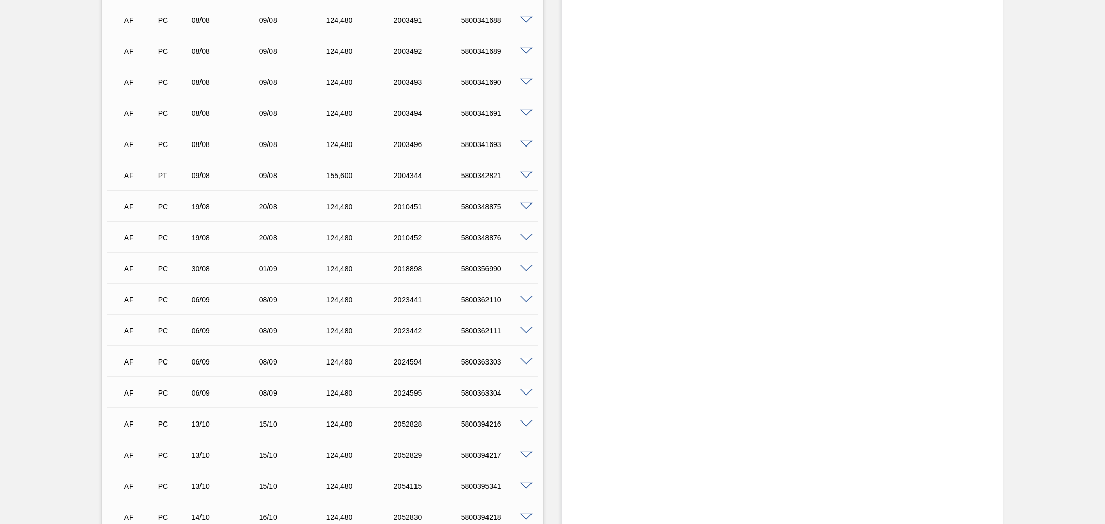
scroll to position [920, 0]
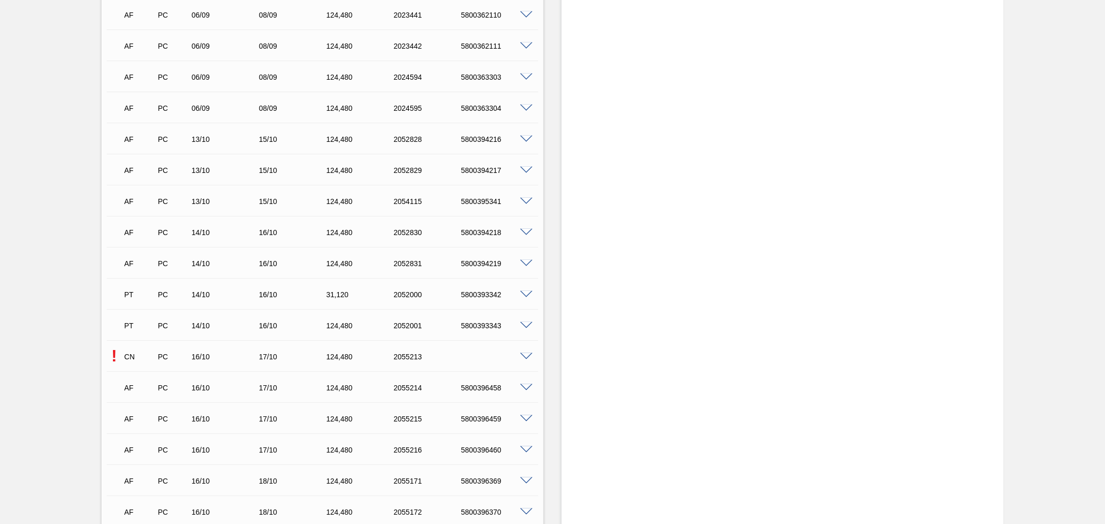
click at [527, 354] on span at bounding box center [526, 357] width 12 height 8
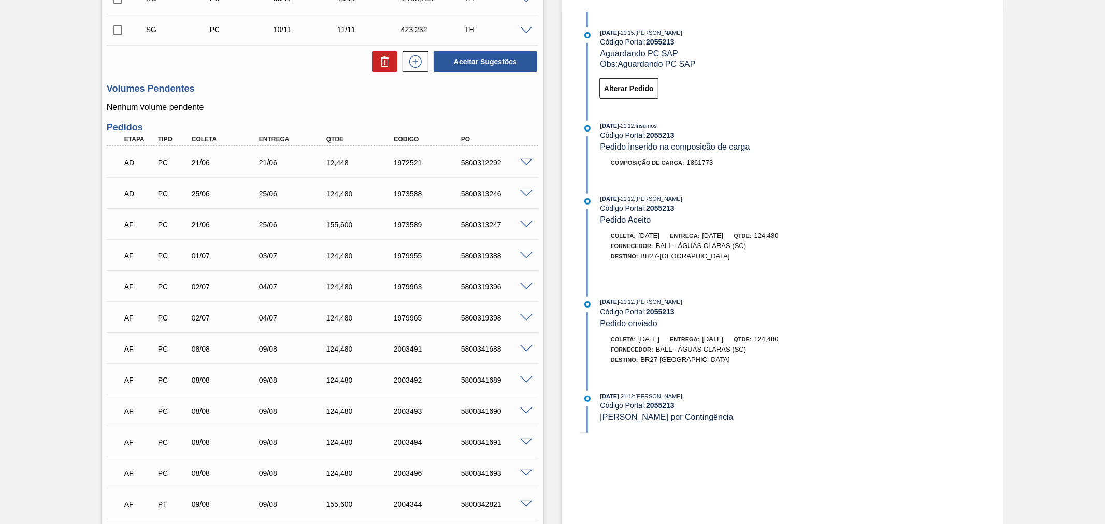
scroll to position [614, 0]
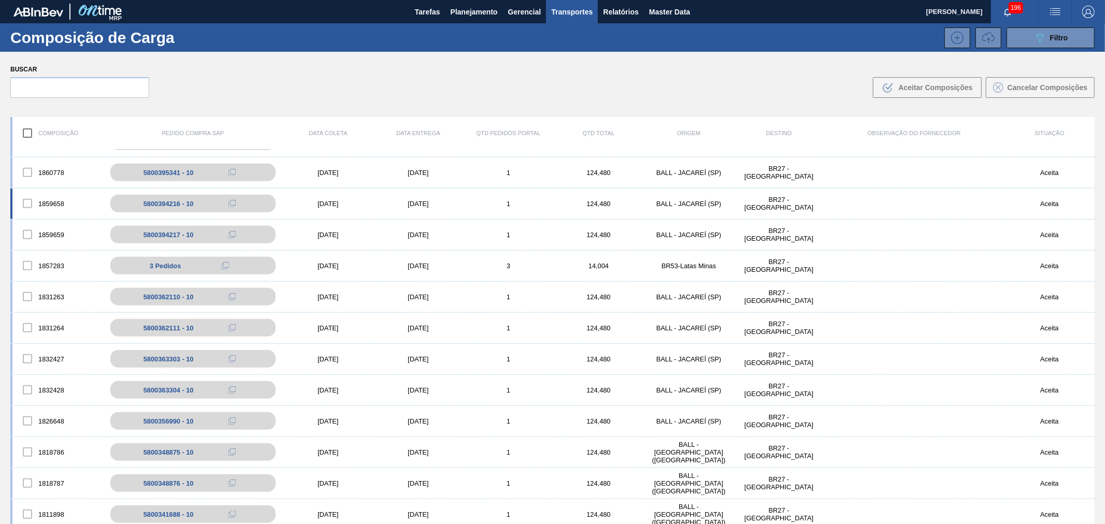
scroll to position [307, 0]
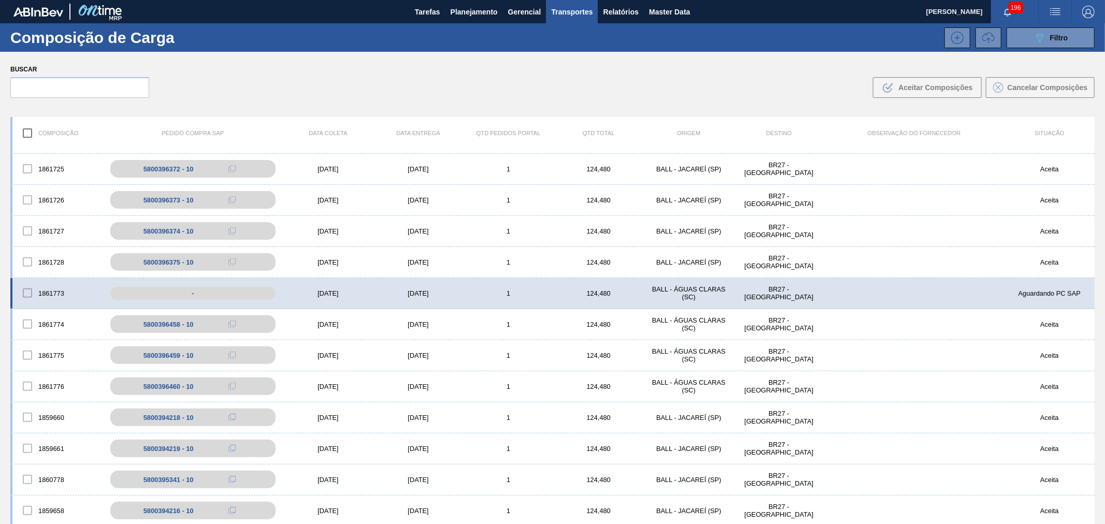
click at [27, 290] on div at bounding box center [28, 293] width 22 height 22
click at [404, 294] on div "[DATE]" at bounding box center [418, 293] width 90 height 8
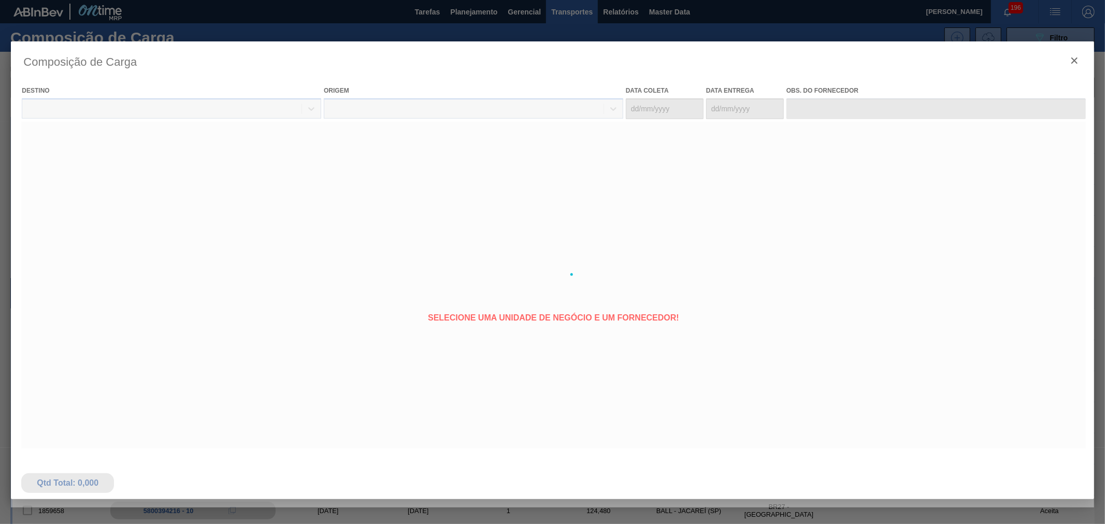
type coleta "[DATE]"
type Entrega "[DATE]"
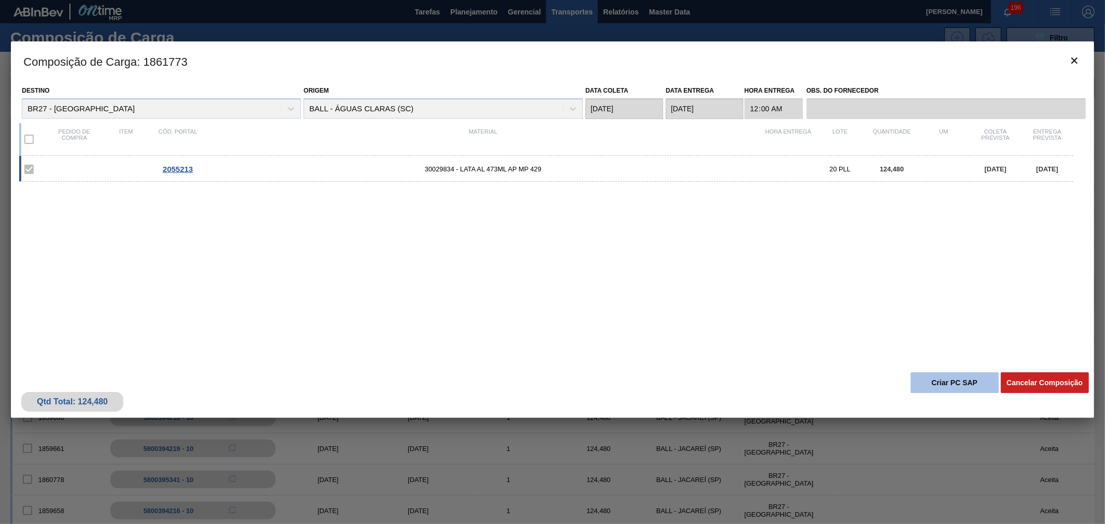
click at [975, 379] on button "Criar PC SAP" at bounding box center [954, 382] width 88 height 21
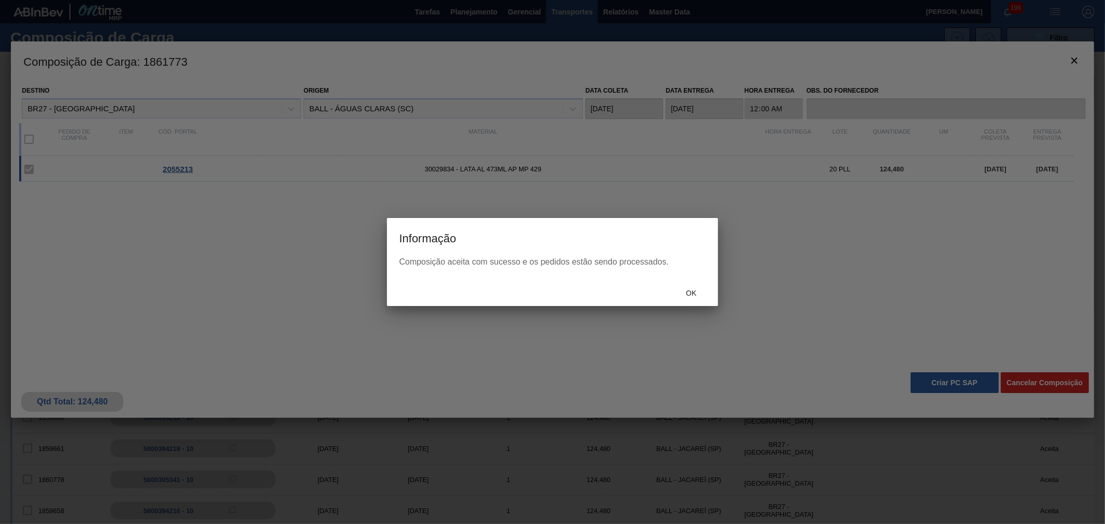
click at [696, 296] on span "Ok" at bounding box center [690, 293] width 27 height 8
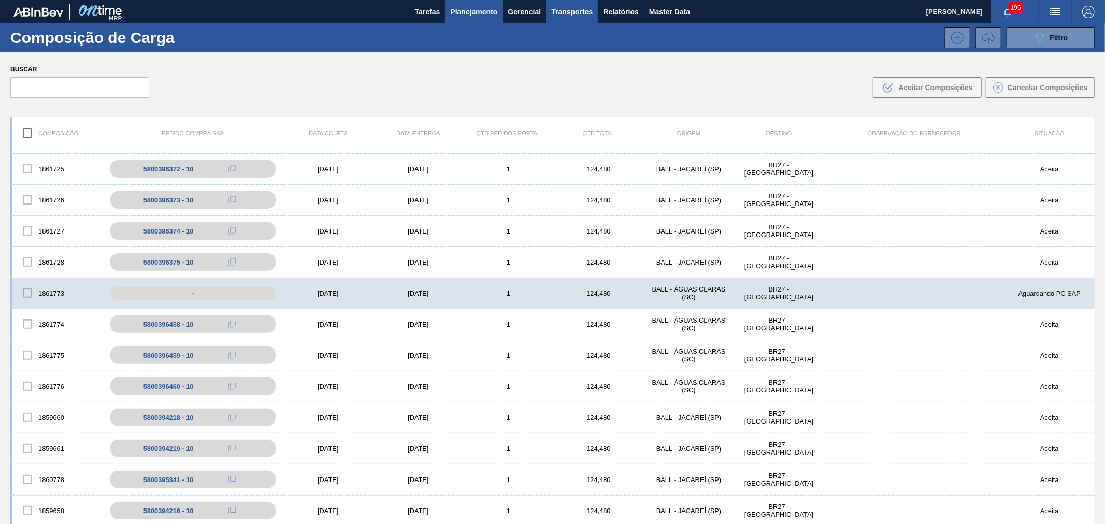
click at [463, 18] on span "Planejamento" at bounding box center [473, 12] width 47 height 12
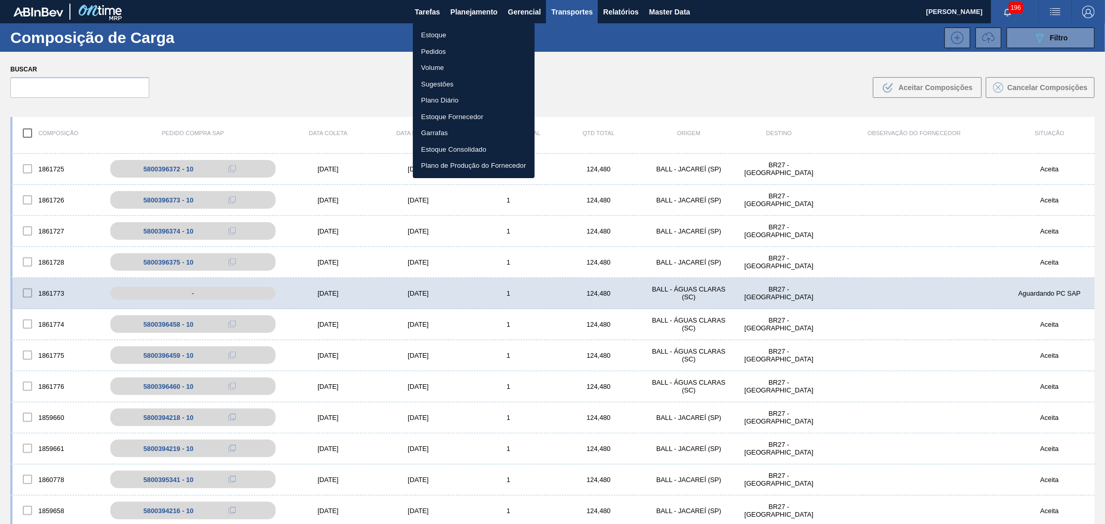
click at [439, 66] on li "Volume" at bounding box center [474, 68] width 122 height 17
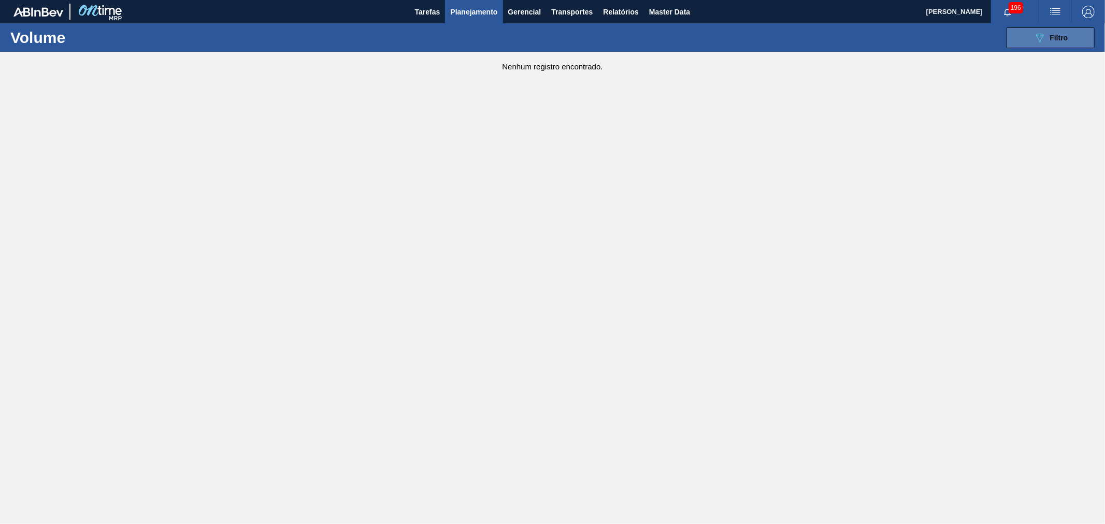
click at [1070, 40] on button "089F7B8B-B2A5-4AFE-B5C0-19BA573D28AC Filtro" at bounding box center [1050, 37] width 88 height 21
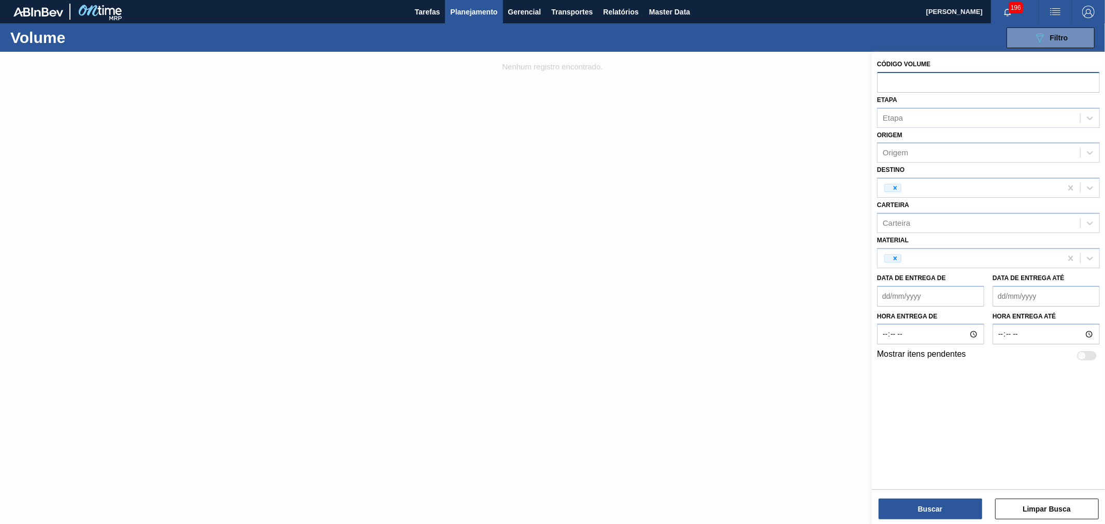
click at [938, 85] on input "text" at bounding box center [988, 82] width 223 height 20
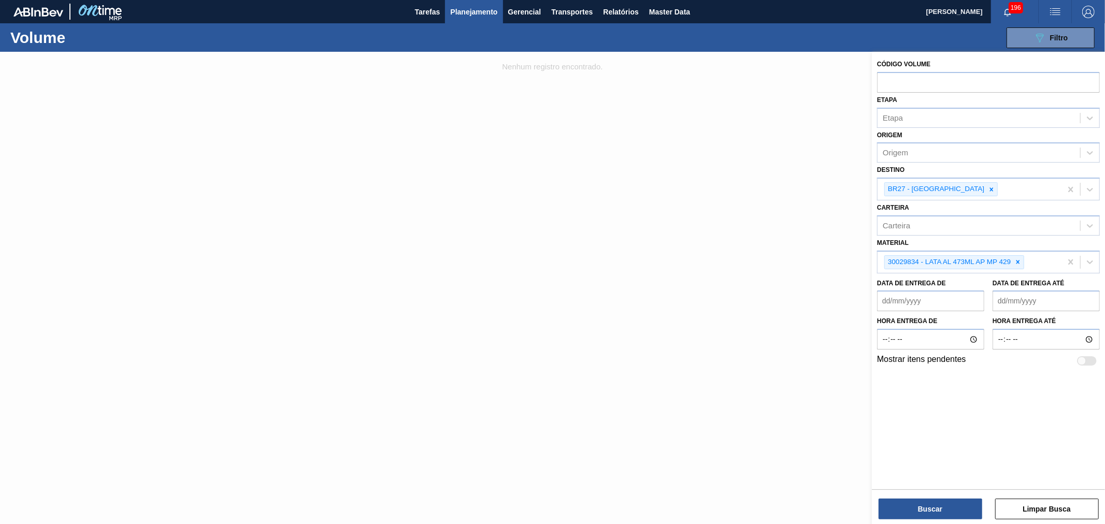
paste input "text"
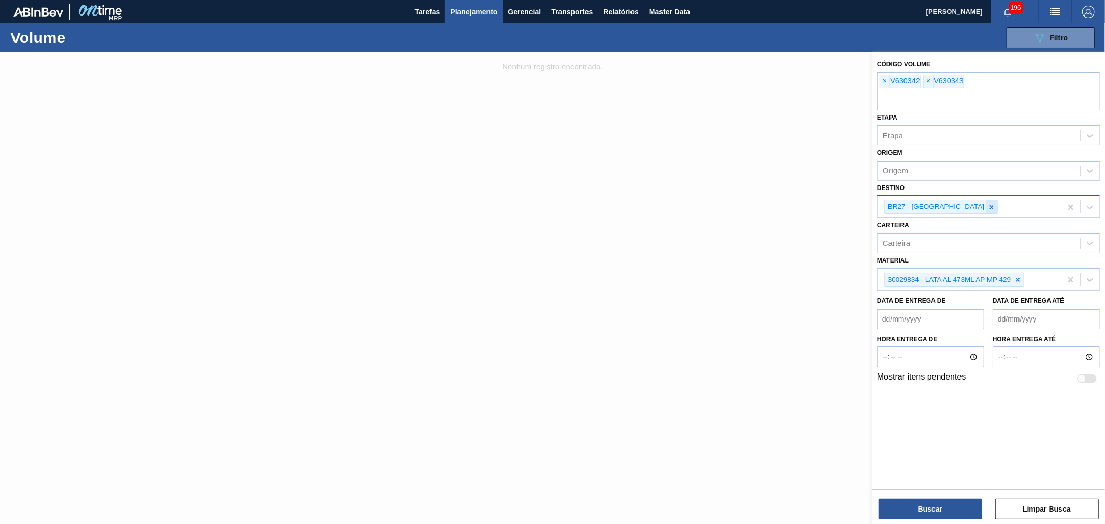
click at [988, 204] on icon at bounding box center [991, 207] width 7 height 7
click at [1019, 275] on icon at bounding box center [1017, 276] width 7 height 7
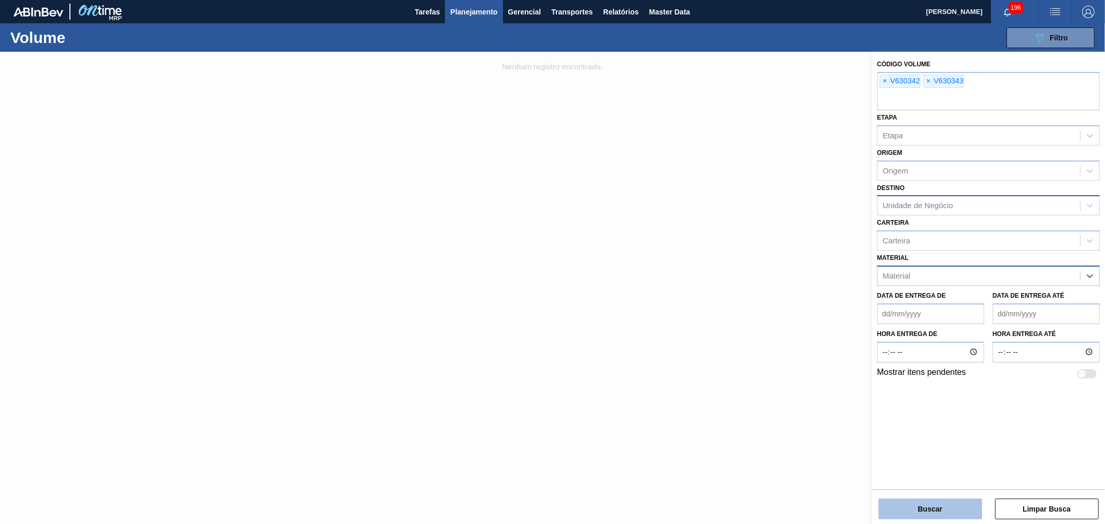
click at [941, 499] on button "Buscar" at bounding box center [930, 509] width 104 height 21
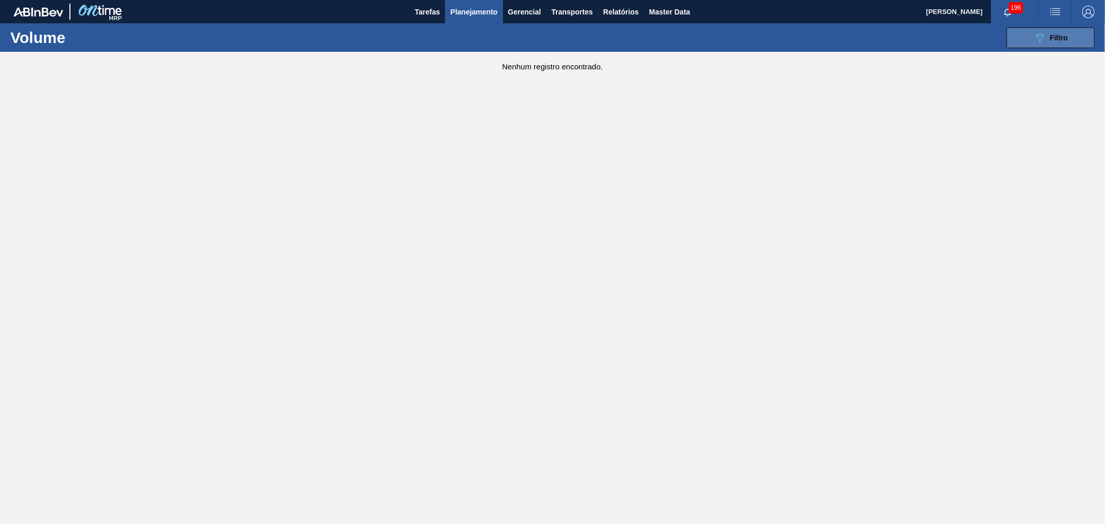
click at [1058, 38] on span "Filtro" at bounding box center [1059, 38] width 18 height 8
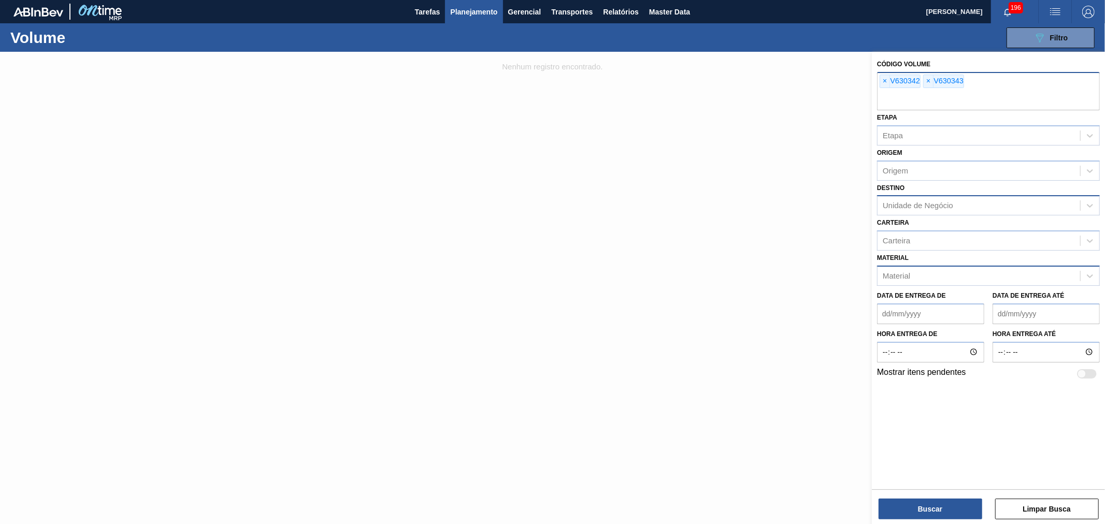
click at [891, 91] on input "text" at bounding box center [988, 101] width 223 height 20
paste input "text"
click at [888, 81] on span "×" at bounding box center [885, 81] width 10 height 12
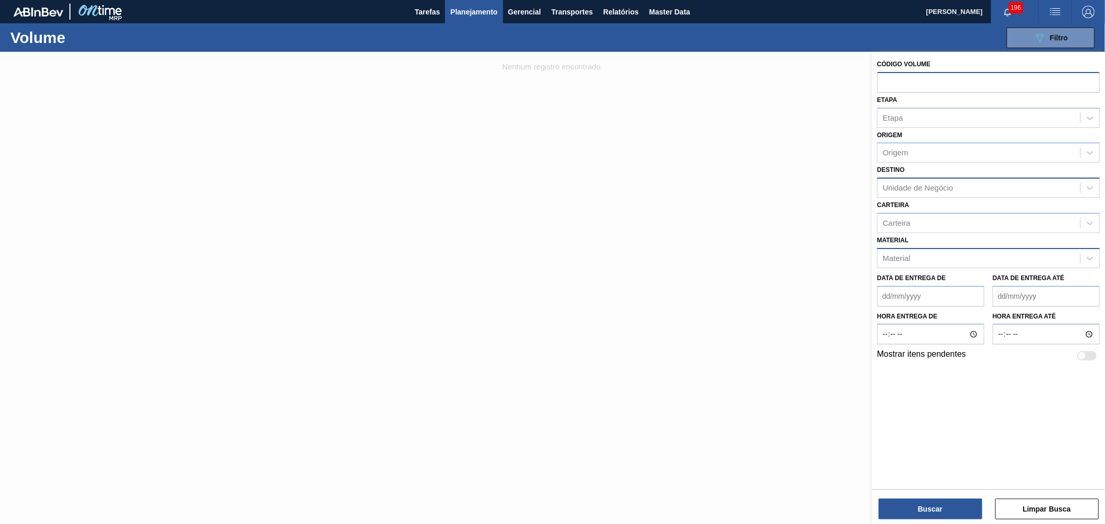
paste input "text"
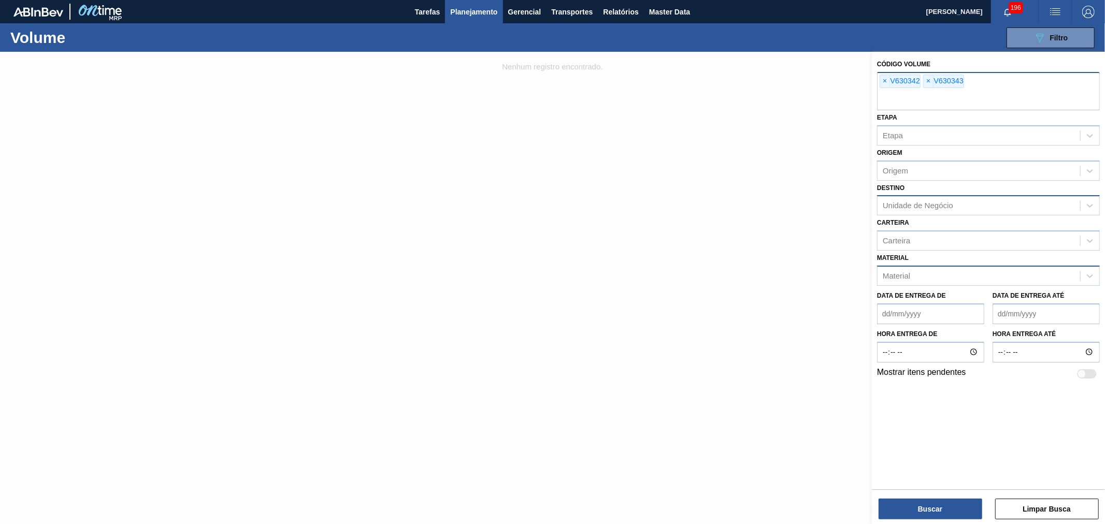
click at [893, 81] on div "× V630342" at bounding box center [899, 81] width 41 height 13
click at [898, 95] on input "text" at bounding box center [988, 101] width 223 height 20
click at [888, 81] on span "×" at bounding box center [885, 81] width 10 height 12
click at [886, 81] on span "×" at bounding box center [885, 81] width 10 height 12
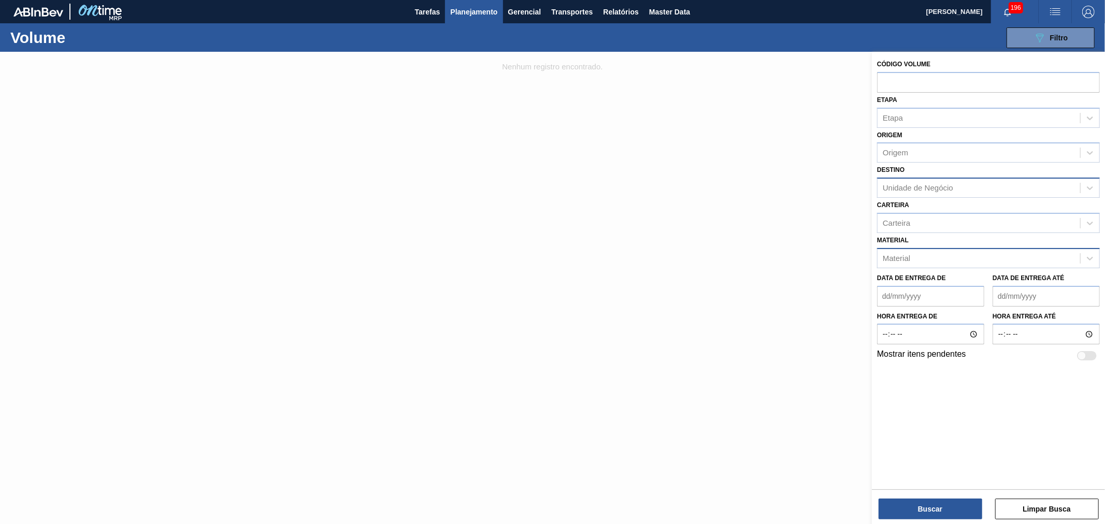
paste input "630342"
type input "630342"
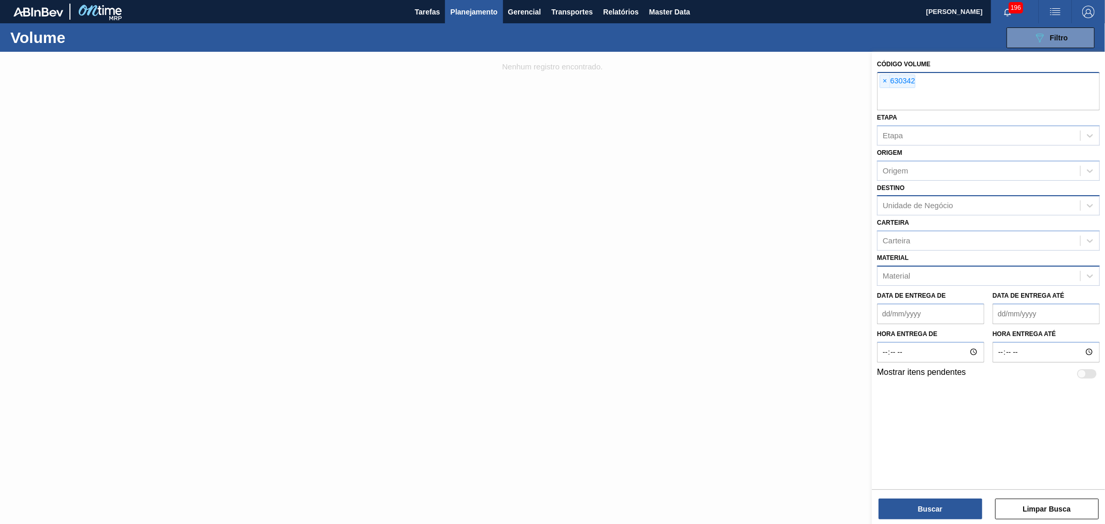
paste input "630343"
type input "630343"
click at [923, 504] on button "Buscar" at bounding box center [930, 509] width 104 height 21
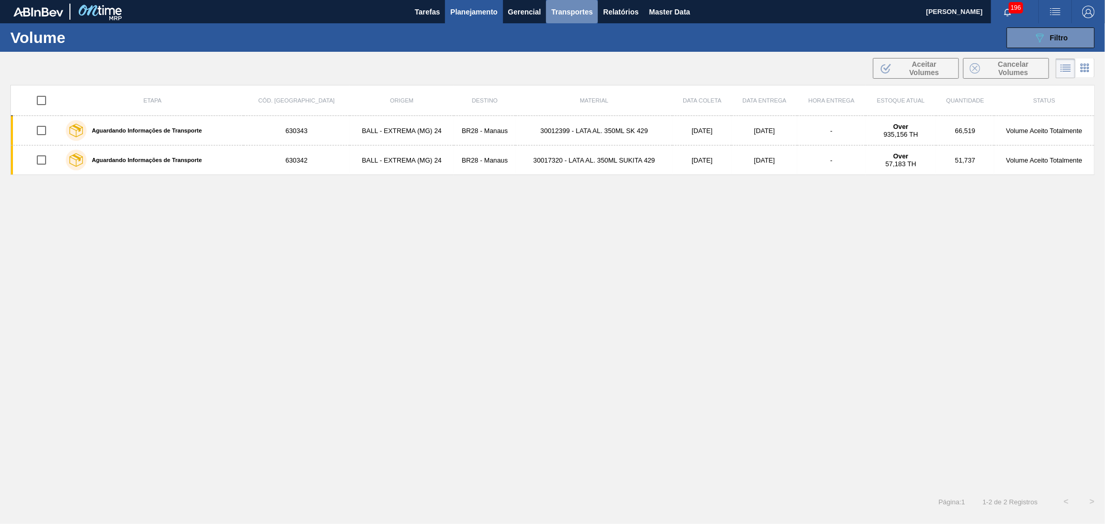
click at [575, 11] on span "Transportes" at bounding box center [571, 12] width 41 height 12
click at [566, 32] on li "Composição de Carga" at bounding box center [572, 35] width 85 height 17
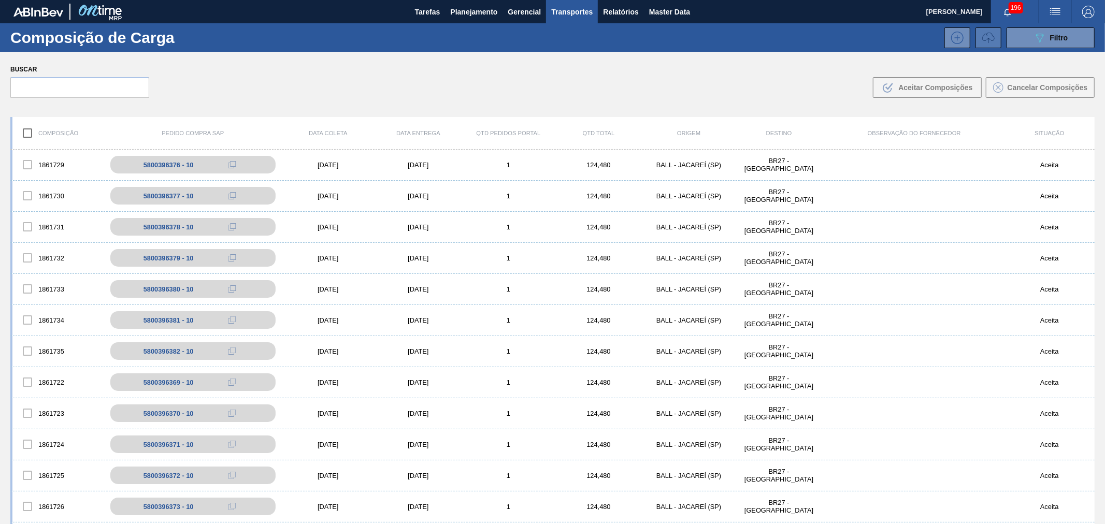
click at [988, 40] on icon at bounding box center [988, 38] width 12 height 12
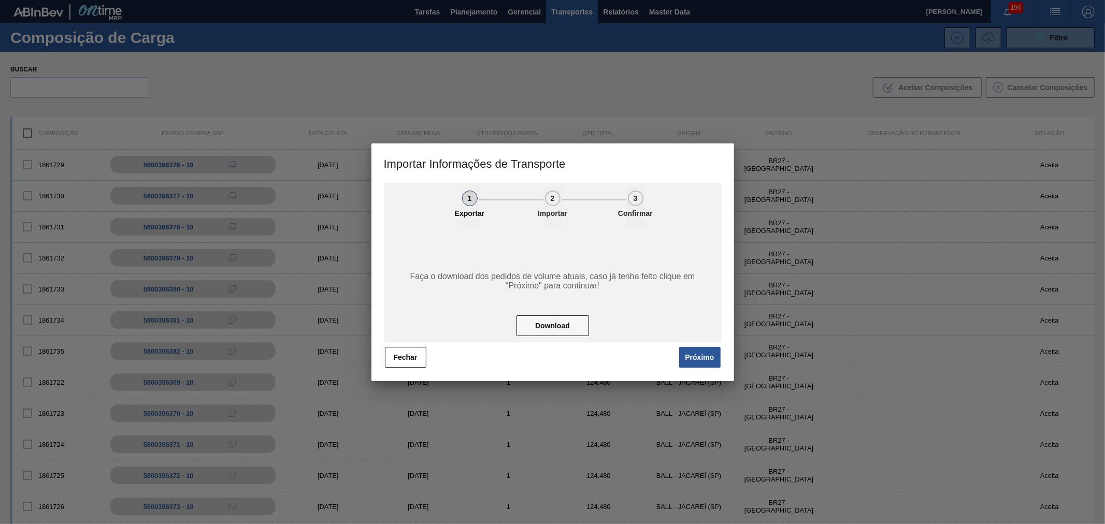
click at [691, 353] on button "Próximo" at bounding box center [699, 357] width 41 height 21
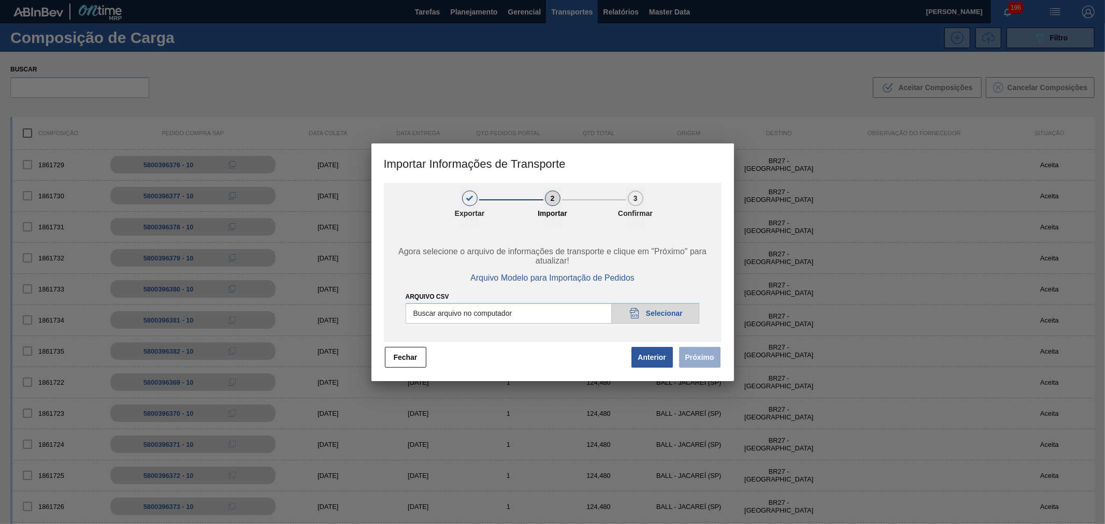
click at [639, 314] on input "Arquivo CSV" at bounding box center [552, 313] width 294 height 21
type input "C:\fakepath\IMP.csv"
click at [706, 356] on button "Próximo" at bounding box center [699, 357] width 41 height 21
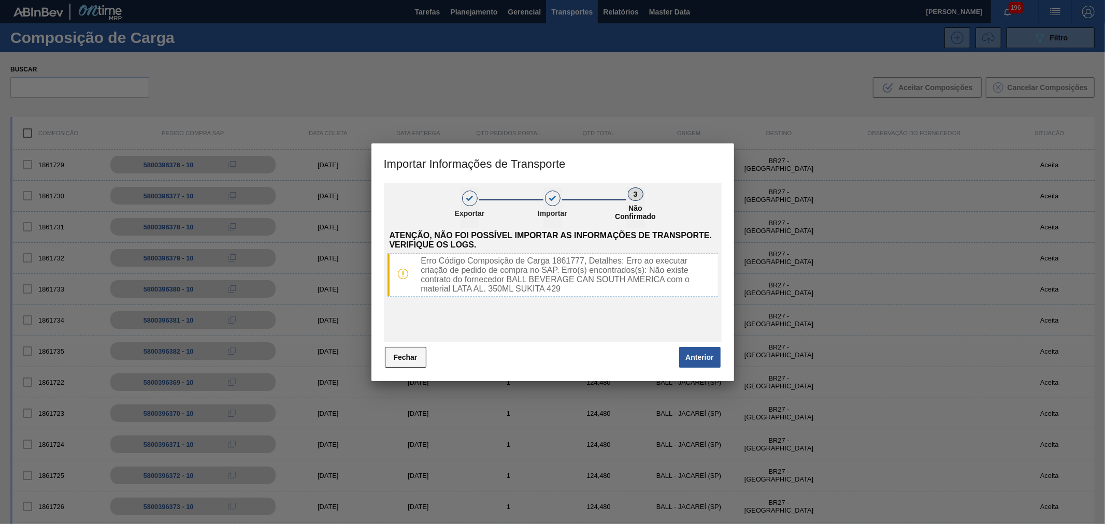
click at [406, 363] on button "Fechar" at bounding box center [405, 357] width 41 height 21
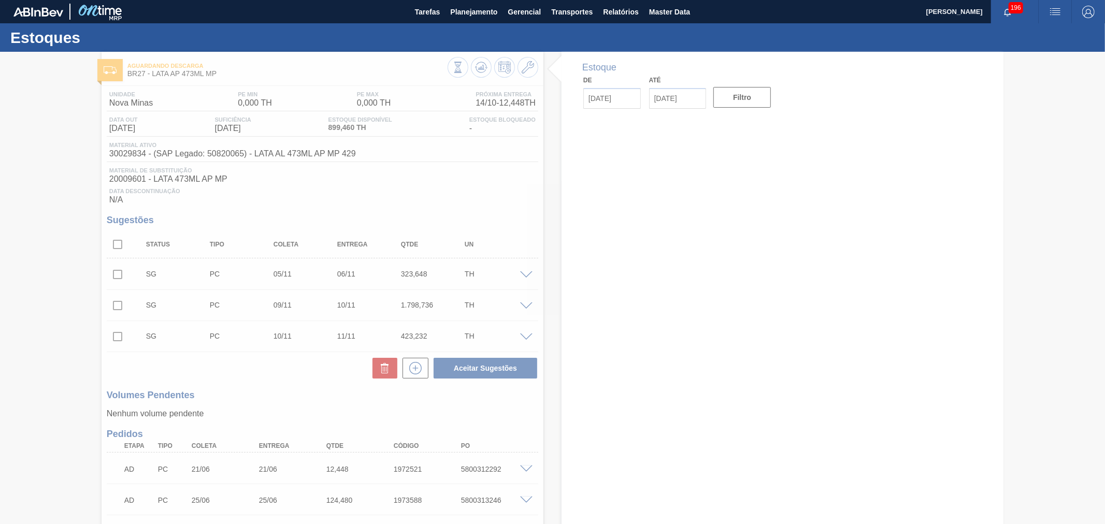
type input "[DATE]"
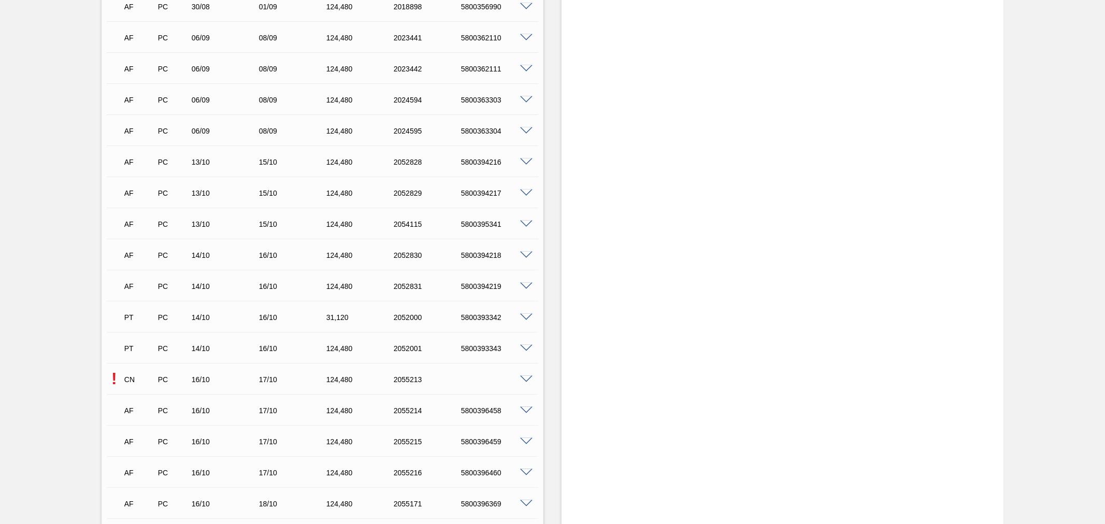
scroll to position [920, 0]
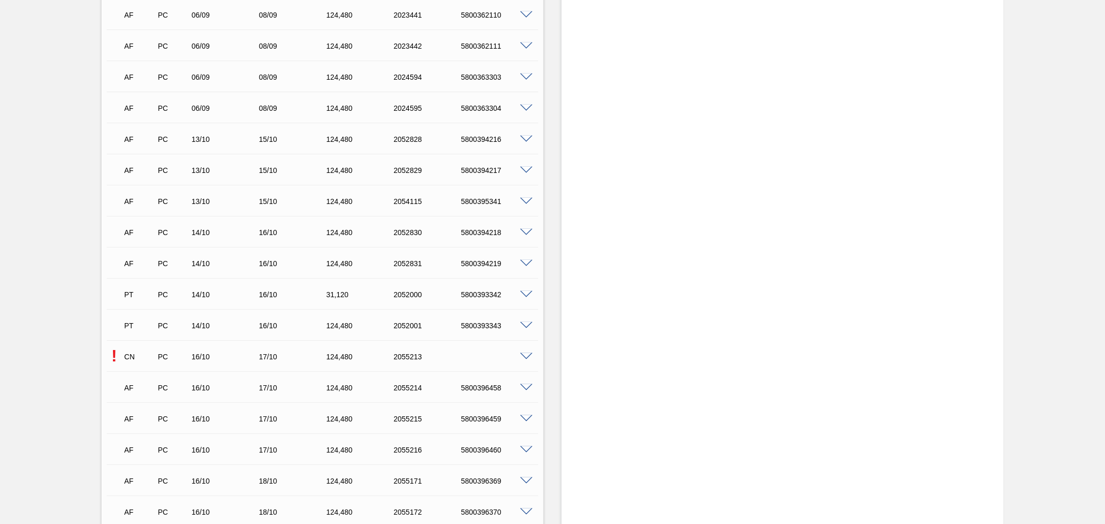
click at [522, 354] on span at bounding box center [526, 357] width 12 height 8
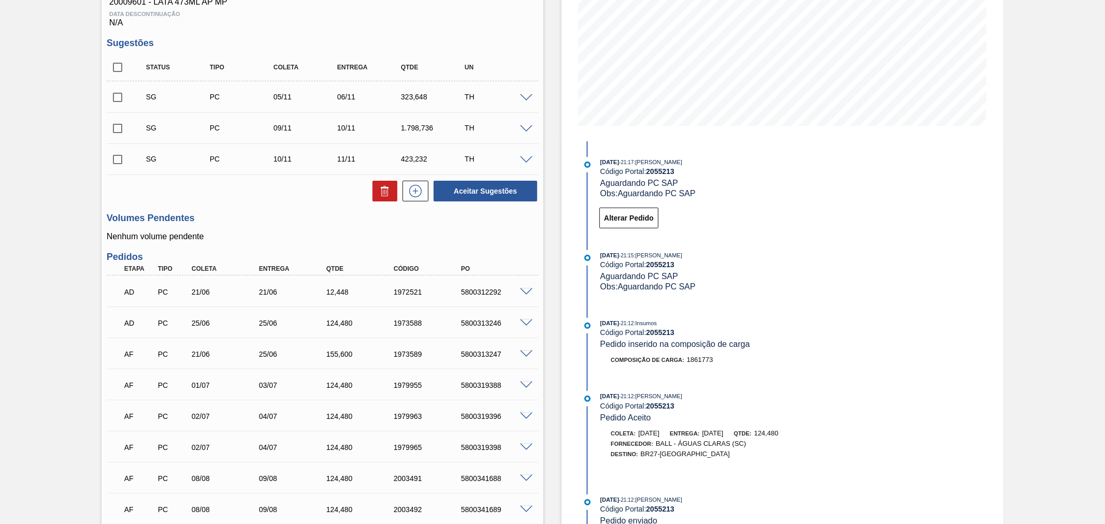
scroll to position [153, 0]
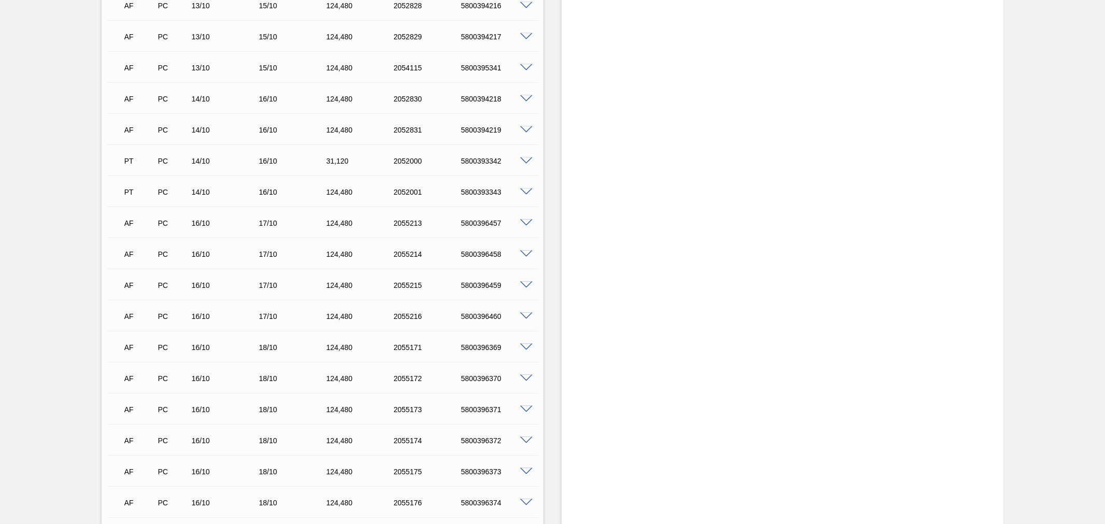
scroll to position [1074, 0]
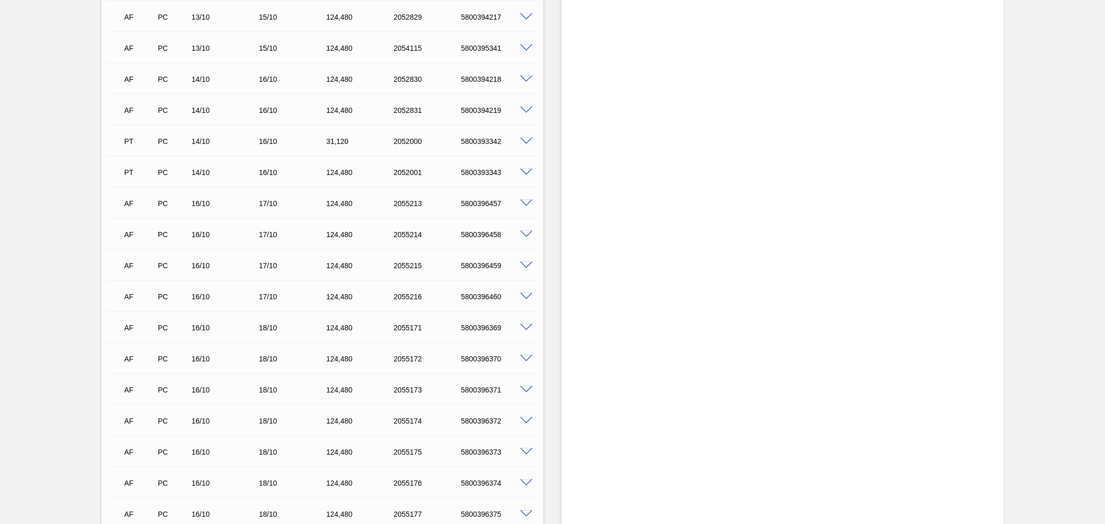
click at [480, 230] on div "5800396458" at bounding box center [496, 234] width 76 height 8
click at [485, 203] on div "5800396457" at bounding box center [496, 203] width 76 height 8
copy div "5800396457"
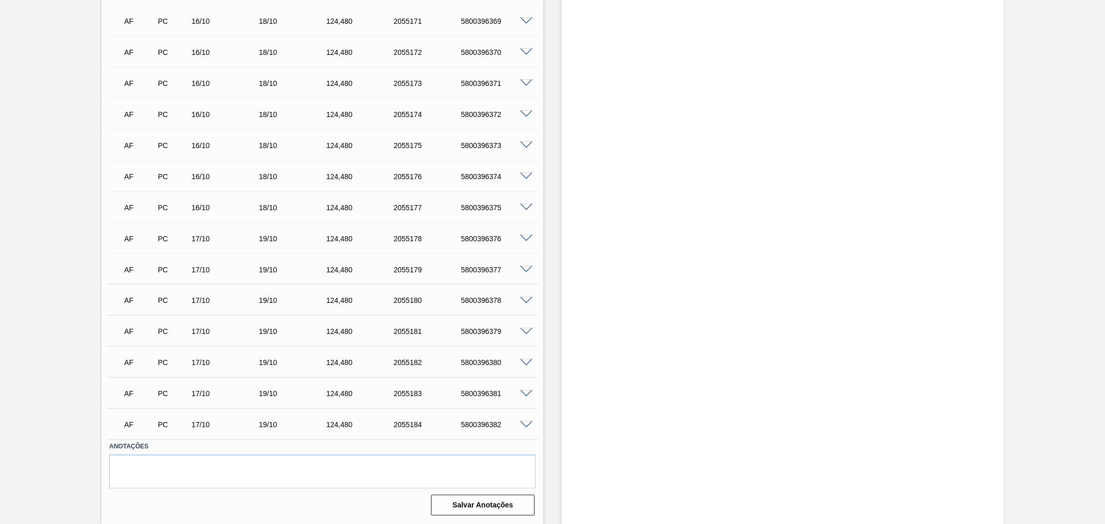
scroll to position [922, 0]
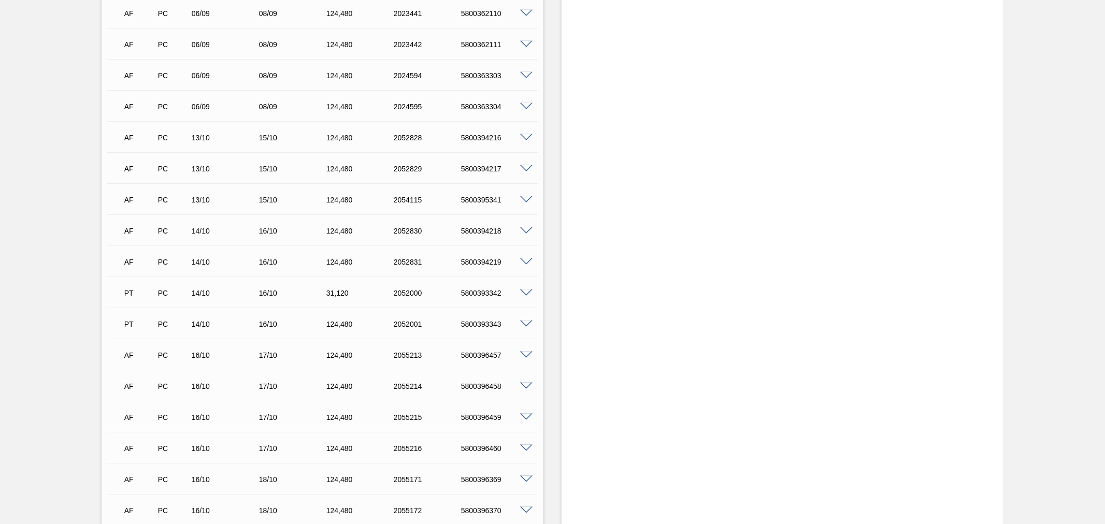
drag, startPoint x: 1100, startPoint y: 308, endPoint x: 1104, endPoint y: 257, distance: 50.9
click at [1104, 168] on main "Tarefas Planejamento Gerencial Transportes Relatórios Master Data Alisson R Da …" at bounding box center [552, 262] width 1105 height 524
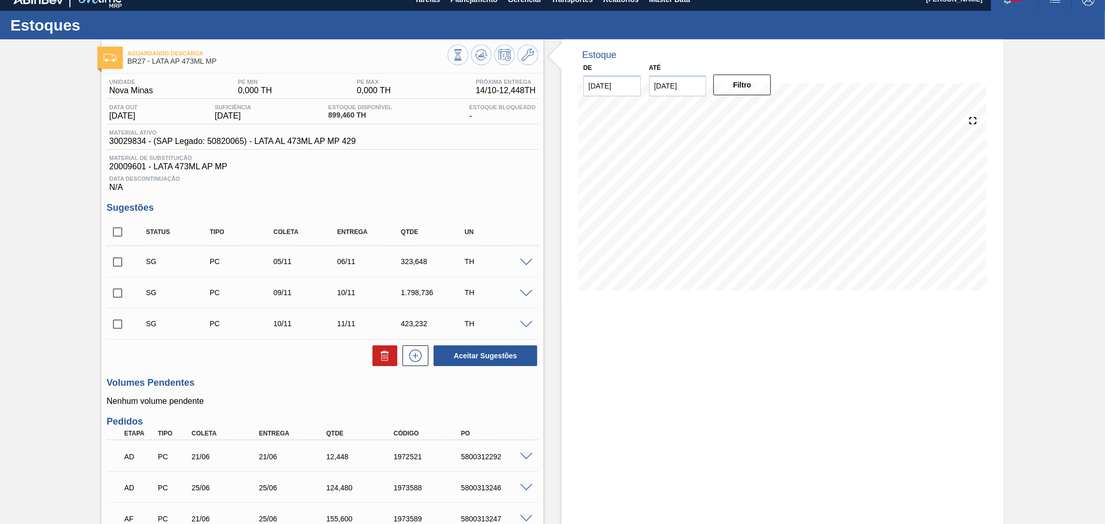
scroll to position [0, 0]
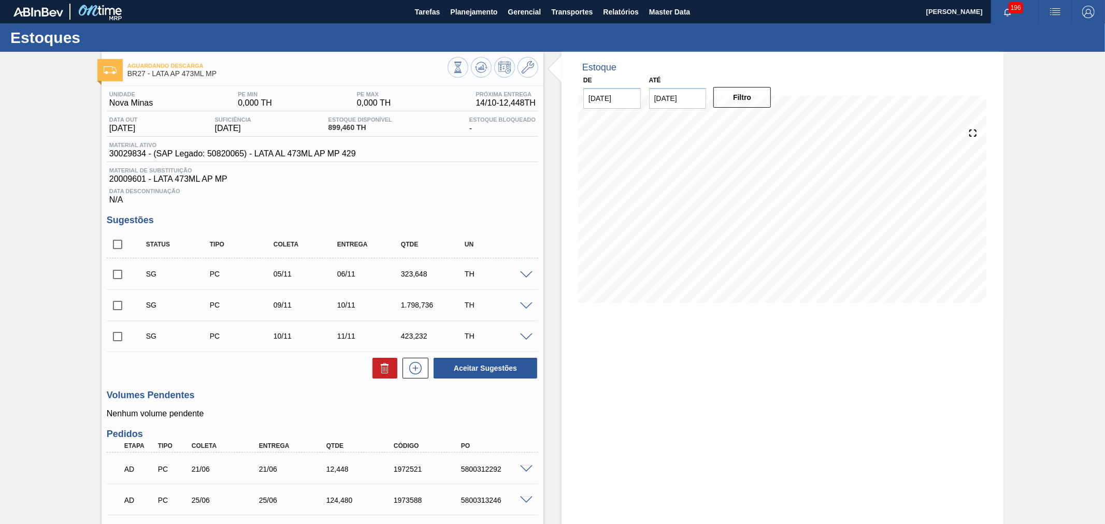
click at [1052, 11] on img "button" at bounding box center [1055, 12] width 12 height 12
click at [1026, 54] on li "Upload de Volumes" at bounding box center [1049, 55] width 95 height 19
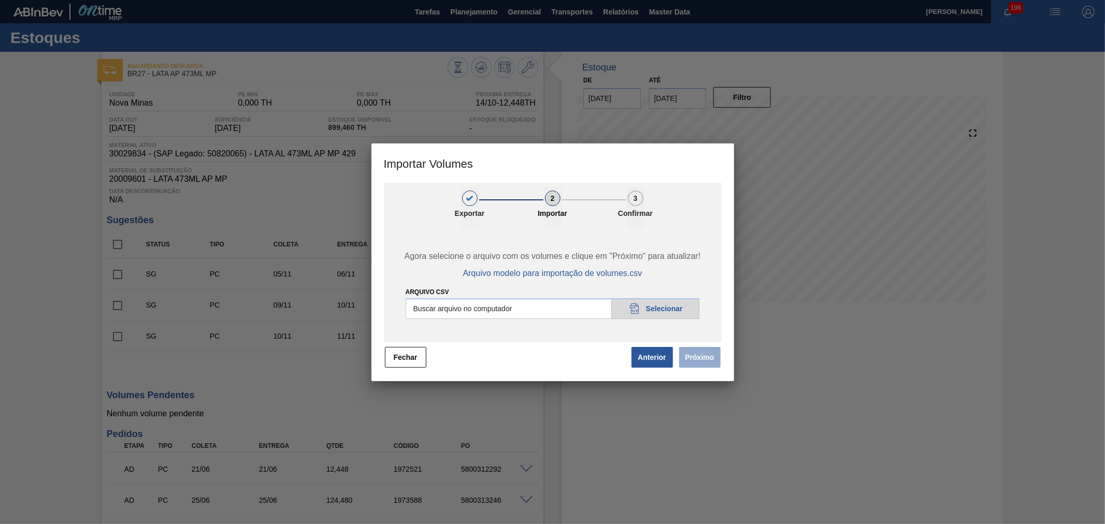
drag, startPoint x: 648, startPoint y: 297, endPoint x: 645, endPoint y: 306, distance: 9.3
click at [648, 299] on div "Arquivo csv Buscar arquivo no computador 20DAD902-3625-4257-8FDA-0C0CB19E2A3D S…" at bounding box center [552, 302] width 294 height 33
click at [645, 306] on input "Arquivo csv" at bounding box center [552, 308] width 294 height 21
type input "C:\fakepath\Subida Portal 14-10 - Copia.csv"
click at [713, 356] on button "Próximo" at bounding box center [699, 357] width 41 height 21
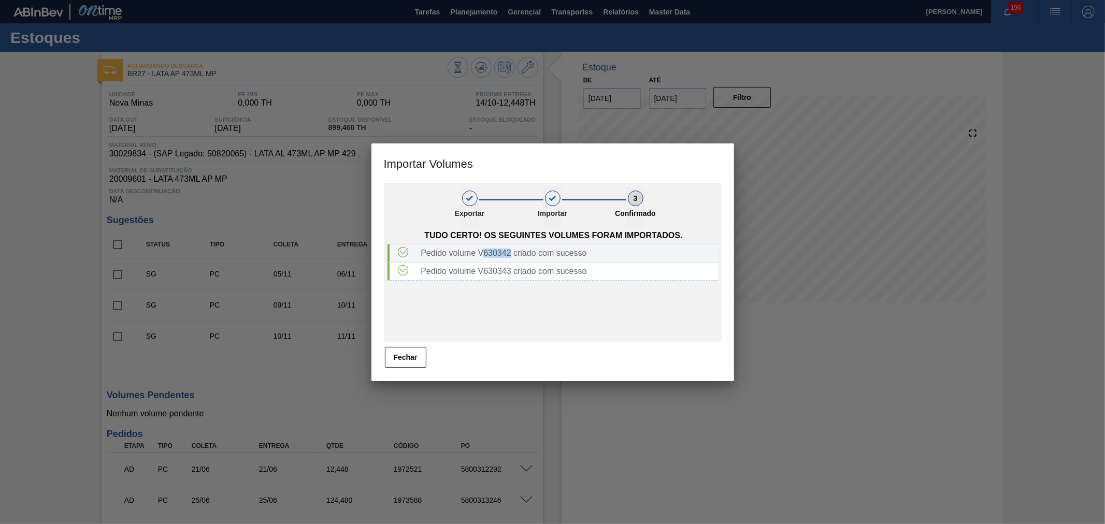
drag, startPoint x: 484, startPoint y: 251, endPoint x: 511, endPoint y: 251, distance: 26.9
click at [510, 251] on div "Pedido volume V630342 criado com sucesso" at bounding box center [566, 253] width 301 height 9
copy div "630342"
drag, startPoint x: 480, startPoint y: 252, endPoint x: 511, endPoint y: 253, distance: 30.6
click at [511, 253] on div "Pedido volume V630342 criado com sucesso" at bounding box center [566, 253] width 301 height 9
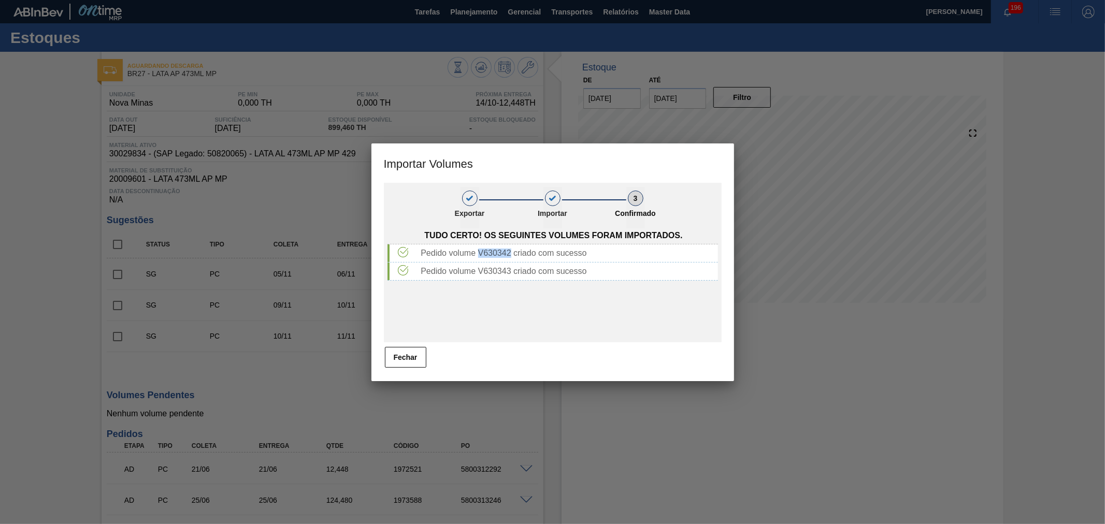
copy div "V630342"
drag, startPoint x: 480, startPoint y: 272, endPoint x: 510, endPoint y: 271, distance: 30.1
click at [510, 271] on div "Pedido volume V630343 criado com sucesso" at bounding box center [566, 271] width 301 height 9
copy div "V630343"
click at [394, 359] on button "Fechar" at bounding box center [405, 357] width 41 height 21
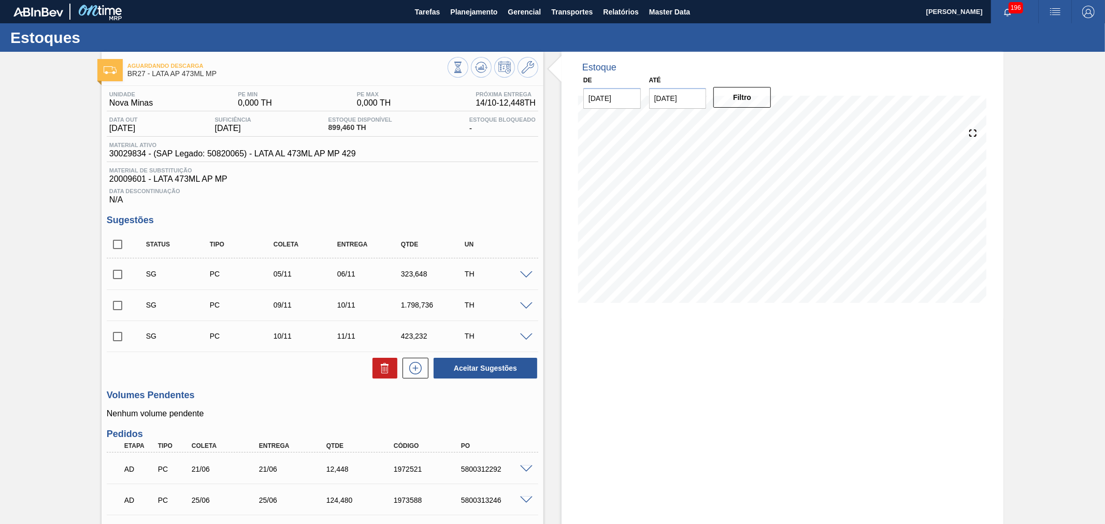
click at [1055, 6] on img "button" at bounding box center [1055, 12] width 12 height 12
click at [912, 48] on div at bounding box center [552, 262] width 1105 height 524
click at [567, 11] on span "Transportes" at bounding box center [571, 12] width 41 height 12
click at [562, 34] on li "Composição de Carga" at bounding box center [571, 35] width 85 height 17
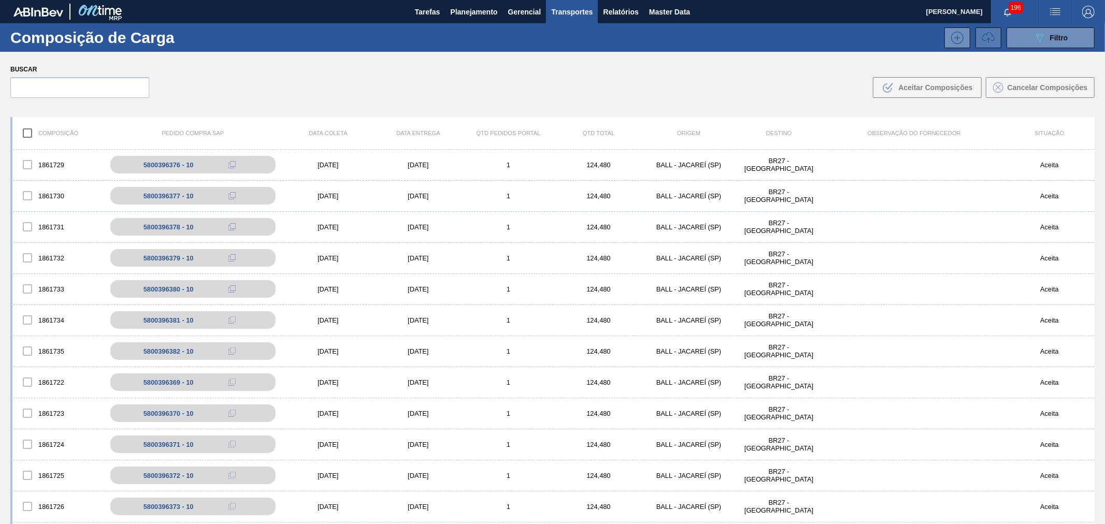
click at [988, 36] on icon at bounding box center [988, 38] width 12 height 12
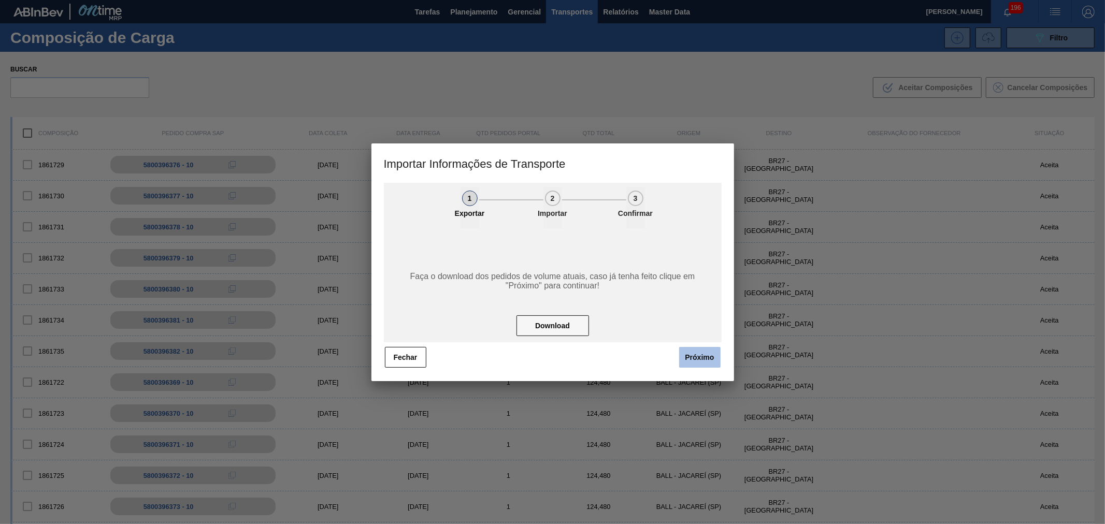
click at [694, 353] on button "Próximo" at bounding box center [699, 357] width 41 height 21
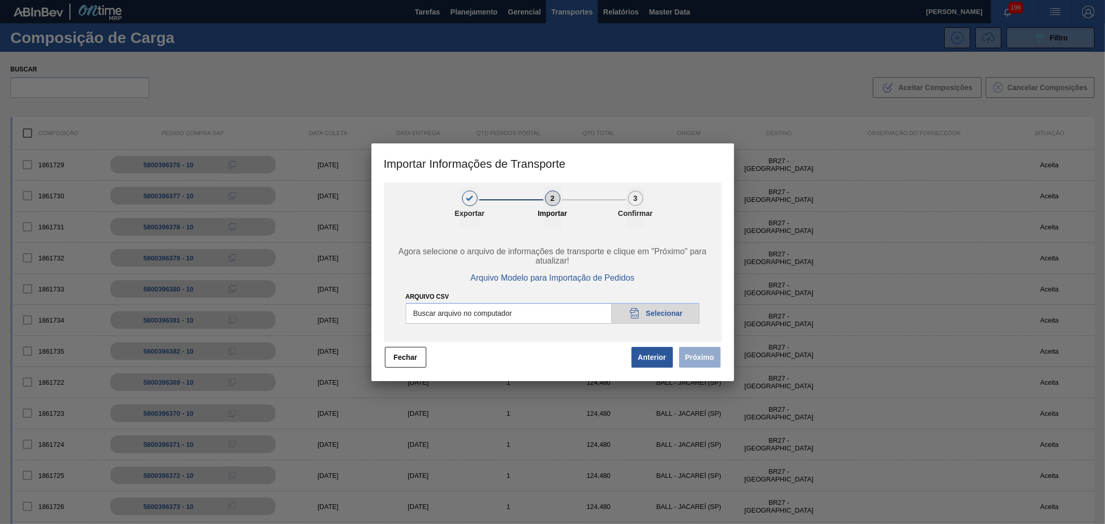
click at [672, 317] on input "Arquivo CSV" at bounding box center [552, 313] width 294 height 21
type input "C:\fakepath\IMP.csv"
click at [717, 353] on button "Próximo" at bounding box center [699, 357] width 41 height 21
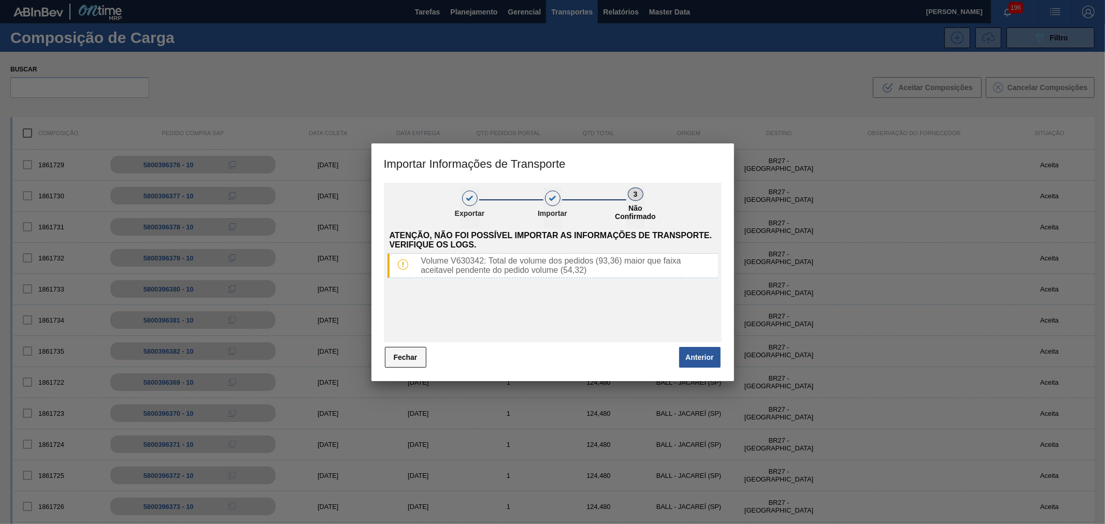
click at [417, 359] on button "Fechar" at bounding box center [405, 357] width 41 height 21
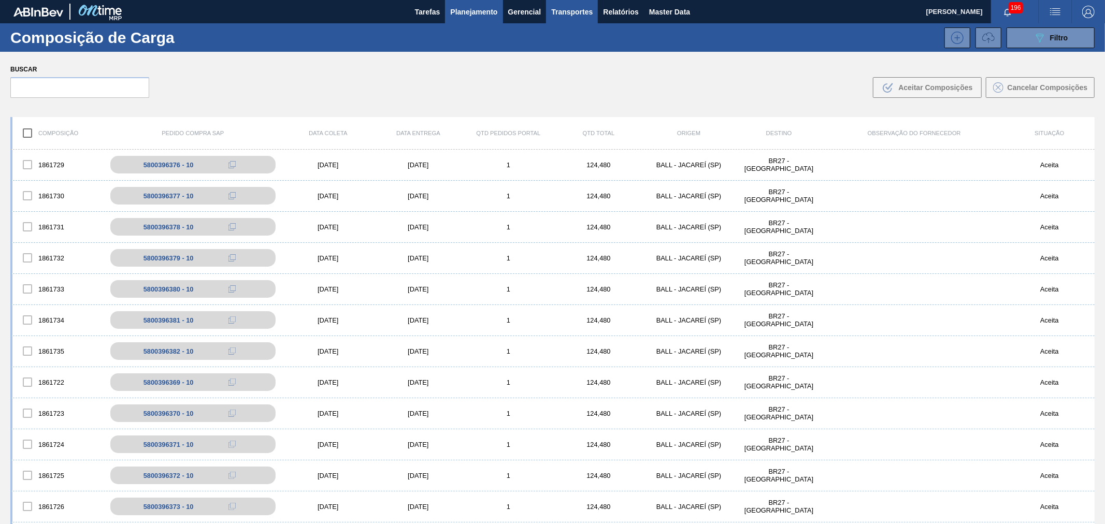
click at [488, 16] on span "Planejamento" at bounding box center [473, 12] width 47 height 12
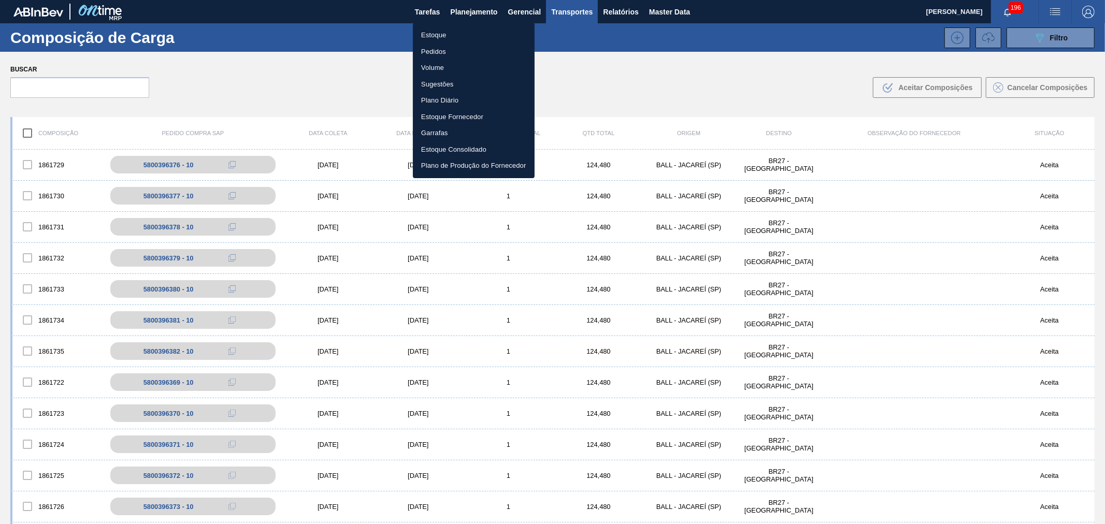
drag, startPoint x: 438, startPoint y: 49, endPoint x: 446, endPoint y: 49, distance: 8.8
click at [438, 49] on li "Pedidos" at bounding box center [474, 52] width 122 height 17
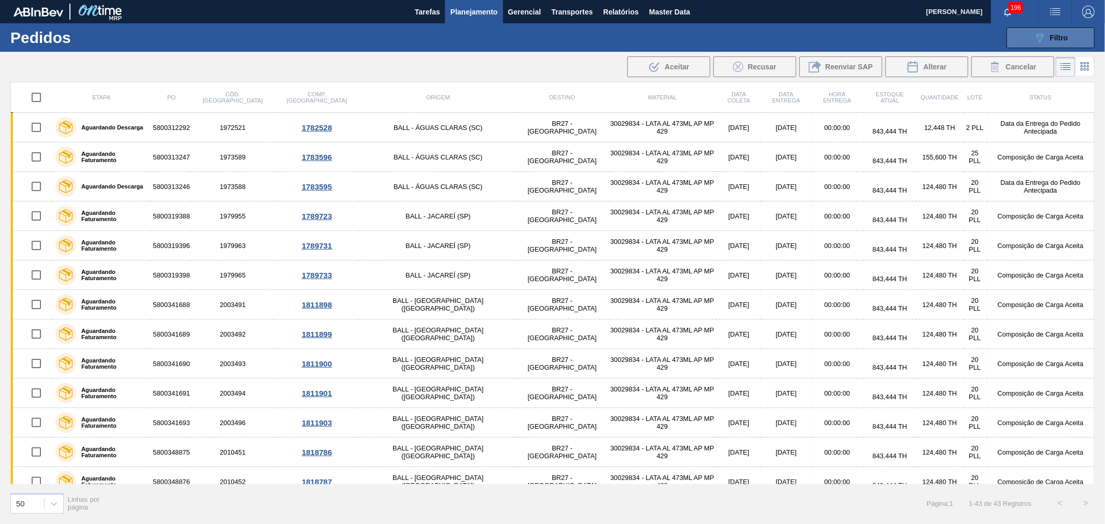
click at [1048, 38] on div "089F7B8B-B2A5-4AFE-B5C0-19BA573D28AC Filtro" at bounding box center [1050, 38] width 35 height 12
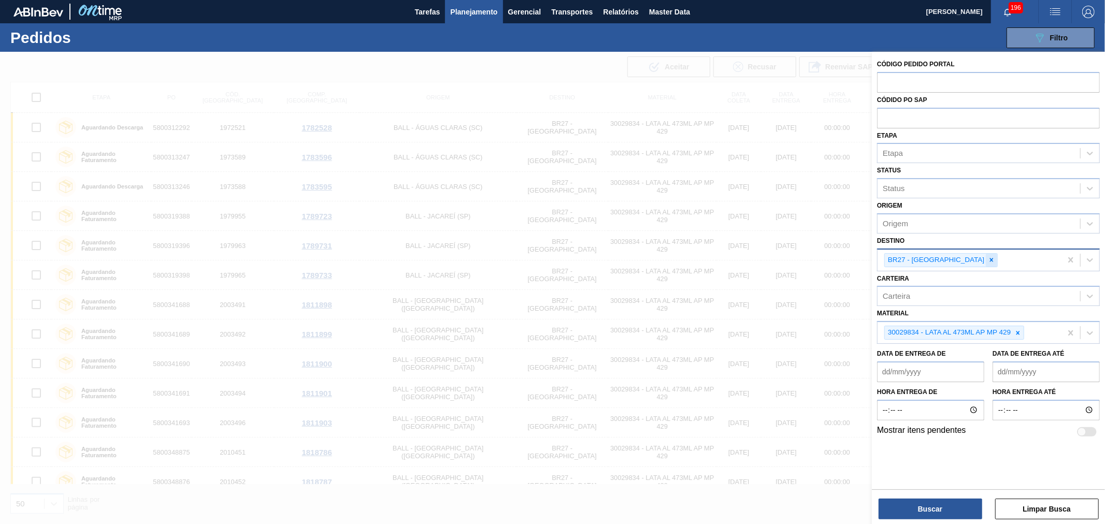
click at [988, 259] on icon at bounding box center [991, 259] width 7 height 7
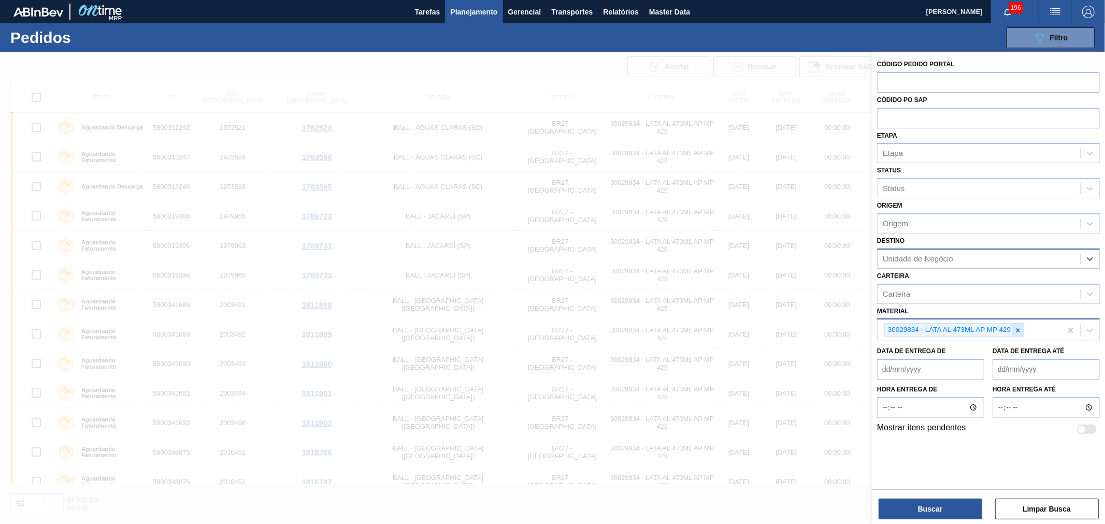
click at [1021, 330] on icon at bounding box center [1017, 330] width 7 height 7
click at [916, 125] on input "text" at bounding box center [988, 118] width 223 height 20
paste input "5800393504"
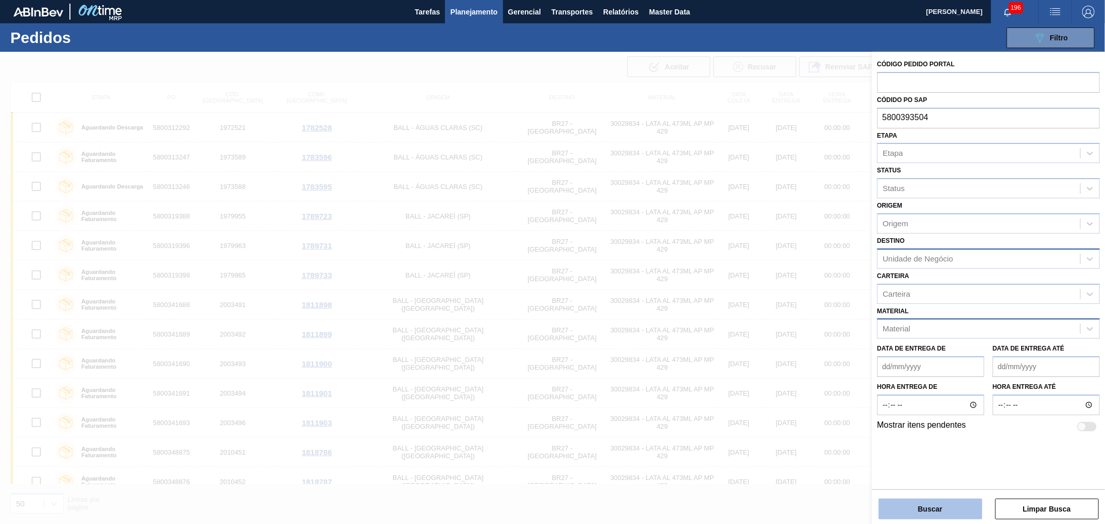
type input "5800393504"
click at [945, 501] on button "Buscar" at bounding box center [930, 509] width 104 height 21
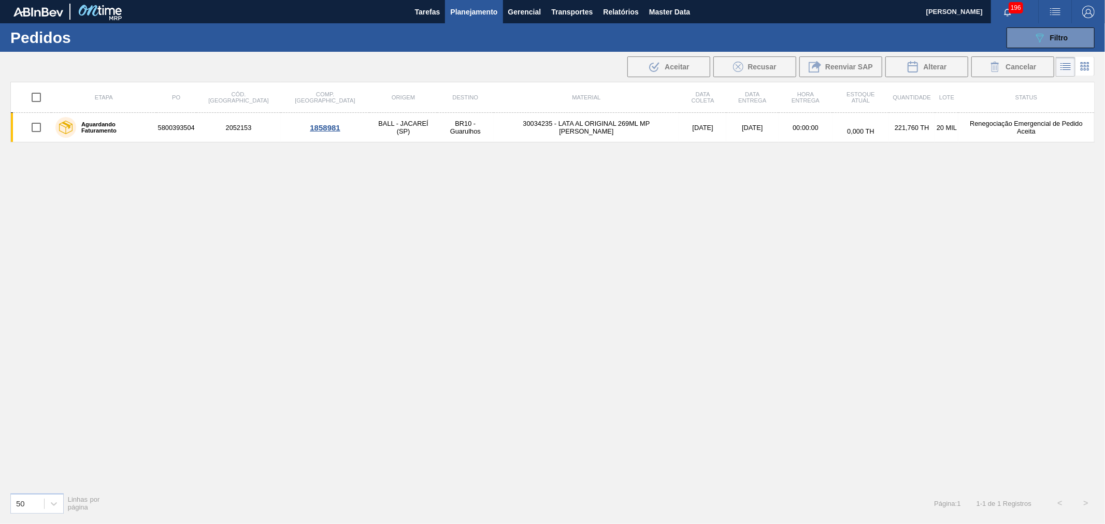
click at [857, 398] on div "Etapa PO Cód. Pedido Comp. Carga Origem Destino Material Data coleta Data Entre…" at bounding box center [552, 283] width 1084 height 402
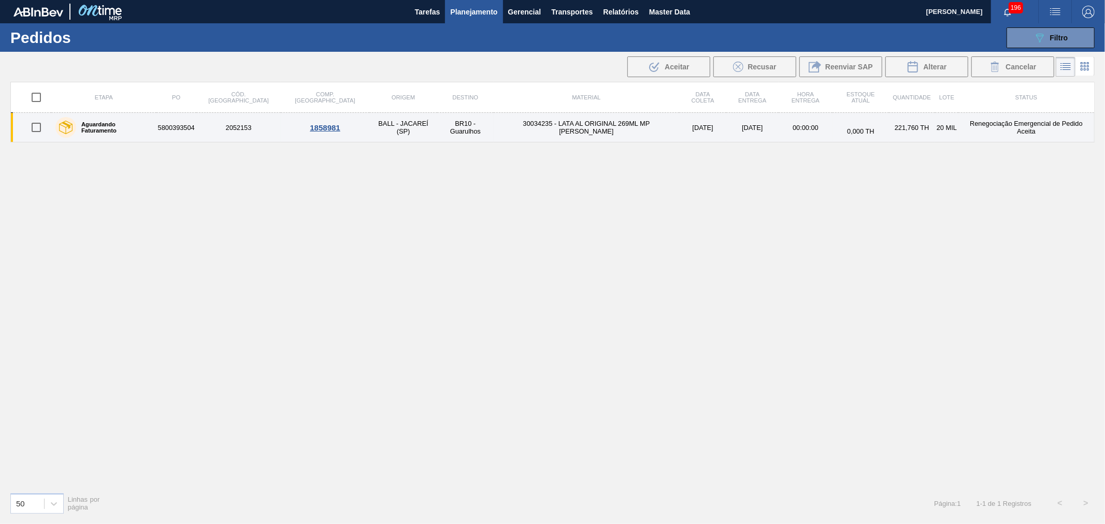
click at [32, 127] on input "checkbox" at bounding box center [36, 128] width 22 height 22
checkbox input "true"
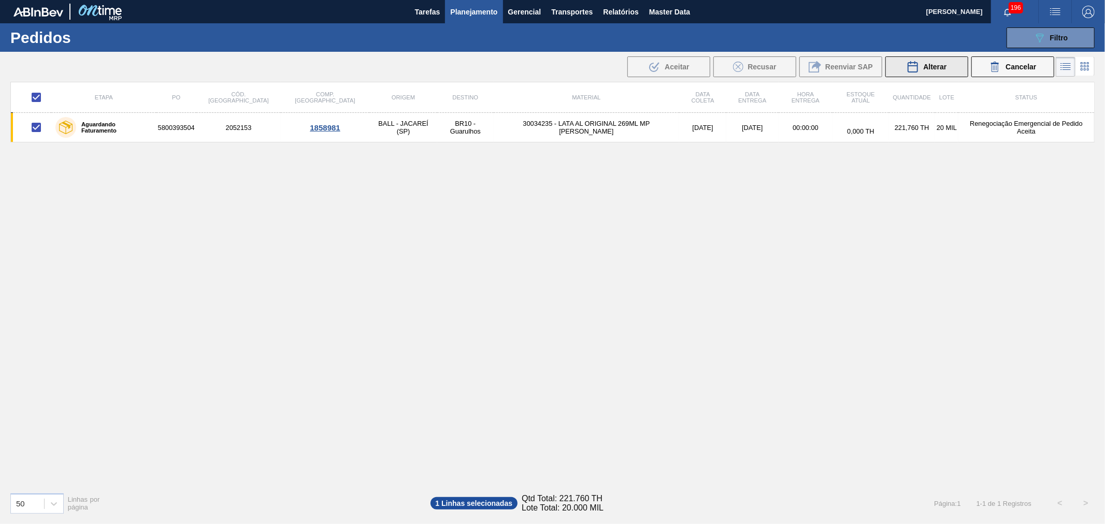
click at [930, 70] on span "Alterar" at bounding box center [934, 67] width 23 height 8
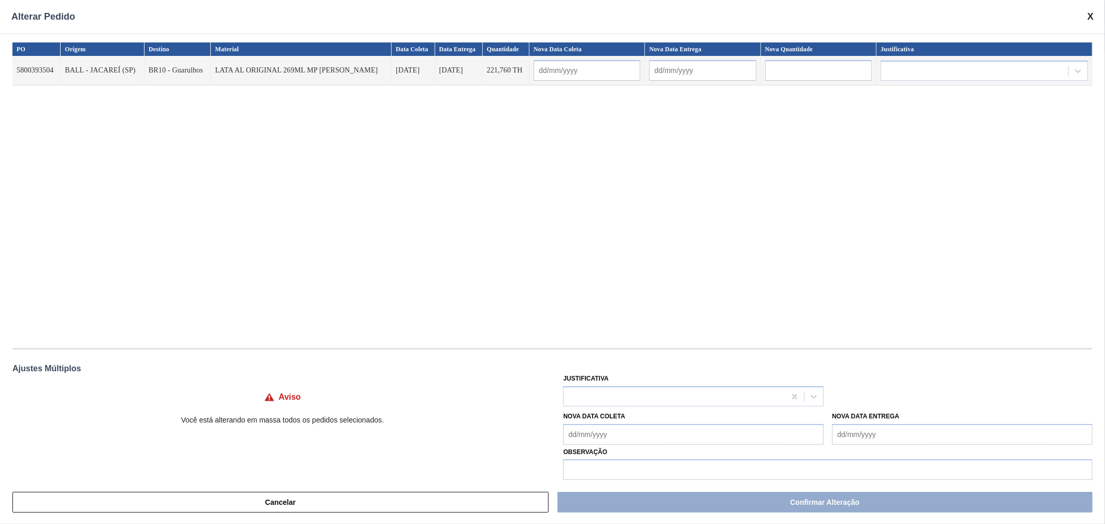
click at [796, 65] on input "text" at bounding box center [818, 70] width 107 height 21
paste input "454,608"
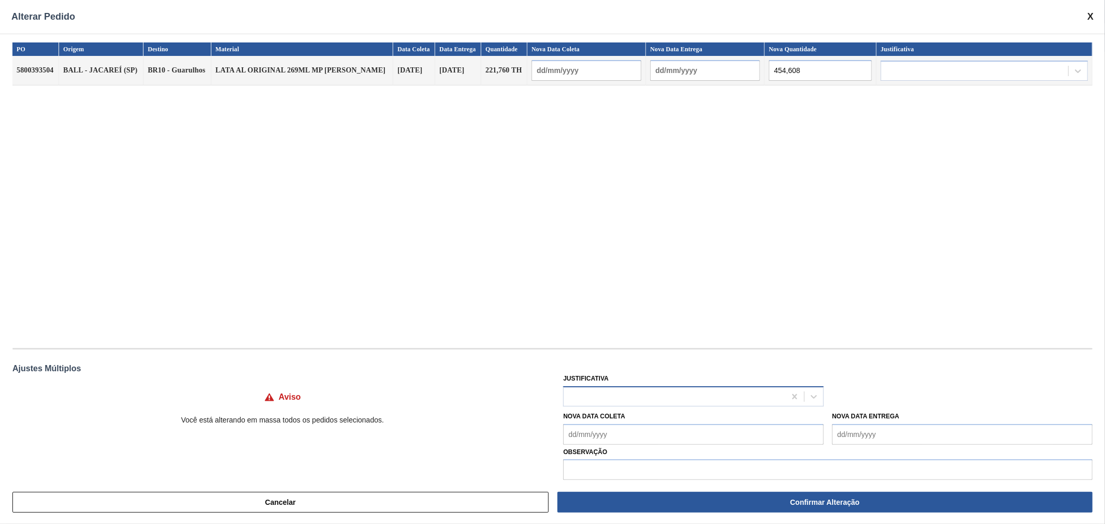
type input "454,608"
click at [658, 398] on div at bounding box center [674, 396] width 222 height 15
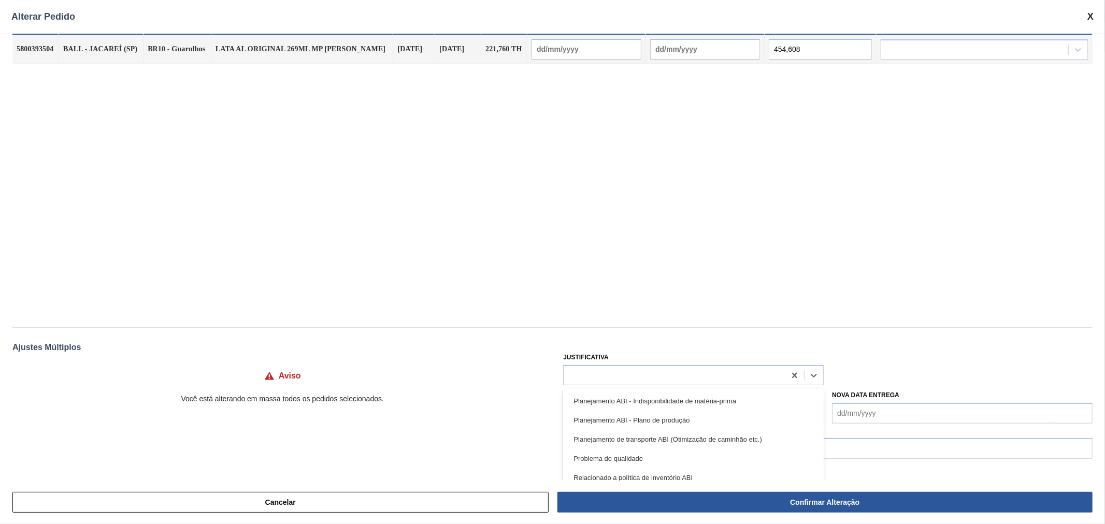
scroll to position [39, 0]
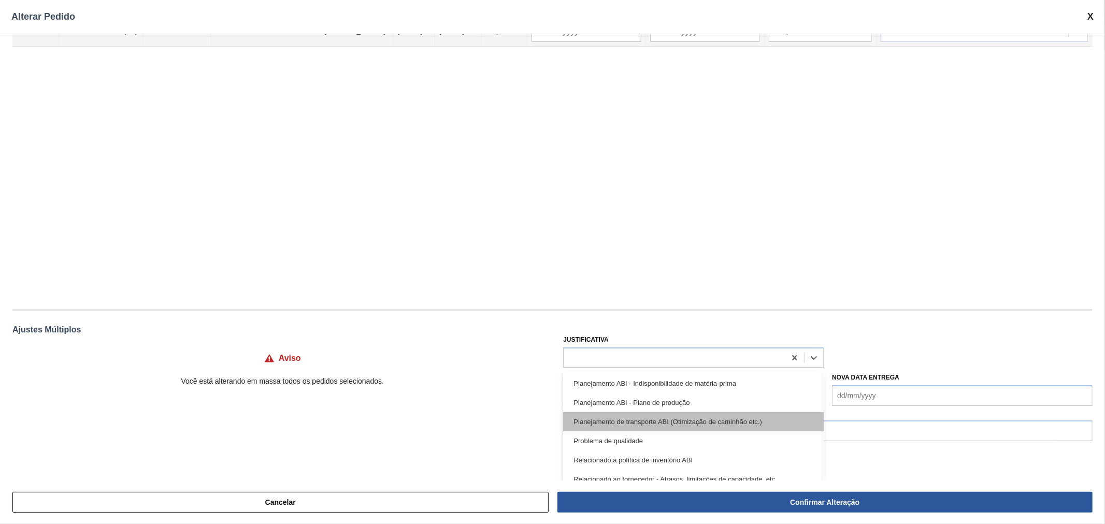
click at [732, 422] on div "Planejamento de transporte ABI (Otimização de caminhão etc.)" at bounding box center [693, 421] width 260 height 19
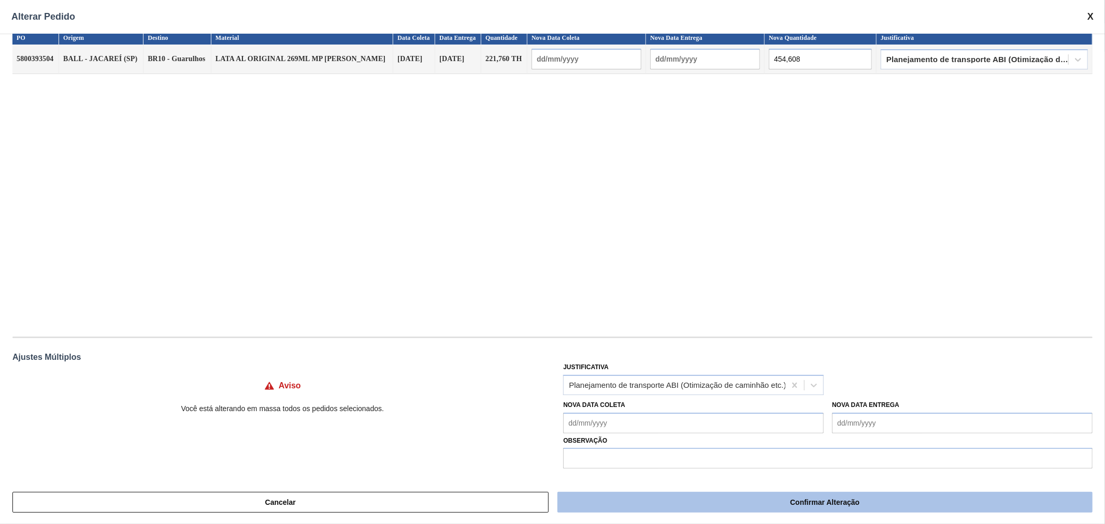
click at [841, 505] on button "Confirmar Alteração" at bounding box center [824, 502] width 535 height 21
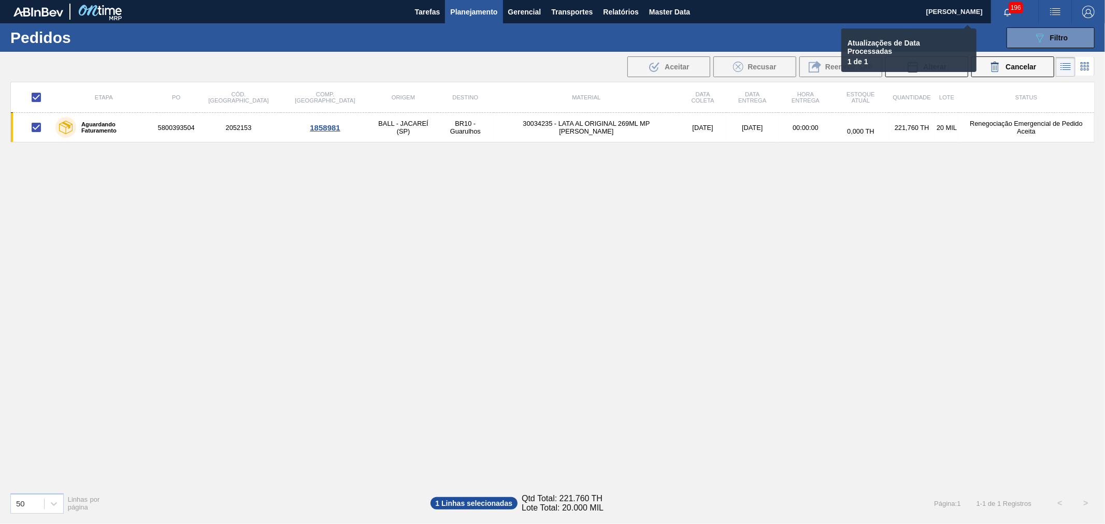
checkbox input "false"
